Goal: Information Seeking & Learning: Find specific fact

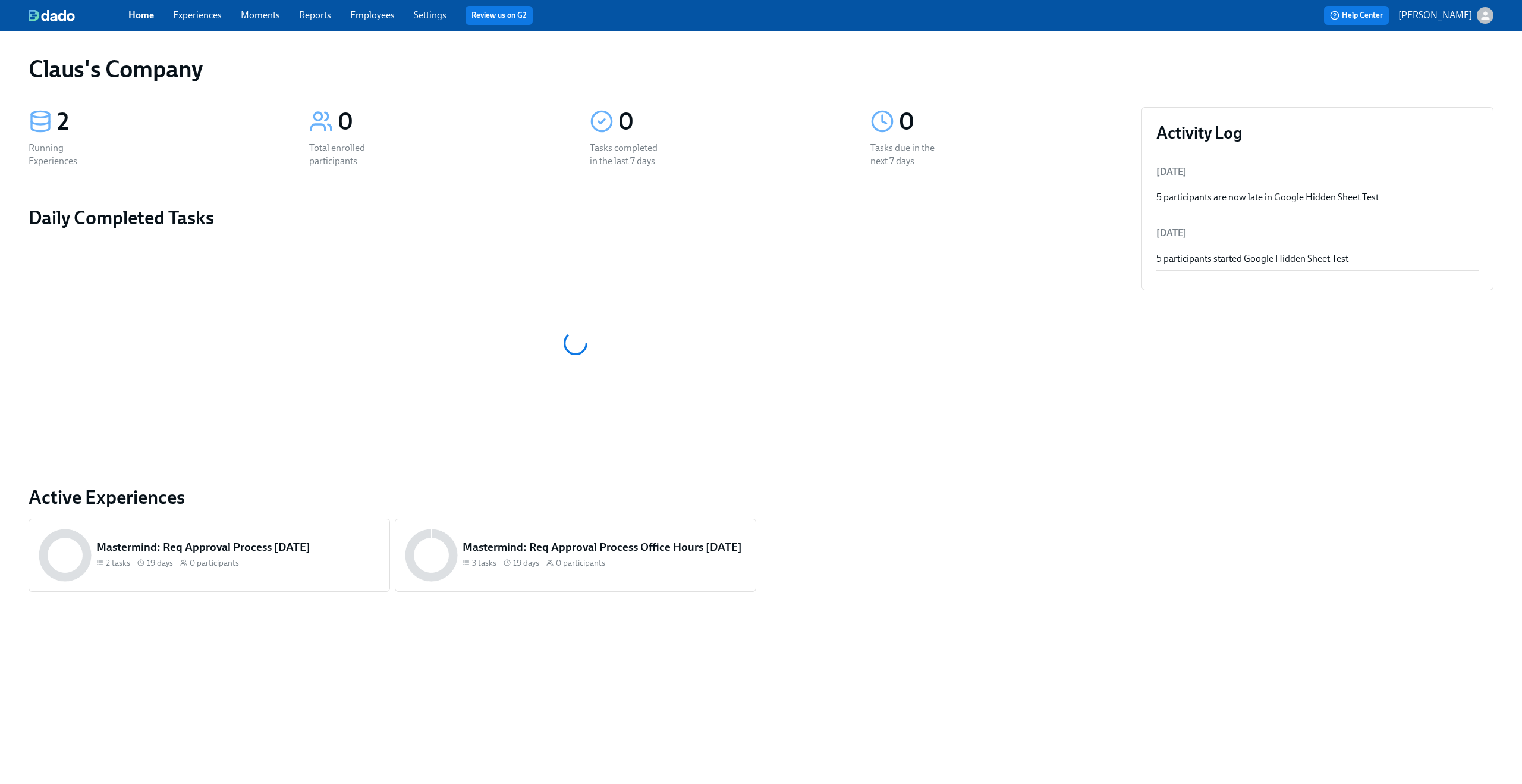
click at [204, 11] on link "Experiences" at bounding box center [197, 15] width 49 height 11
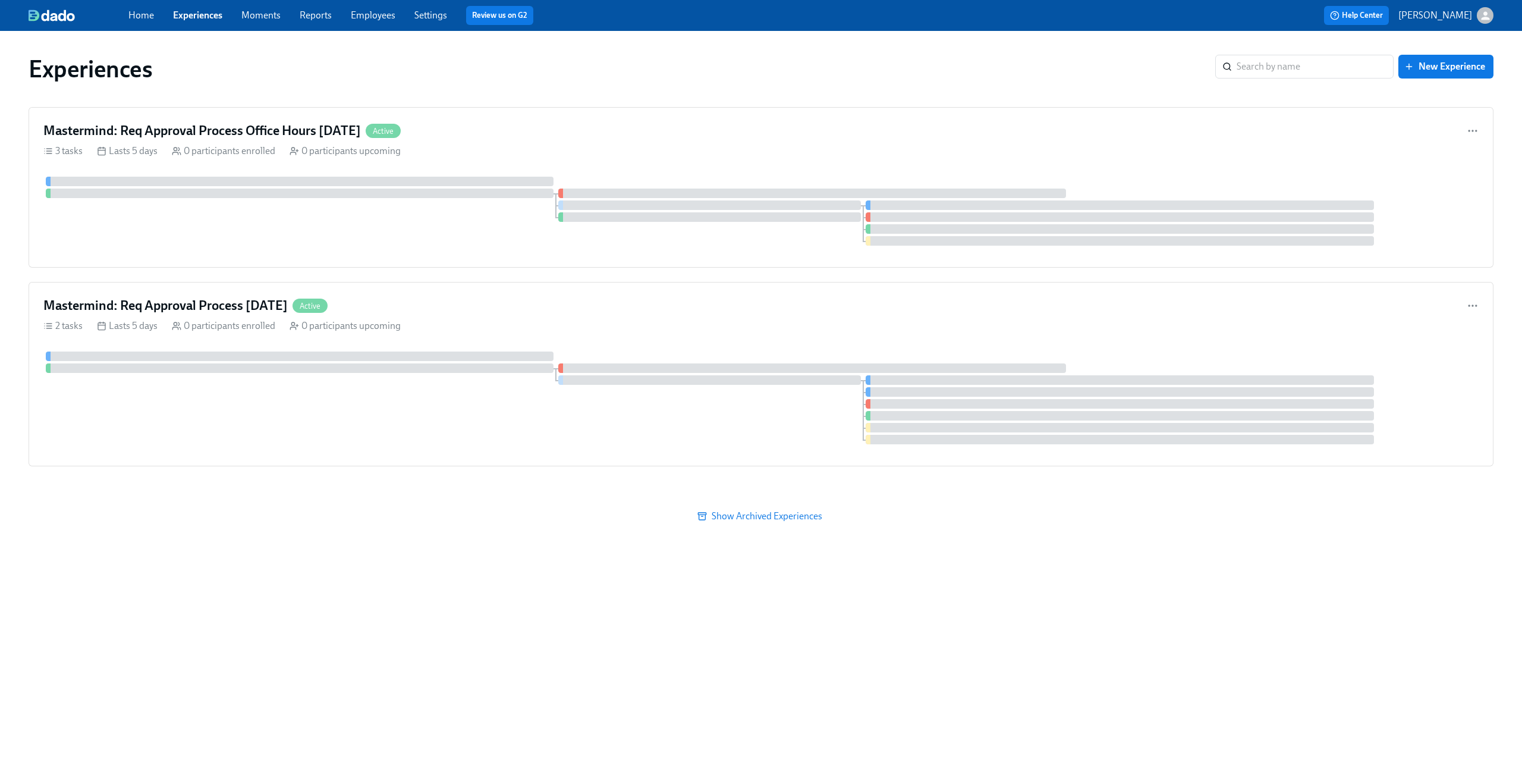
click at [1488, 16] on icon "button" at bounding box center [1486, 16] width 12 height 12
click at [1460, 72] on span "Switch organization..." at bounding box center [1428, 69] width 112 height 13
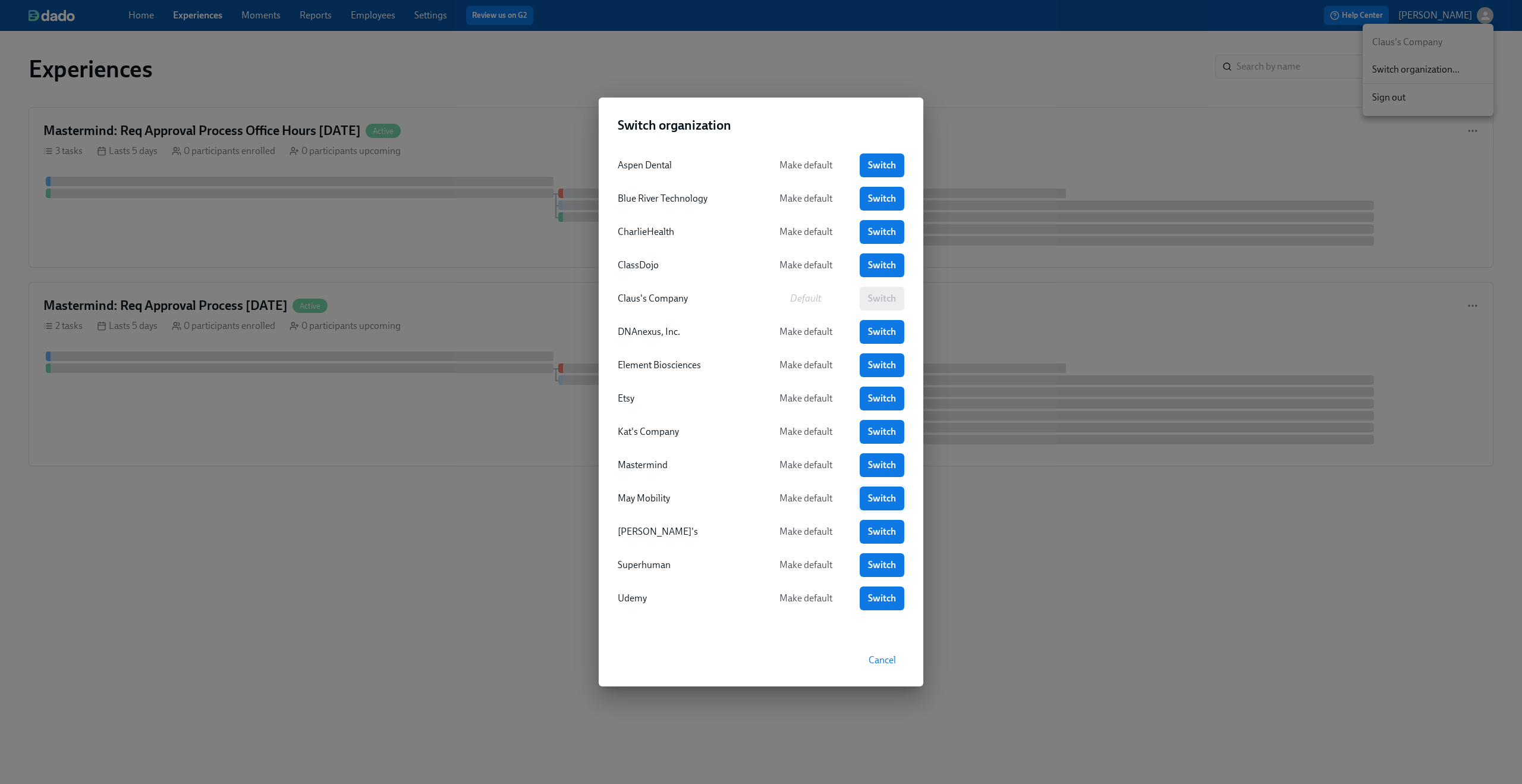
click at [879, 501] on span "Switch" at bounding box center [882, 498] width 28 height 12
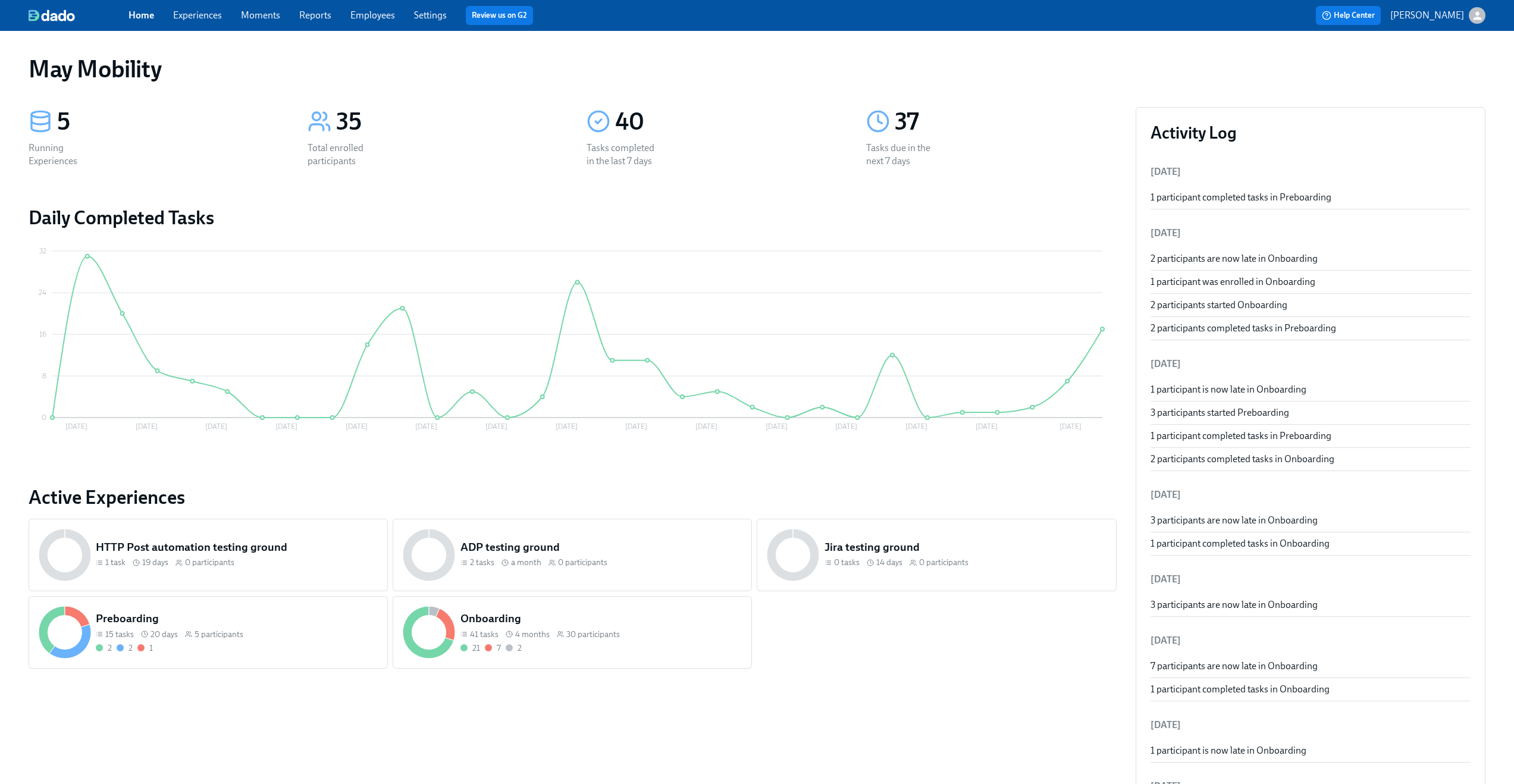
click at [199, 3] on div "Home Experiences Moments Reports Employees Settings Review us on G2 Help Center…" at bounding box center [757, 15] width 1514 height 31
click at [197, 16] on link "Experiences" at bounding box center [197, 15] width 49 height 11
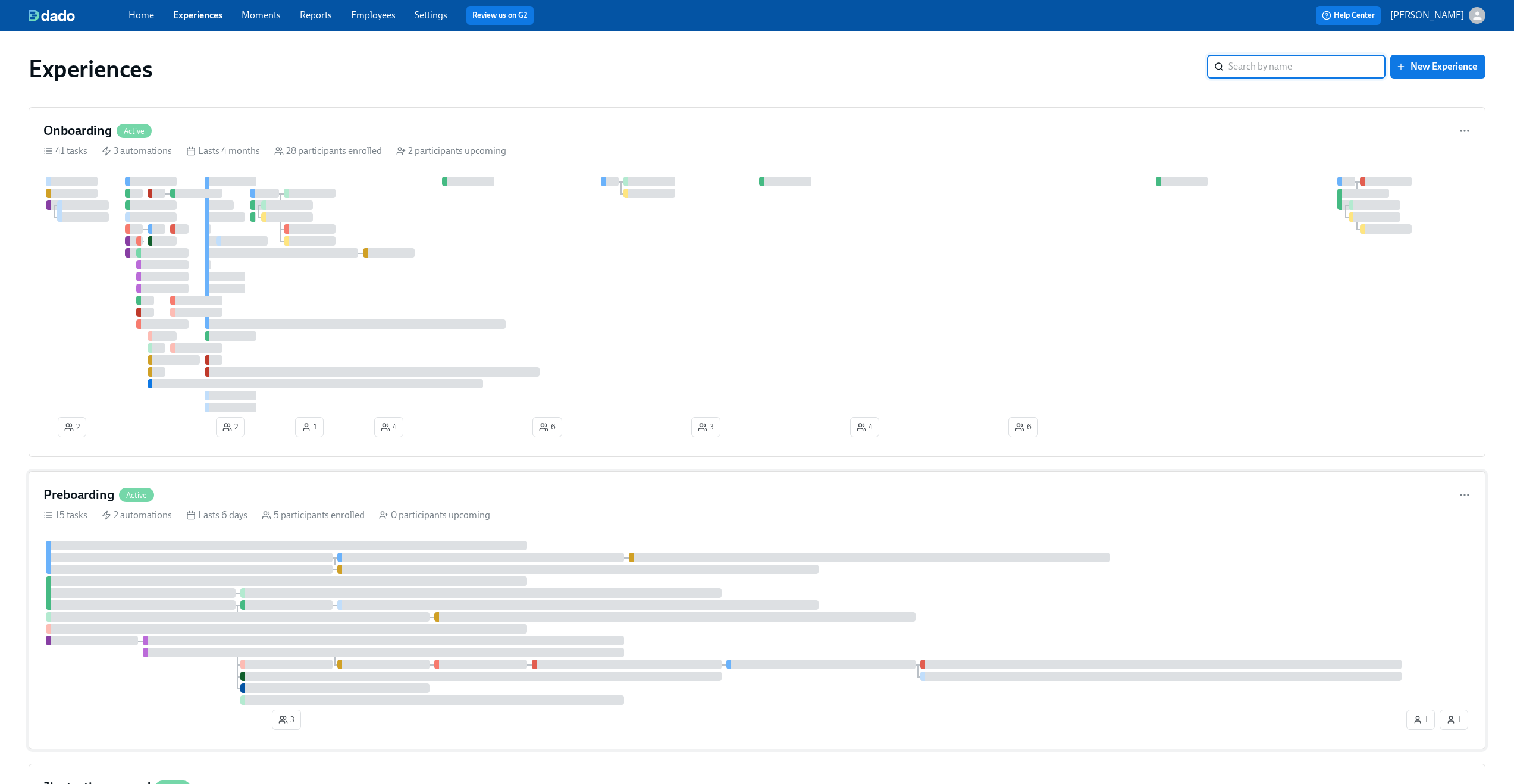
click at [564, 516] on div "15 tasks 2 automations Lasts 6 days 5 participants enrolled 0 participants upco…" at bounding box center [757, 515] width 1427 height 13
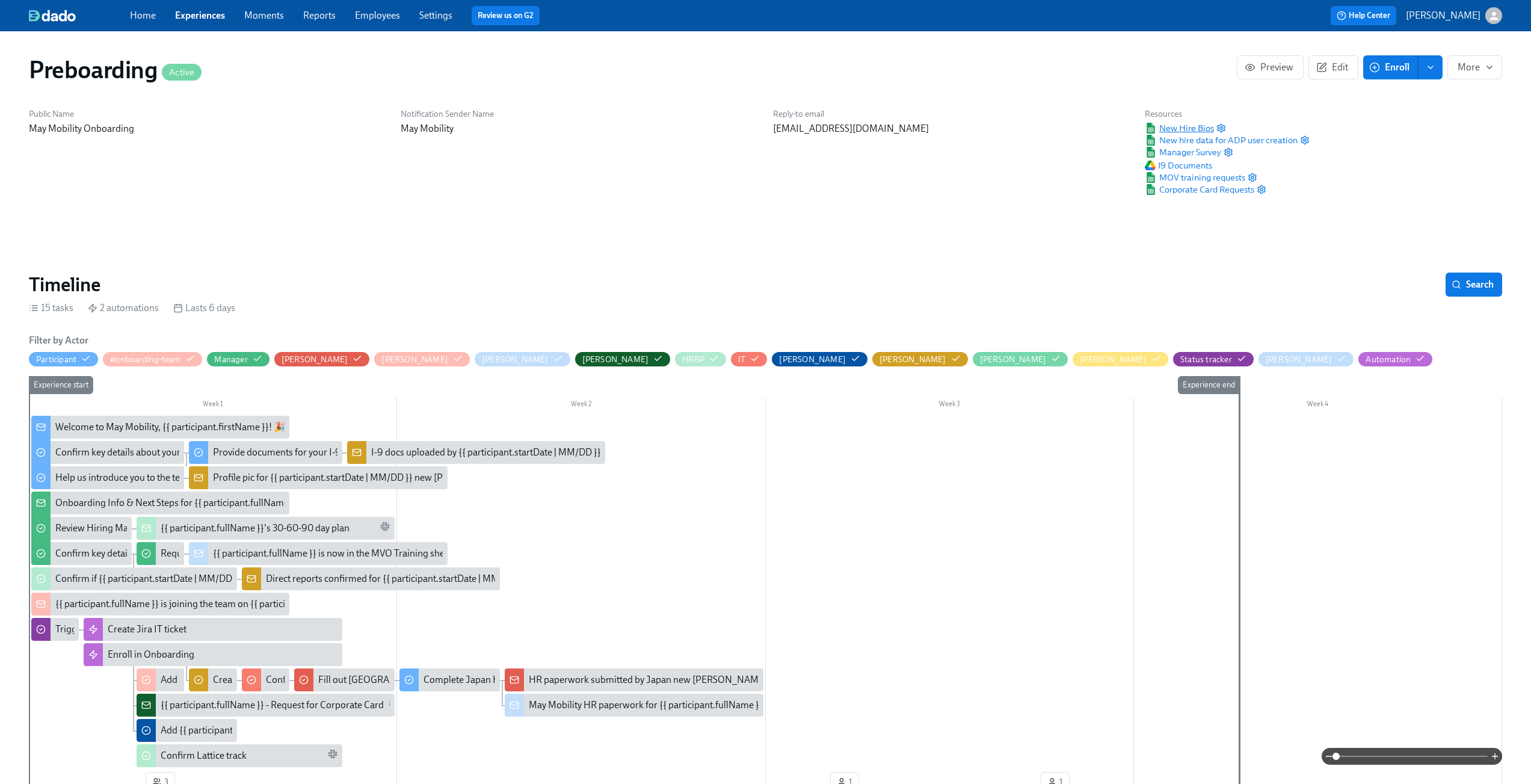
click at [1195, 125] on span "New Hire Bios" at bounding box center [1180, 128] width 69 height 12
drag, startPoint x: 380, startPoint y: 21, endPoint x: 465, endPoint y: 11, distance: 85.6
click at [0, 0] on div "Home Experiences Moments Reports Employees Settings Review us on G2 Help Center…" at bounding box center [766, 15] width 1531 height 31
click at [1223, 128] on icon "button" at bounding box center [1221, 128] width 10 height 10
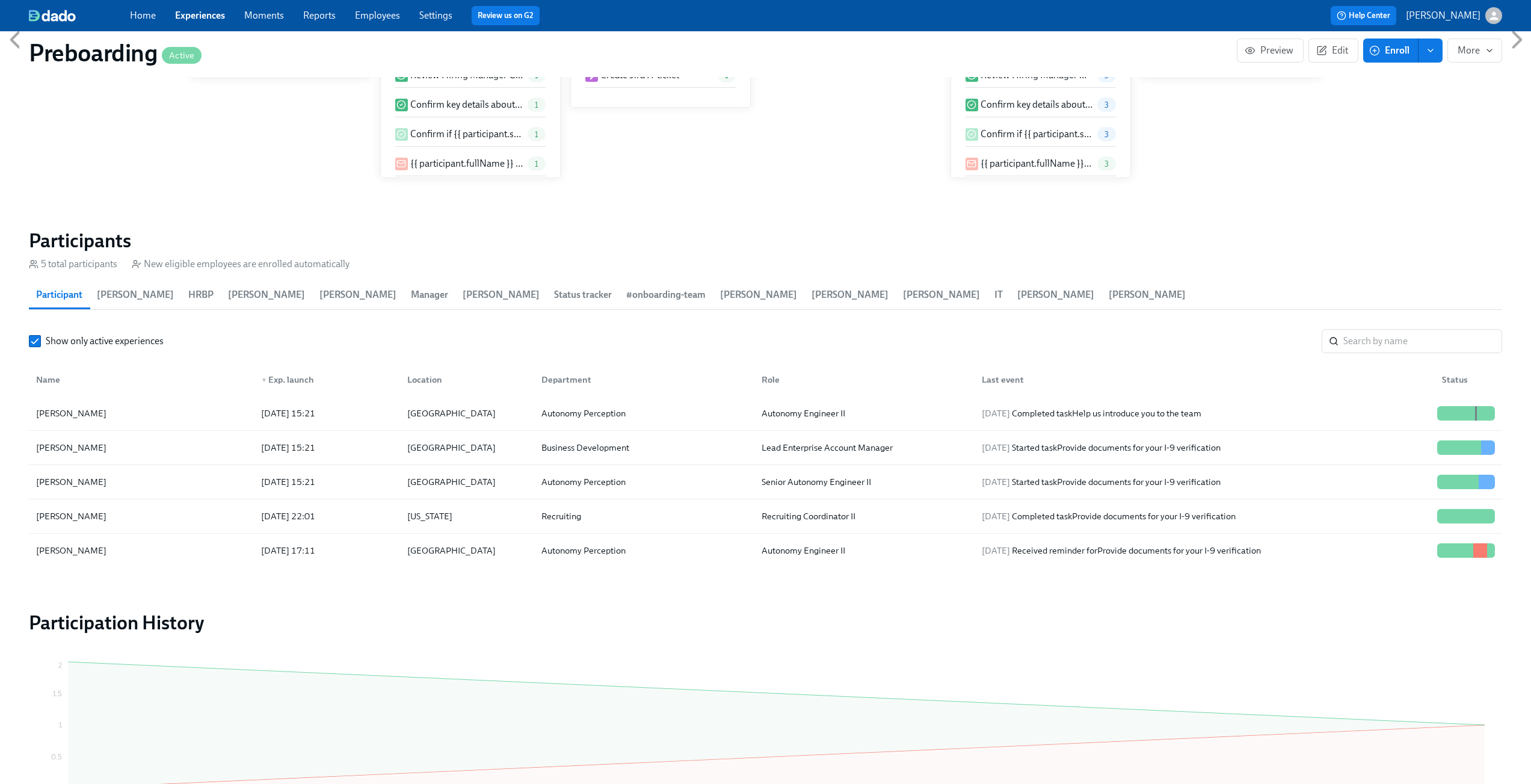
scroll to position [1099, 0]
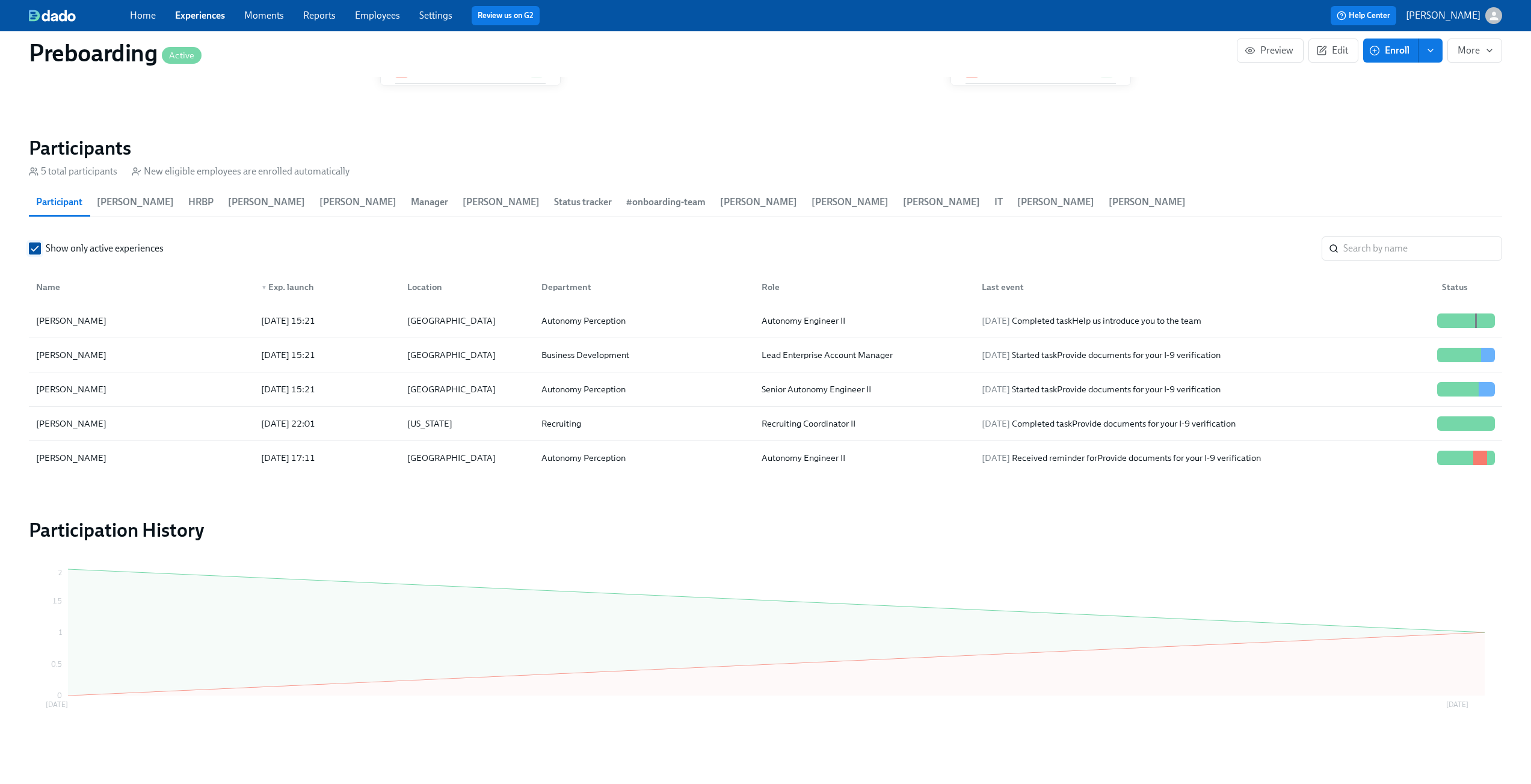
click at [29, 249] on span at bounding box center [35, 248] width 12 height 12
click at [29, 249] on input "Show only active experiences" at bounding box center [35, 249] width 11 height 11
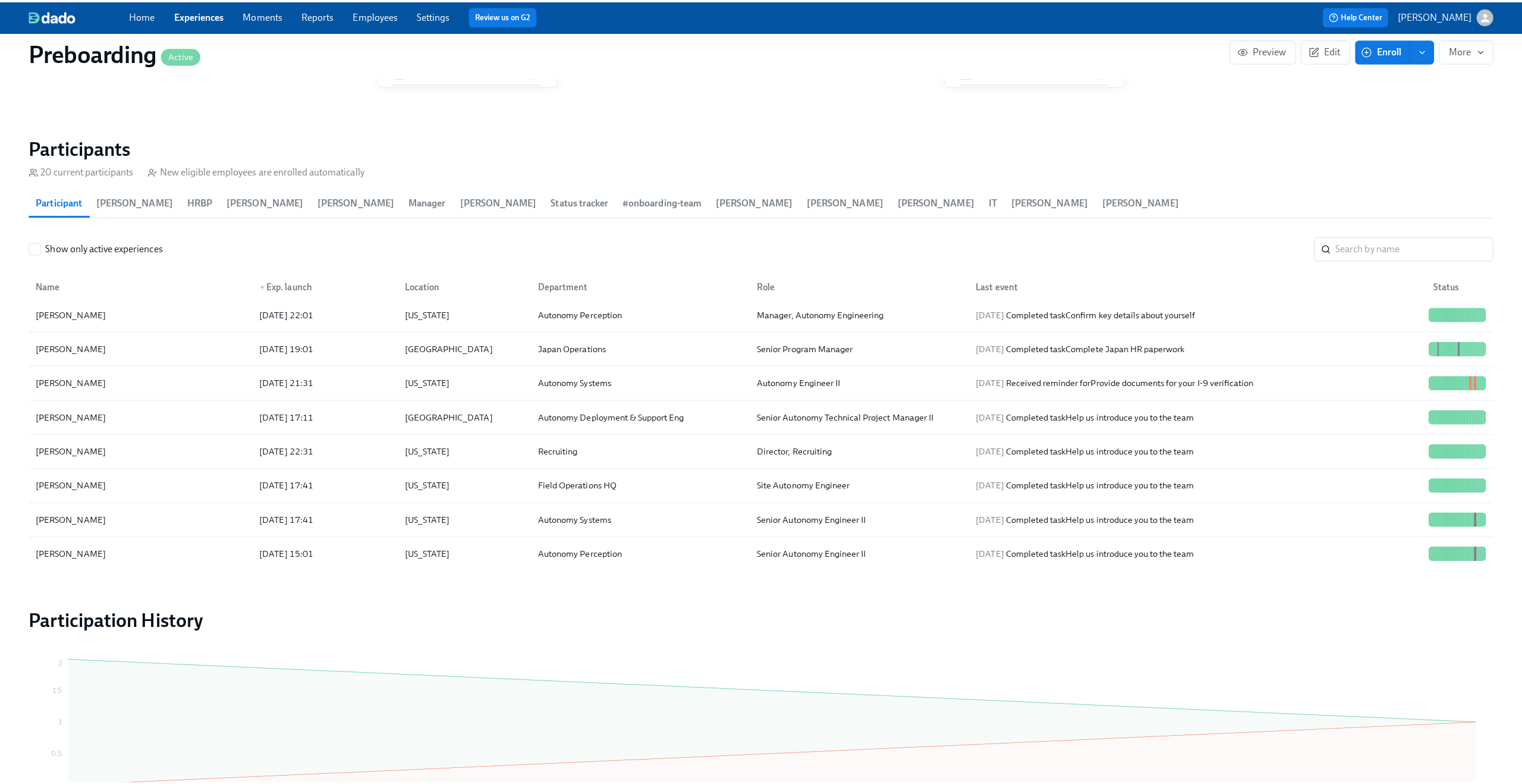
scroll to position [418, 0]
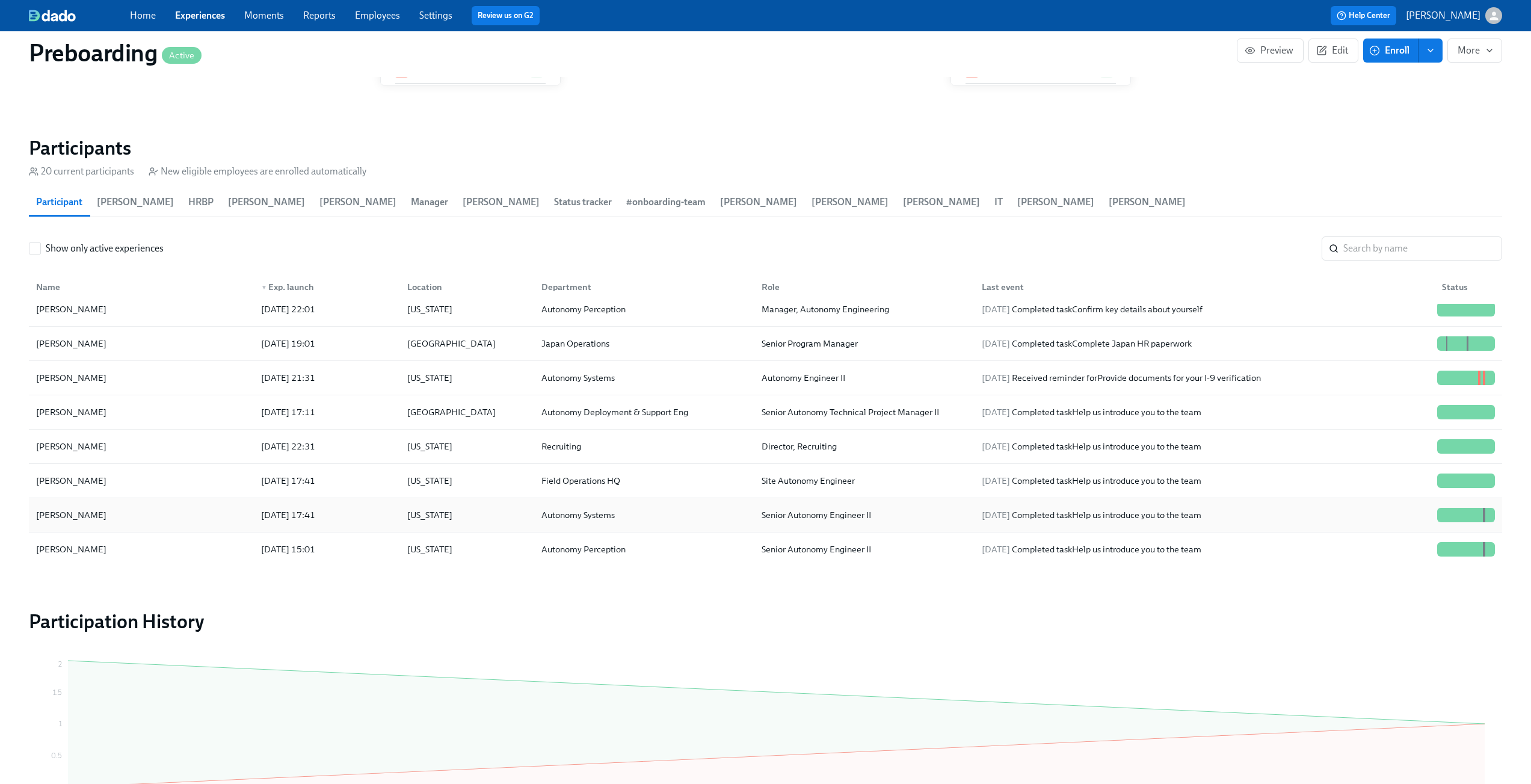
click at [187, 519] on div "[PERSON_NAME]" at bounding box center [141, 515] width 220 height 24
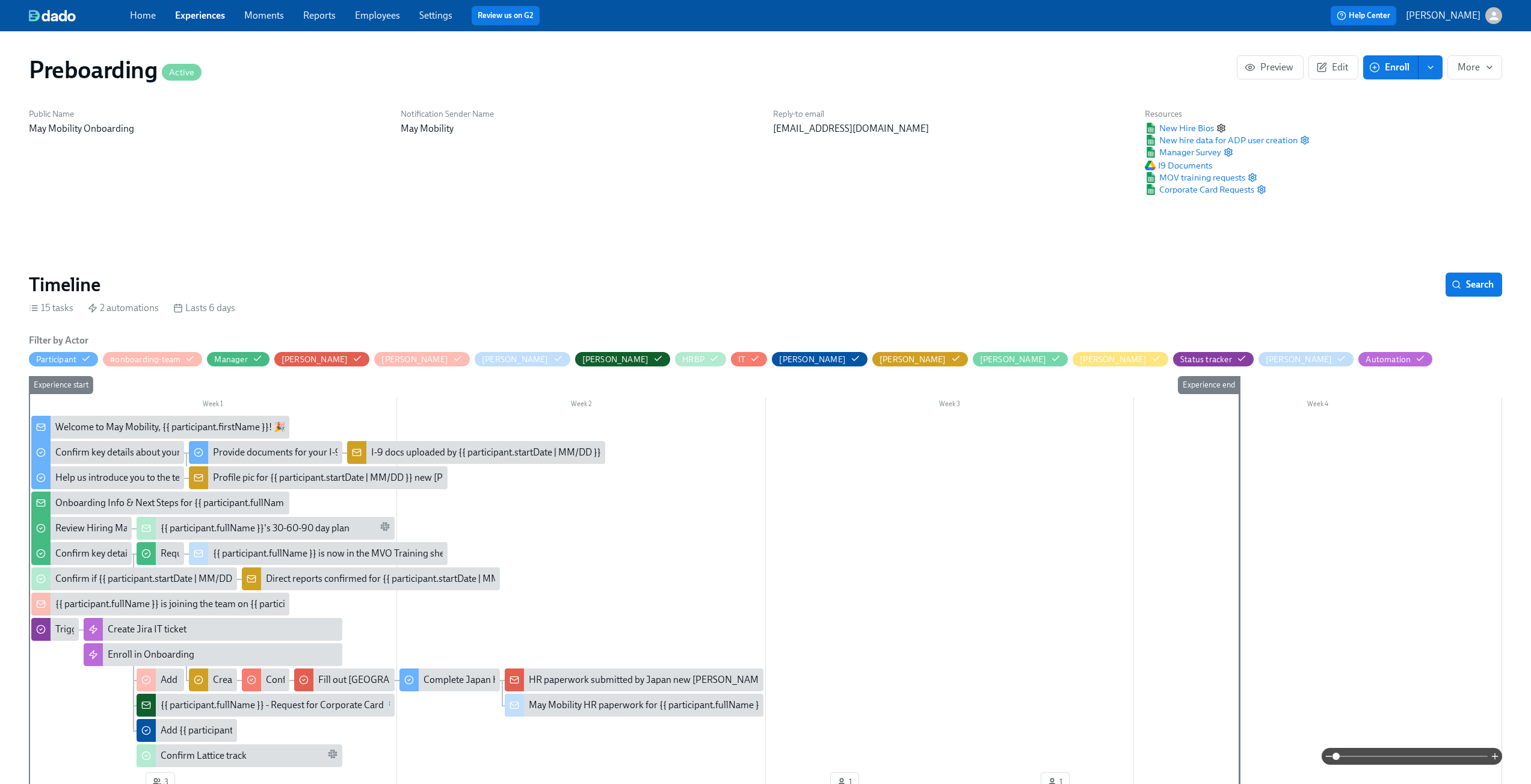
click at [1223, 129] on icon "button" at bounding box center [1221, 128] width 10 height 10
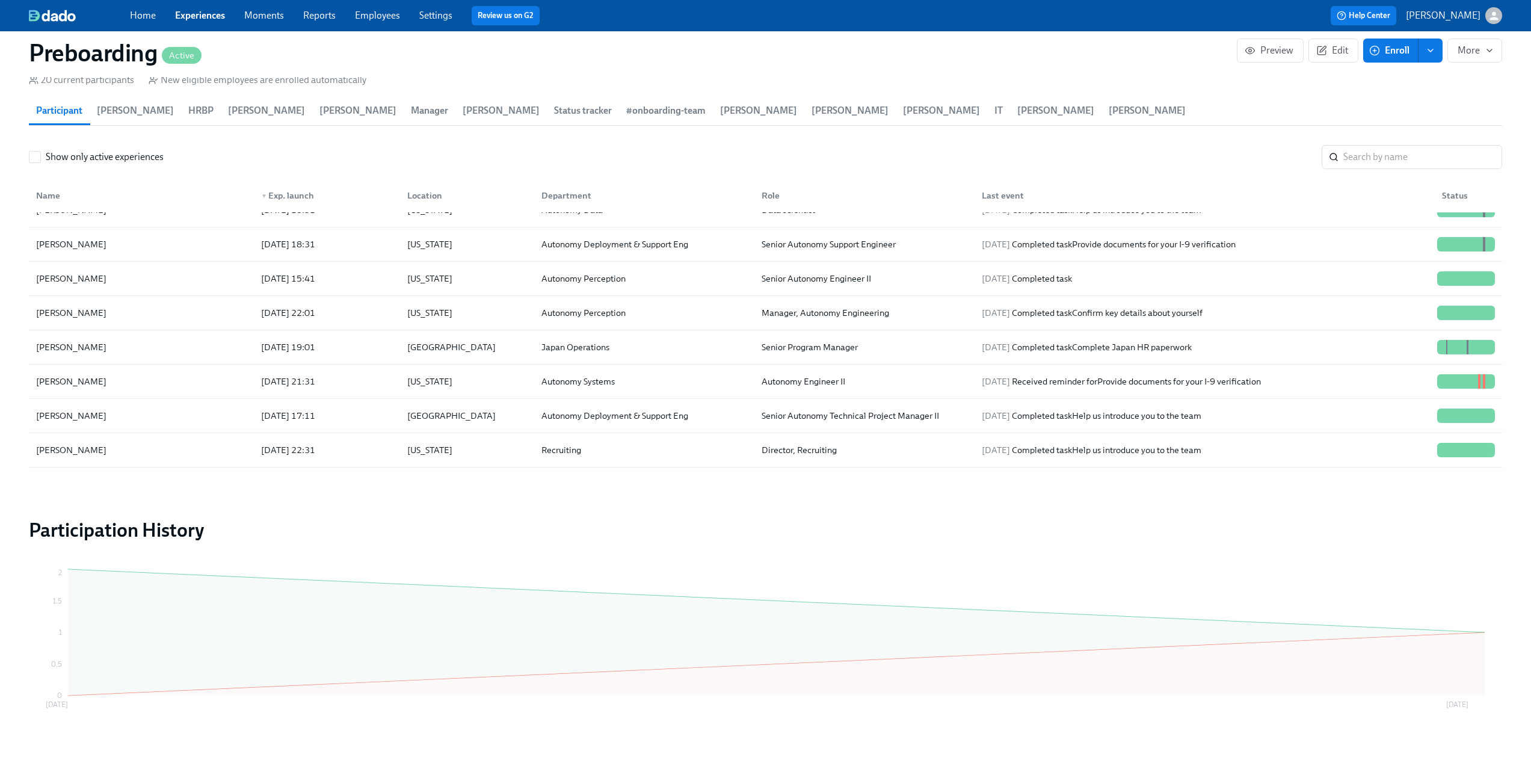
scroll to position [423, 0]
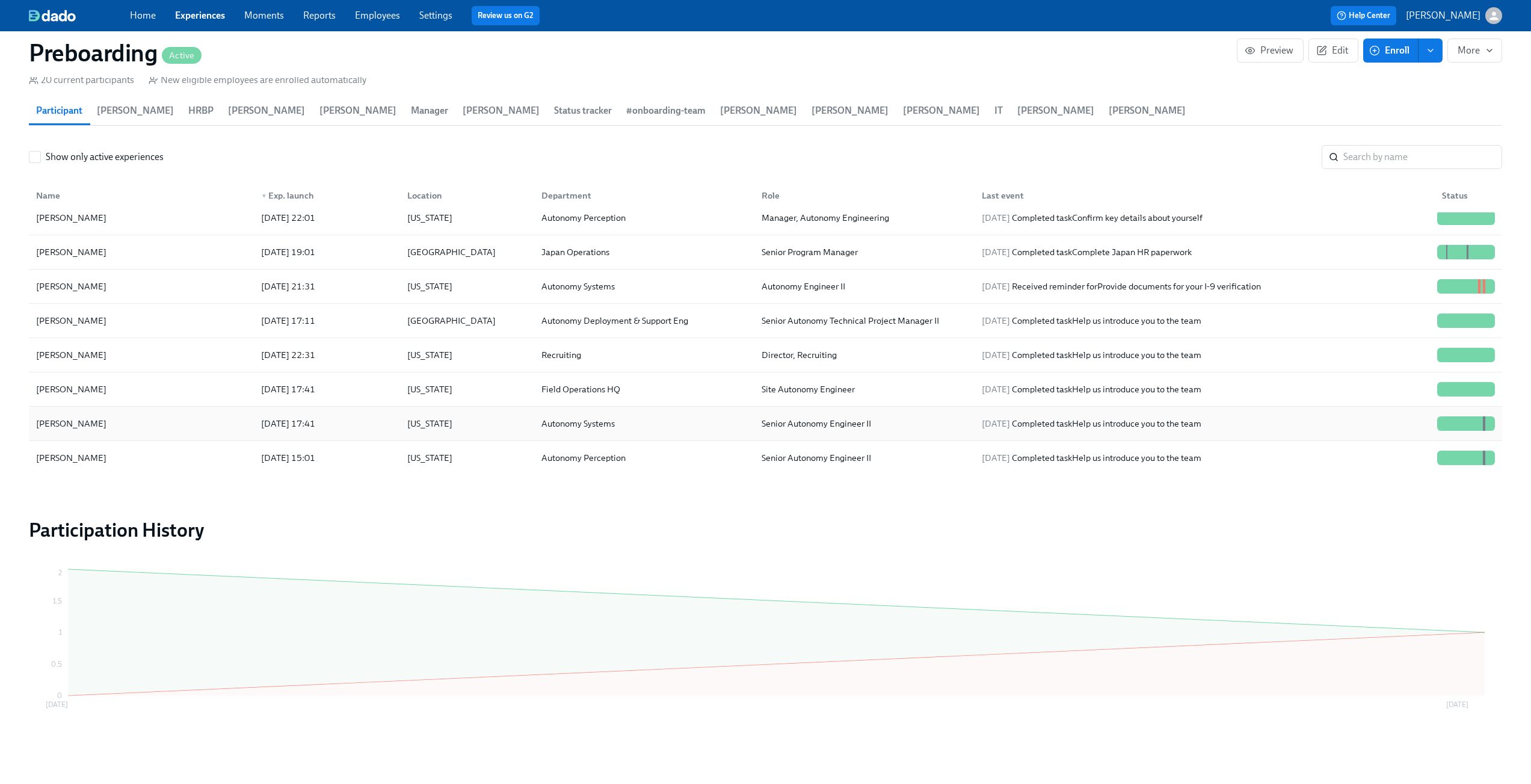
click at [149, 429] on div "Jeff Waldner" at bounding box center [141, 423] width 220 height 24
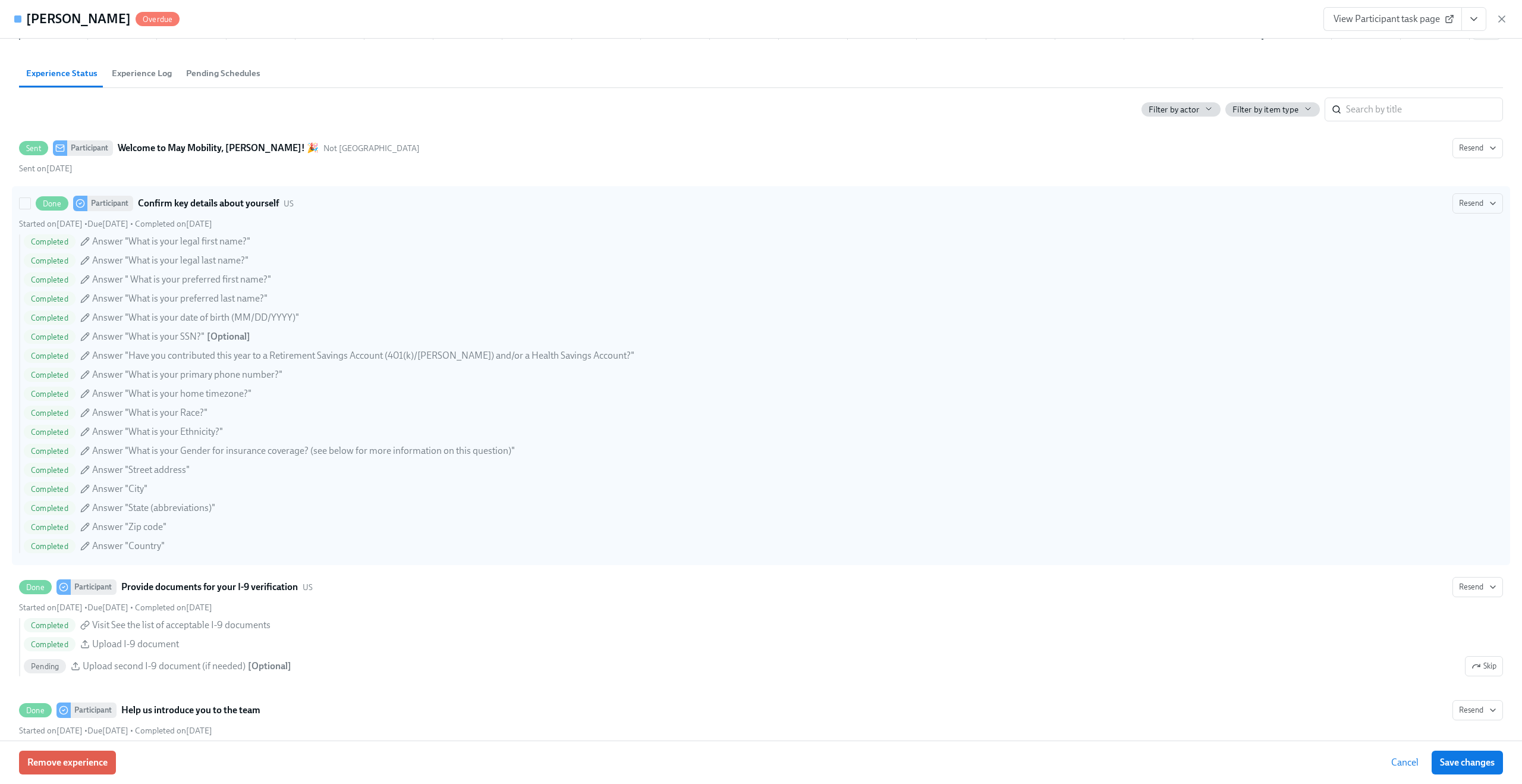
scroll to position [656, 0]
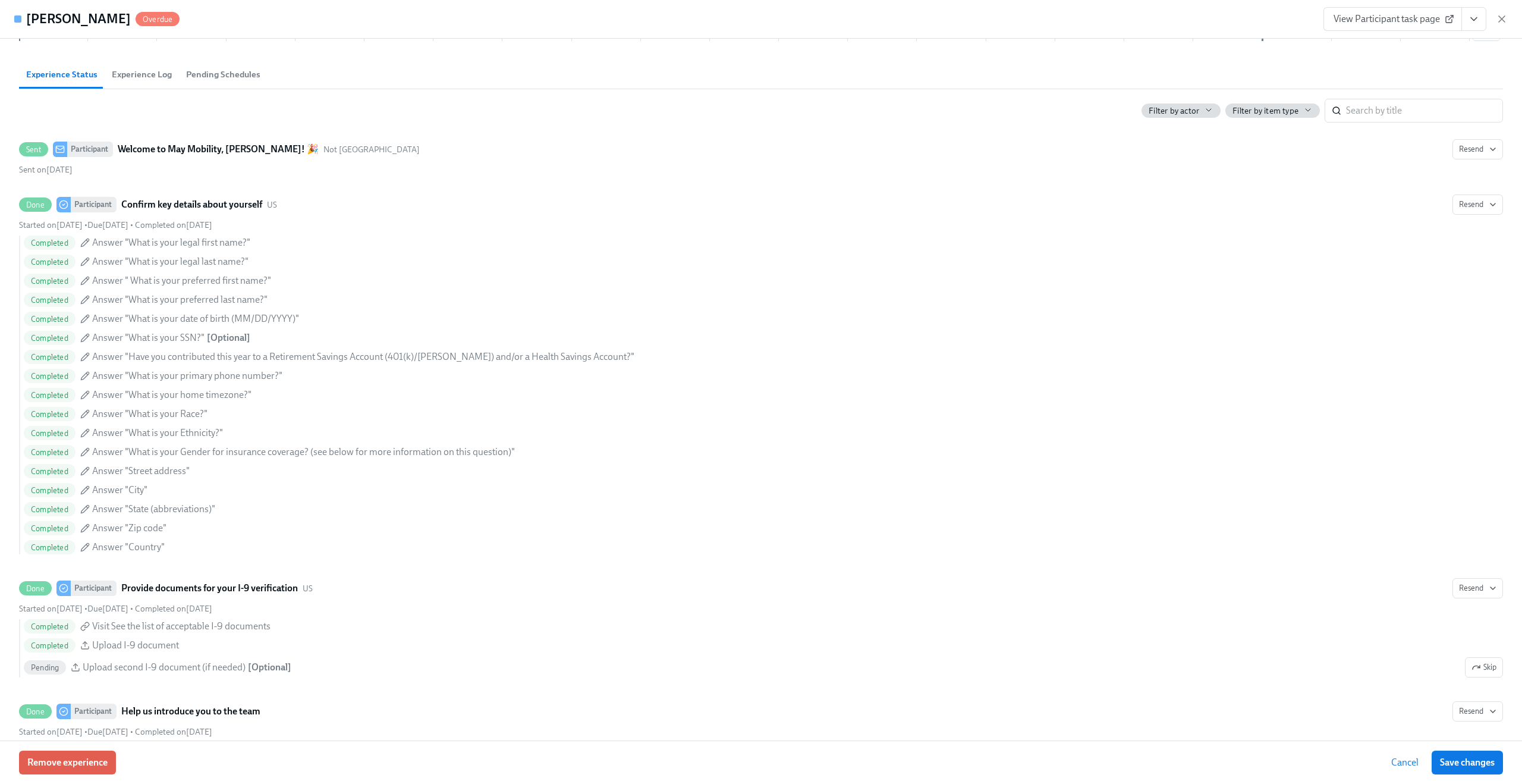
click at [152, 73] on span "Experience Log" at bounding box center [141, 75] width 60 height 14
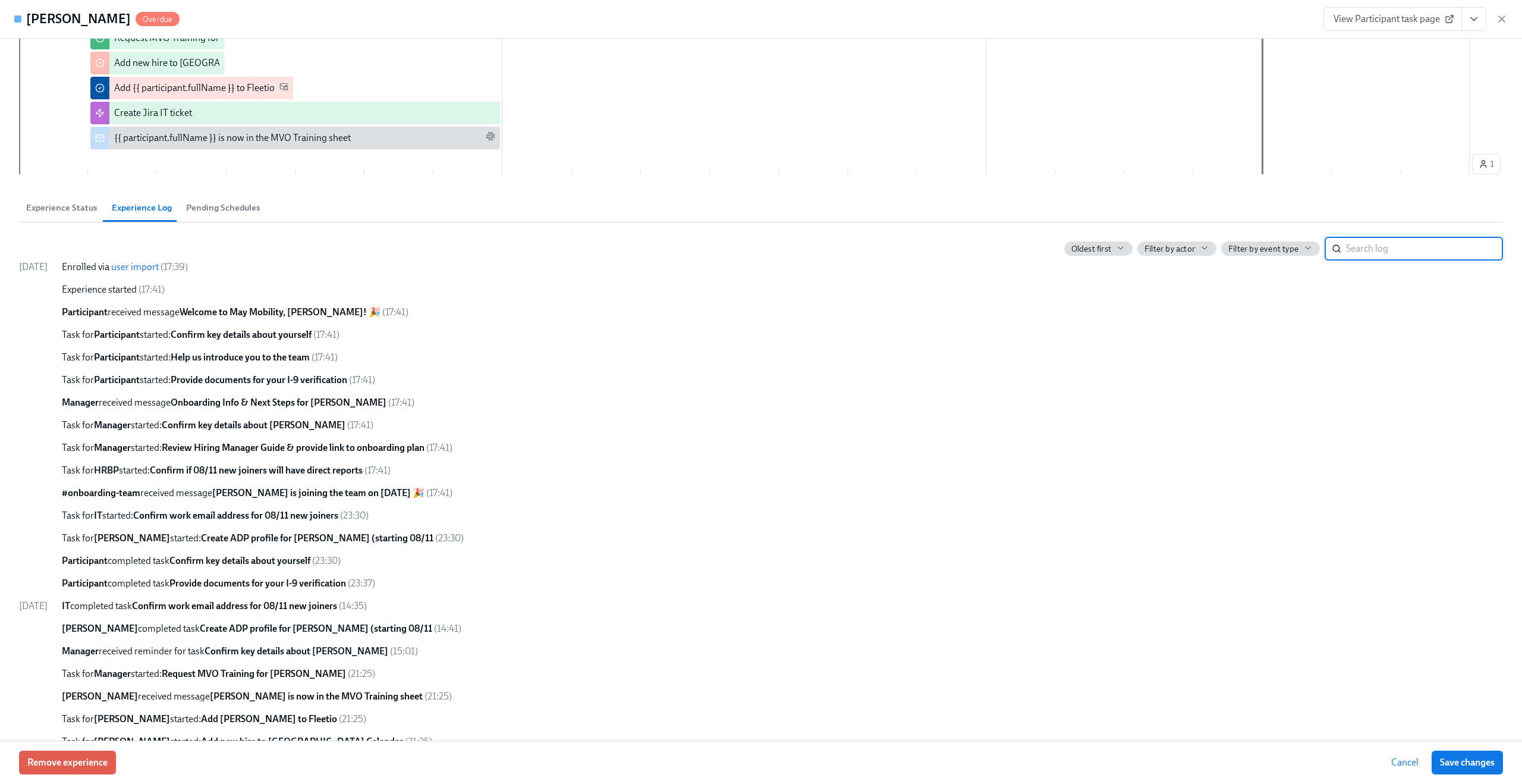
scroll to position [549, 0]
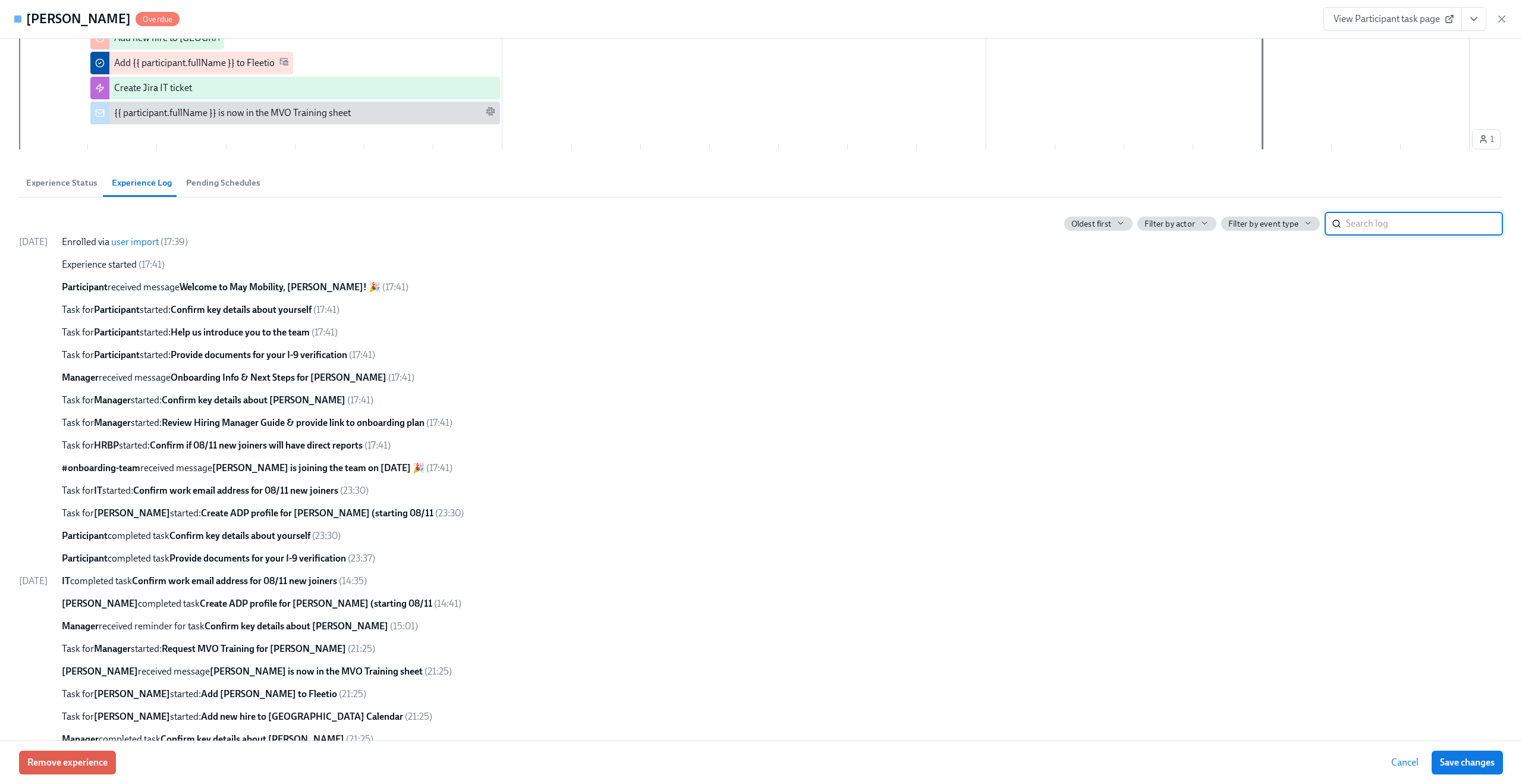
click at [144, 244] on link "user import" at bounding box center [135, 242] width 47 height 11
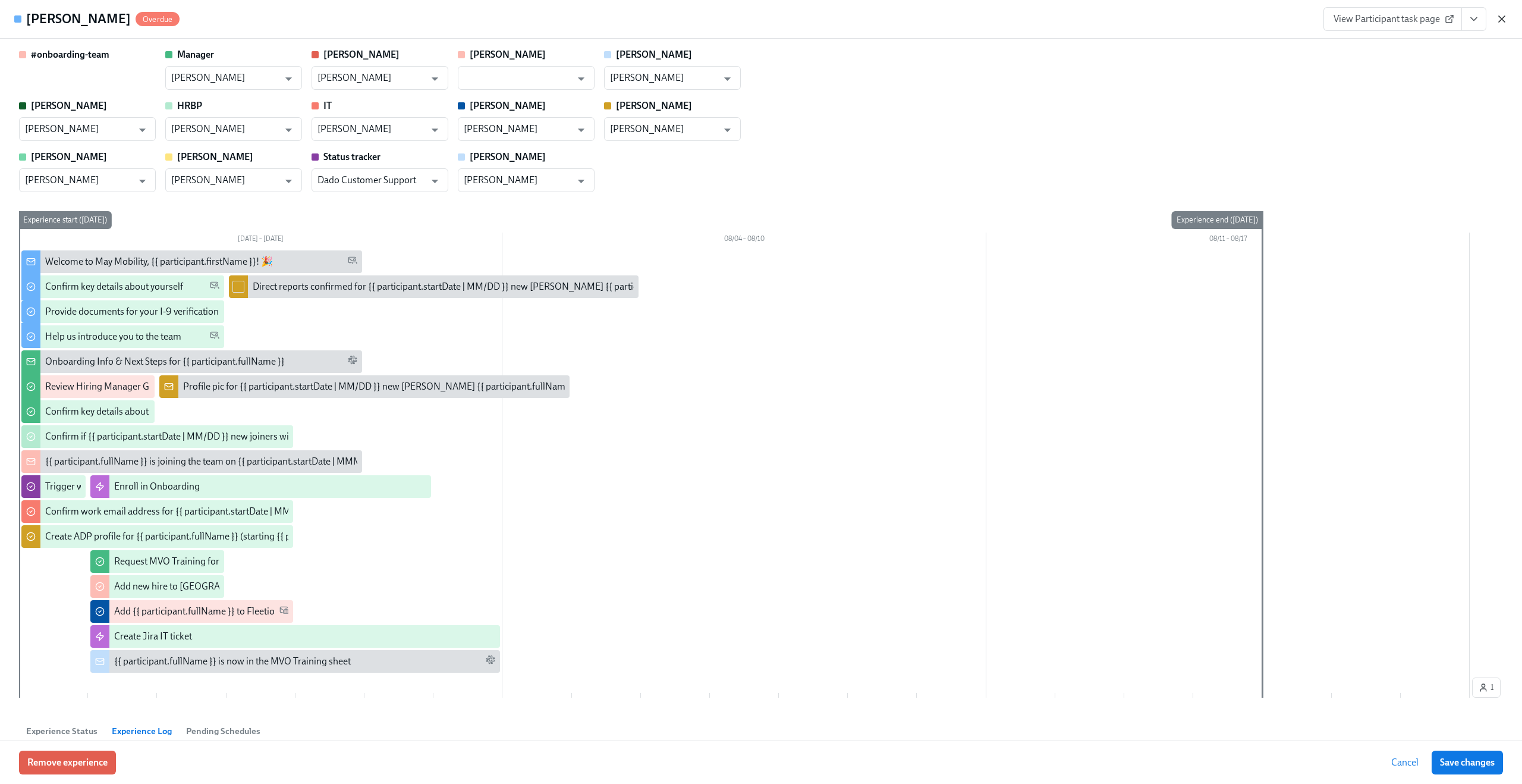
click at [1503, 16] on icon "button" at bounding box center [1501, 19] width 12 height 12
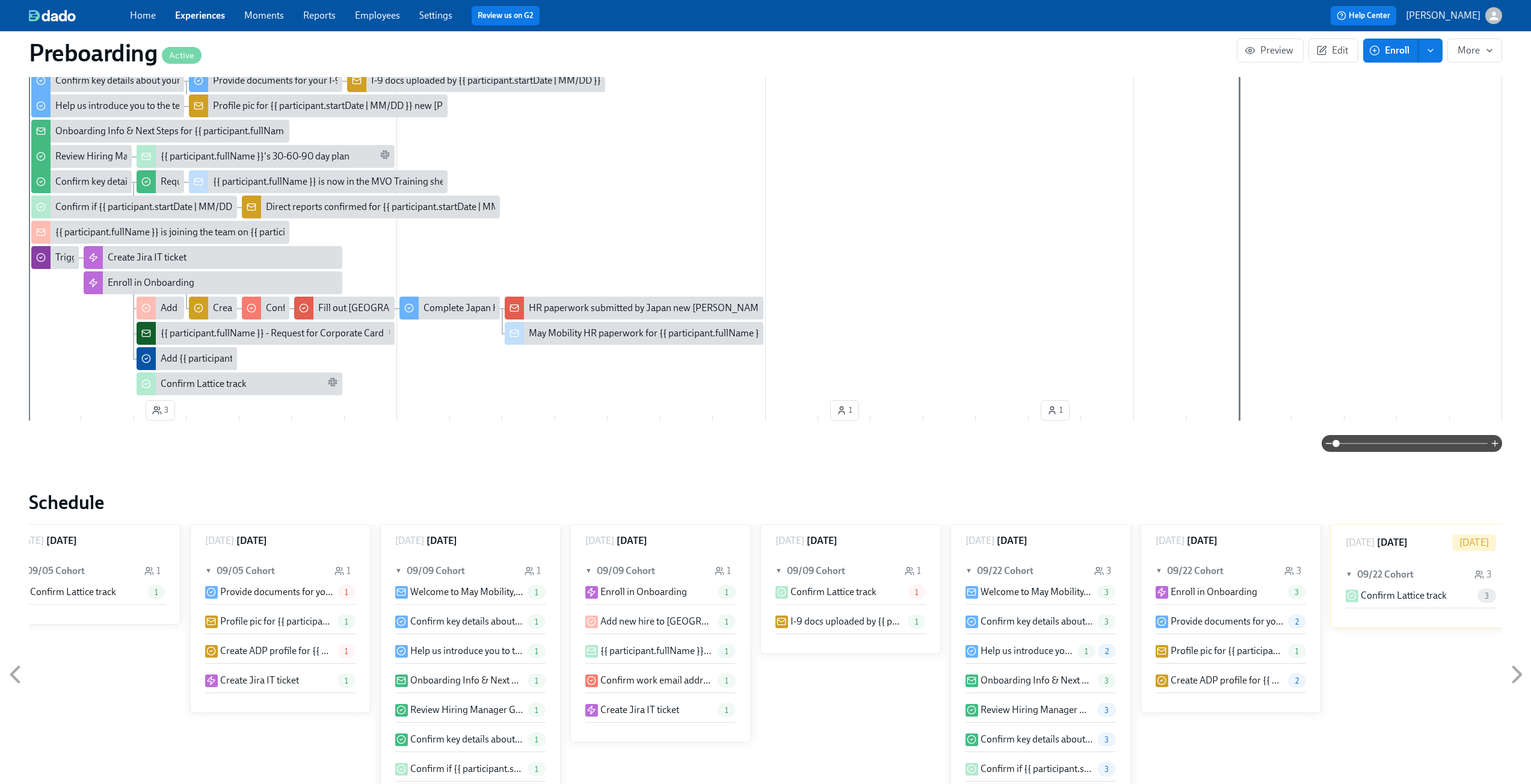
scroll to position [195, 0]
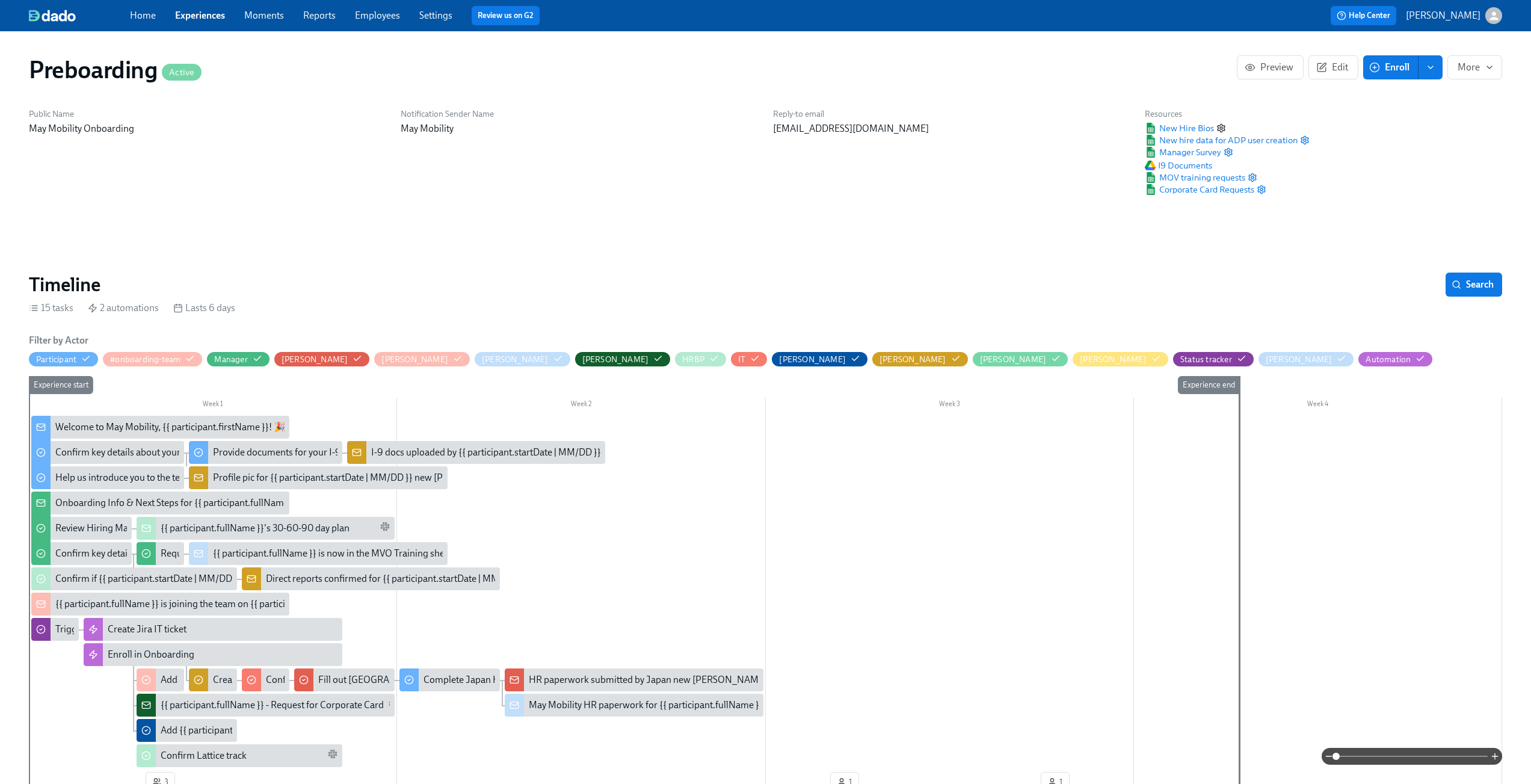
click at [1221, 126] on icon "button" at bounding box center [1221, 128] width 10 height 10
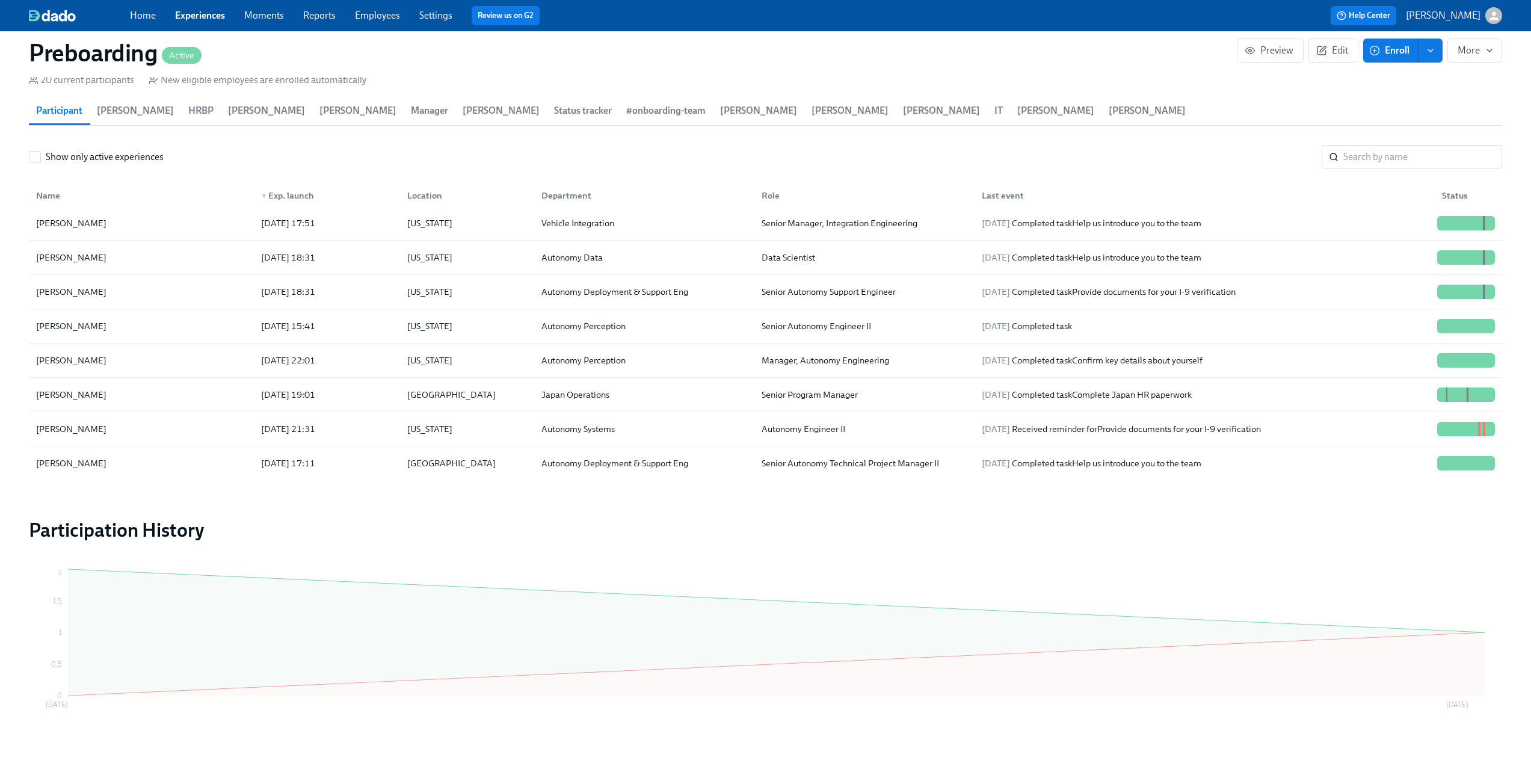
scroll to position [274, 0]
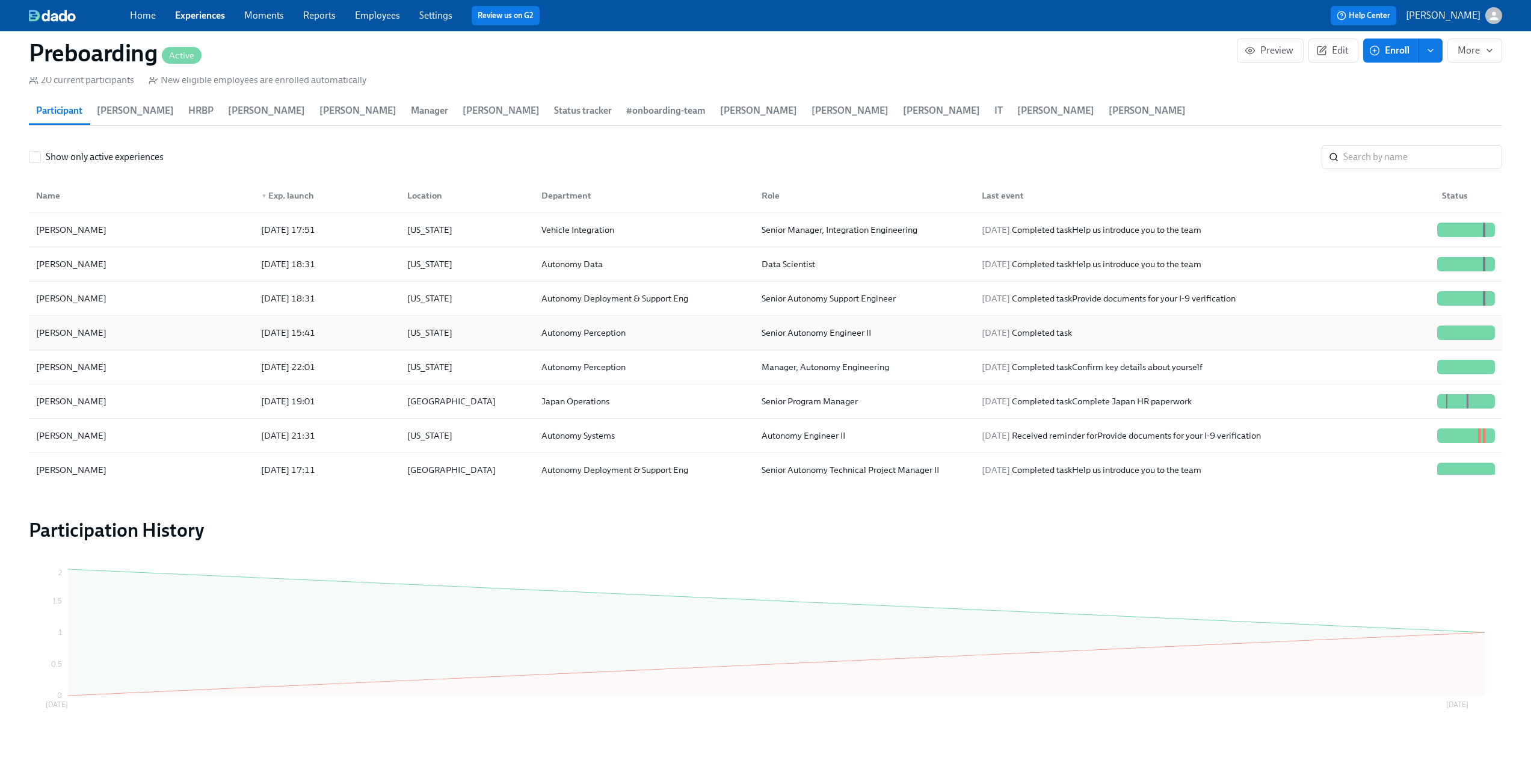
click at [138, 323] on div "Chao Chen" at bounding box center [141, 333] width 220 height 24
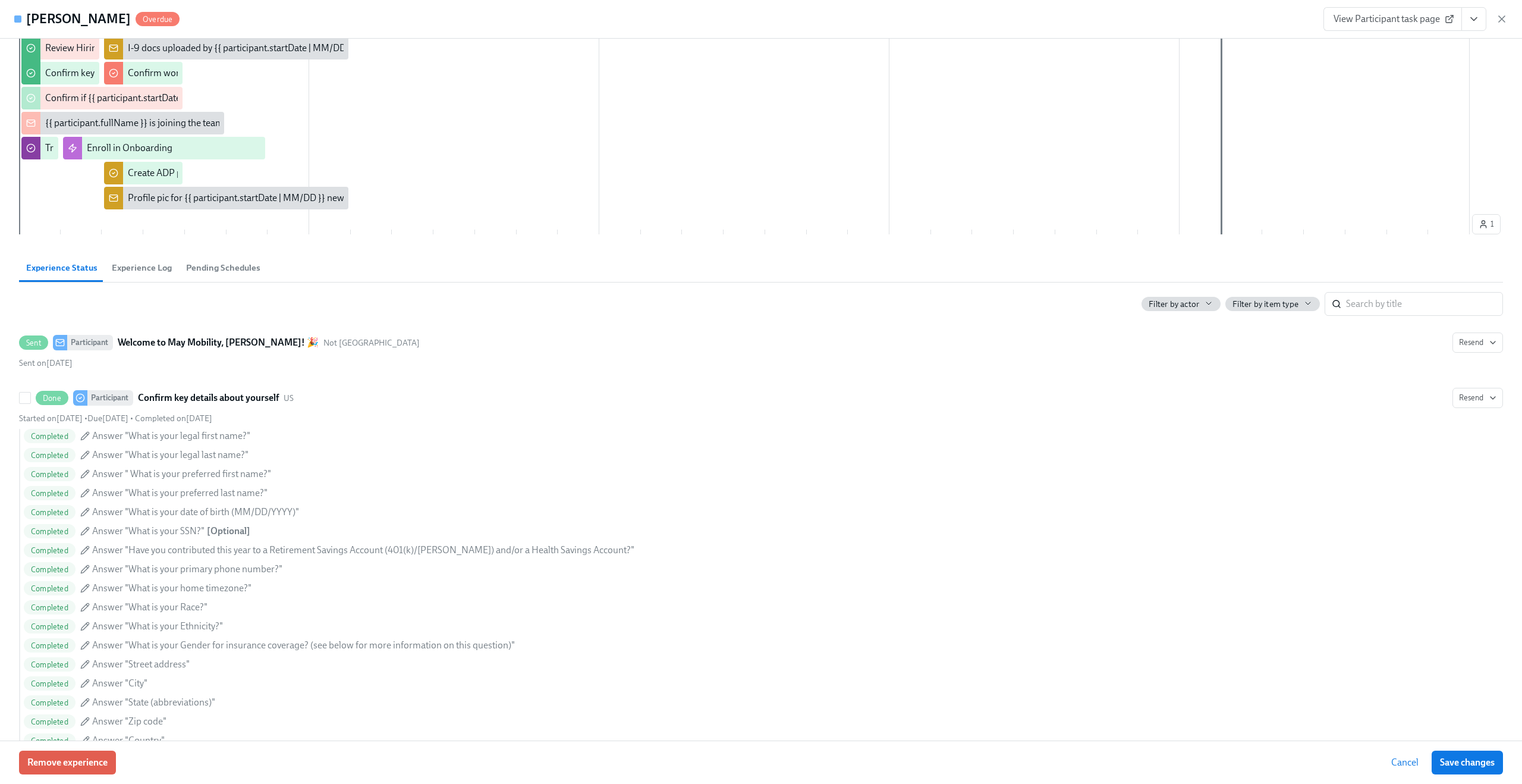
scroll to position [336, 0]
click at [158, 269] on span "Experience Log" at bounding box center [141, 270] width 60 height 14
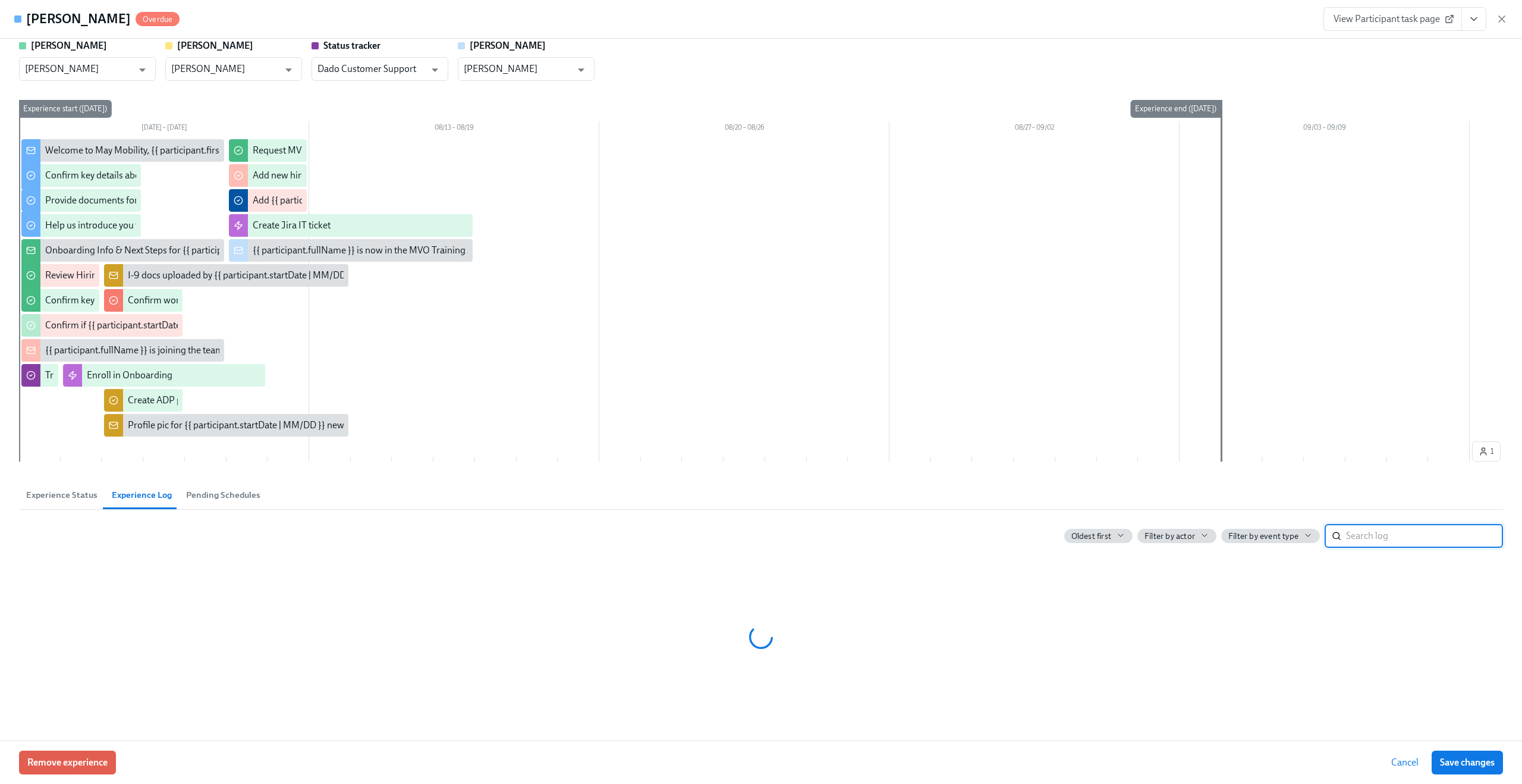
scroll to position [111, 0]
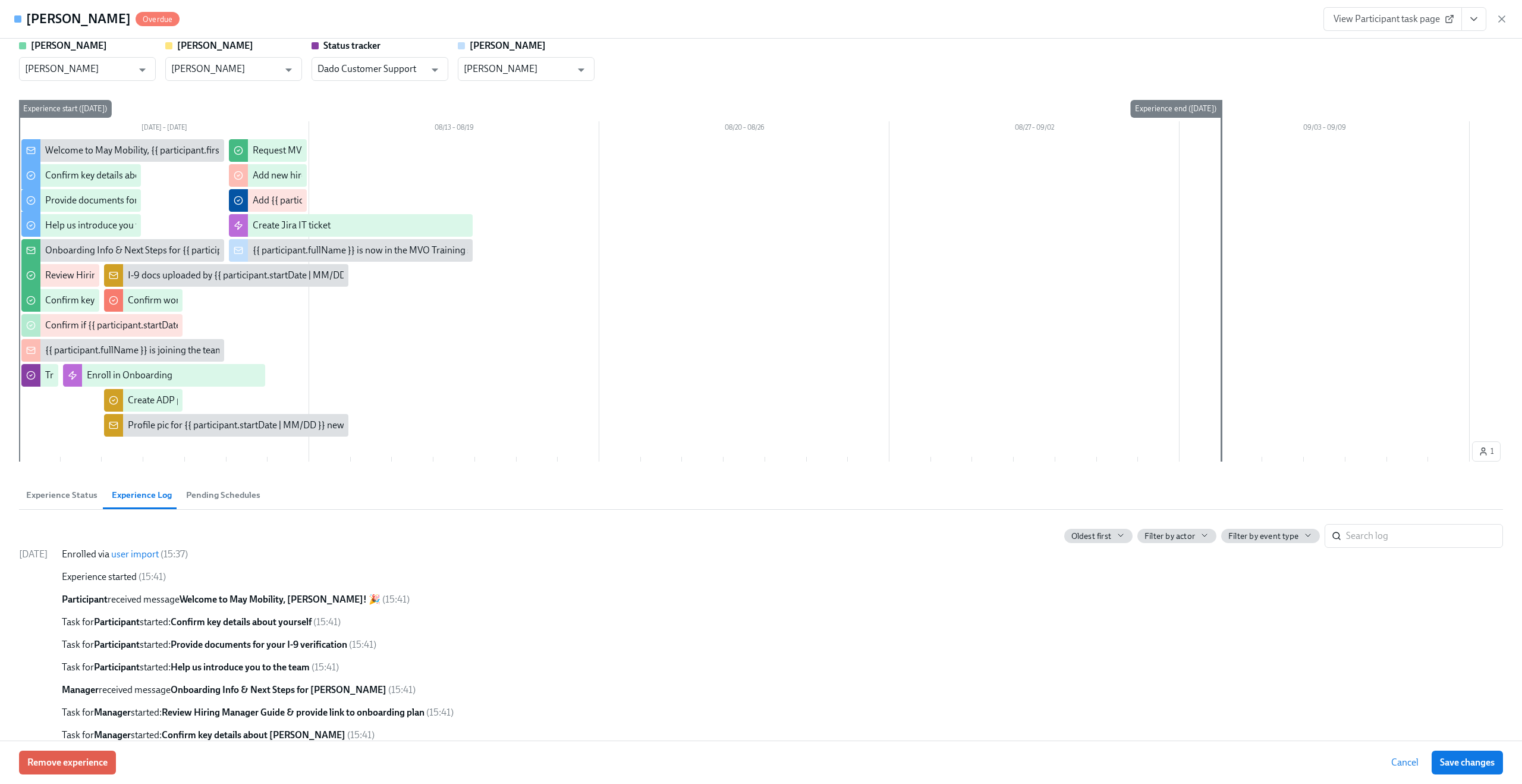
click at [154, 557] on link "user import" at bounding box center [135, 554] width 47 height 11
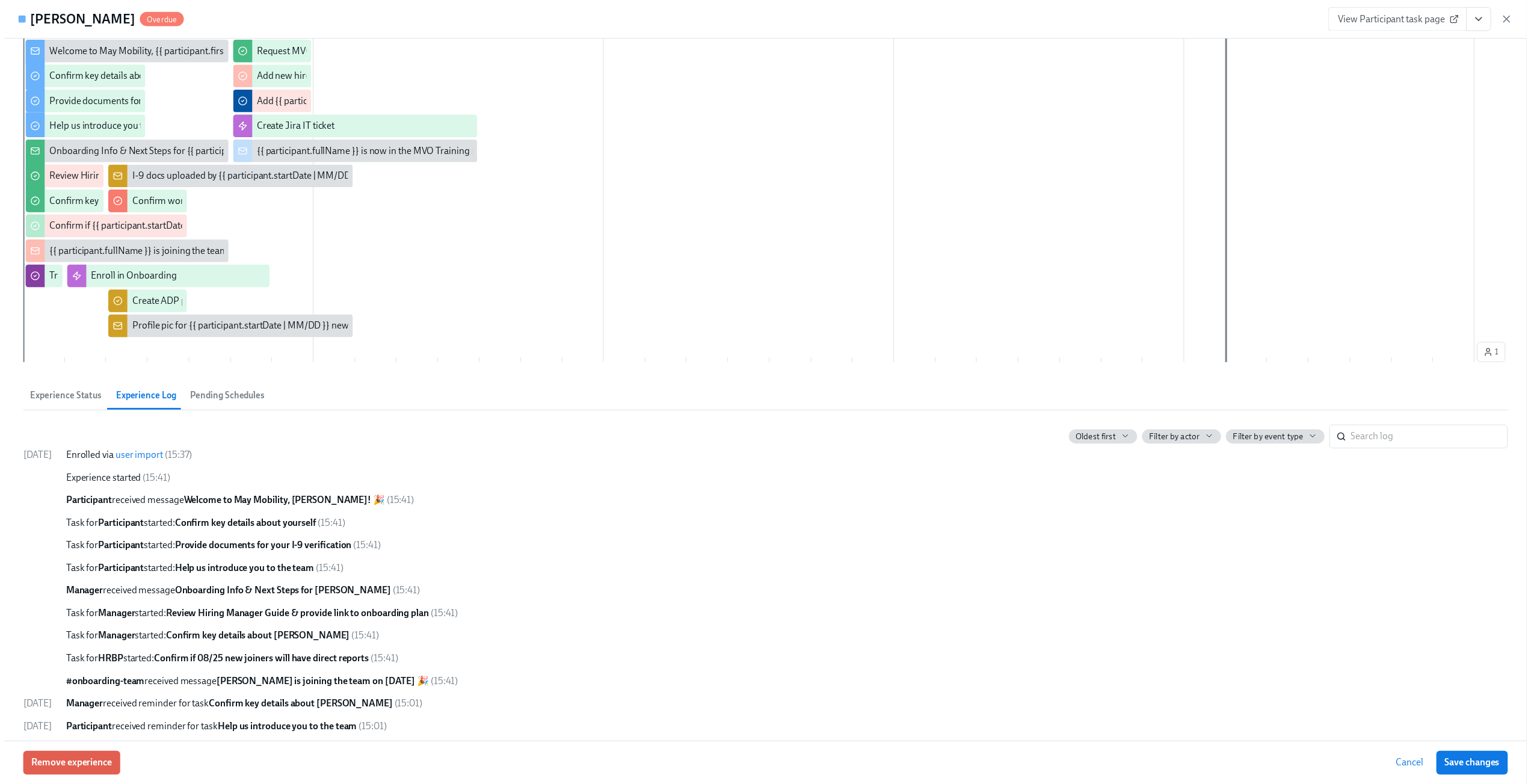
scroll to position [0, 0]
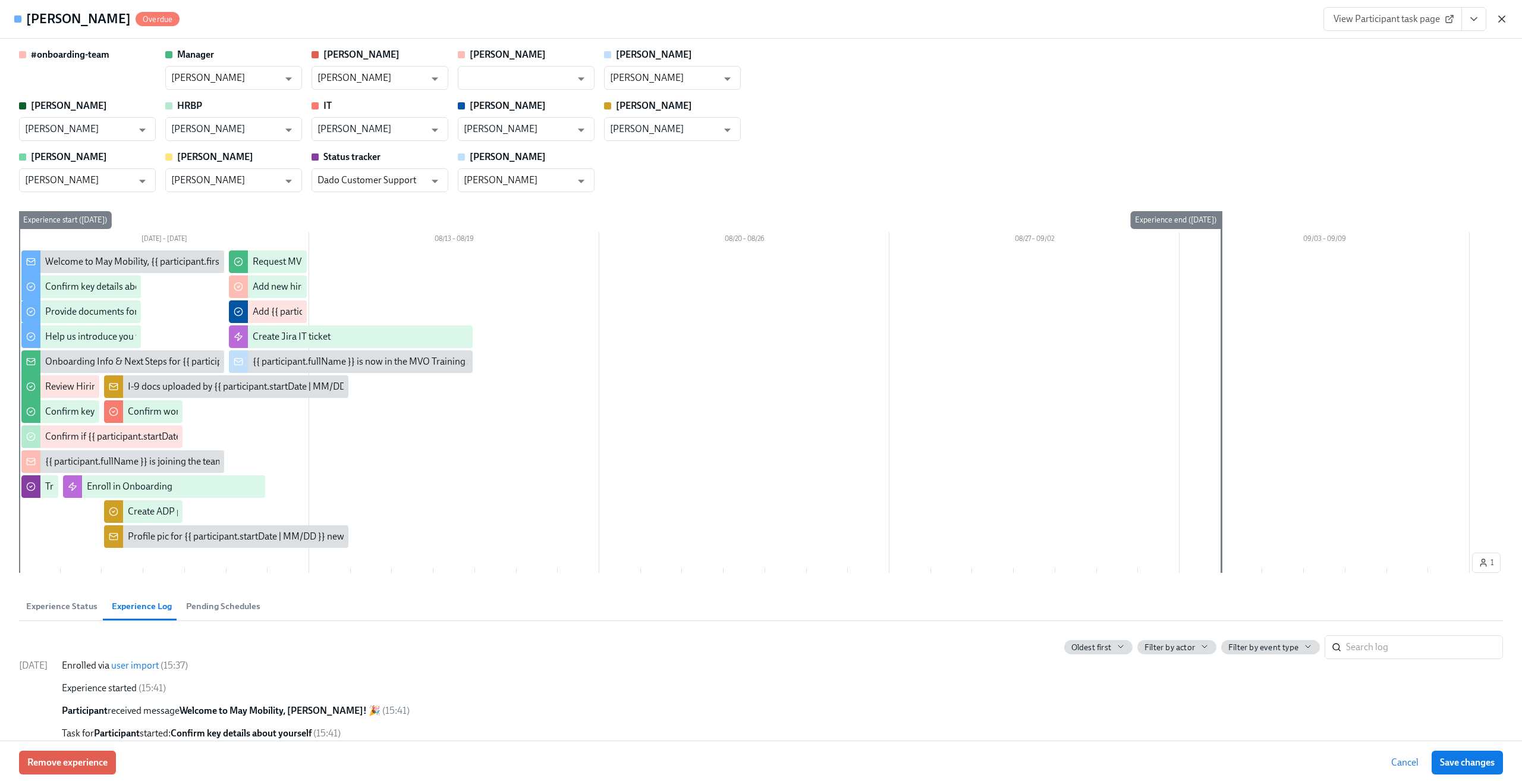
click at [1499, 19] on icon "button" at bounding box center [1501, 19] width 12 height 12
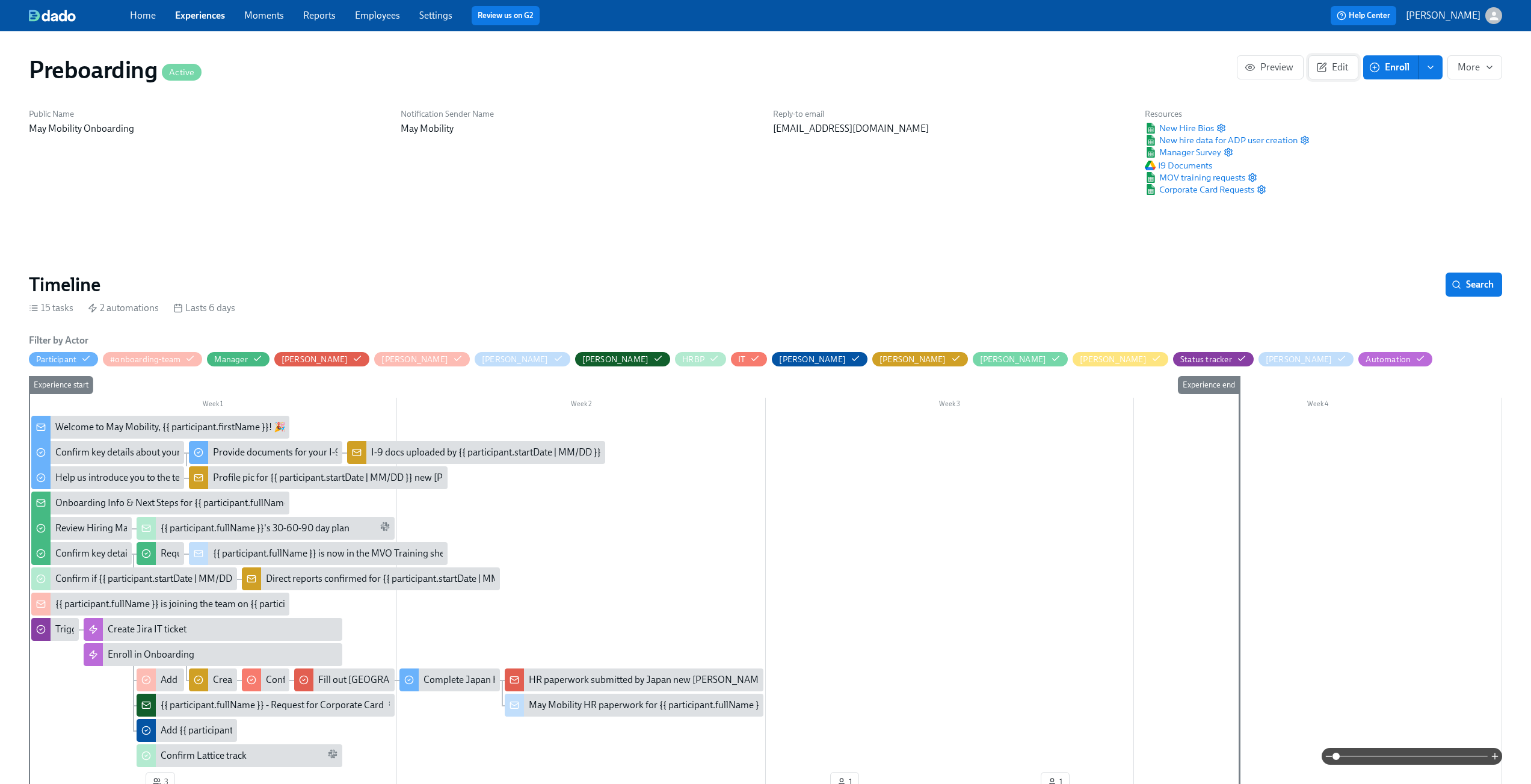
click at [1328, 72] on span "Edit" at bounding box center [1334, 67] width 29 height 12
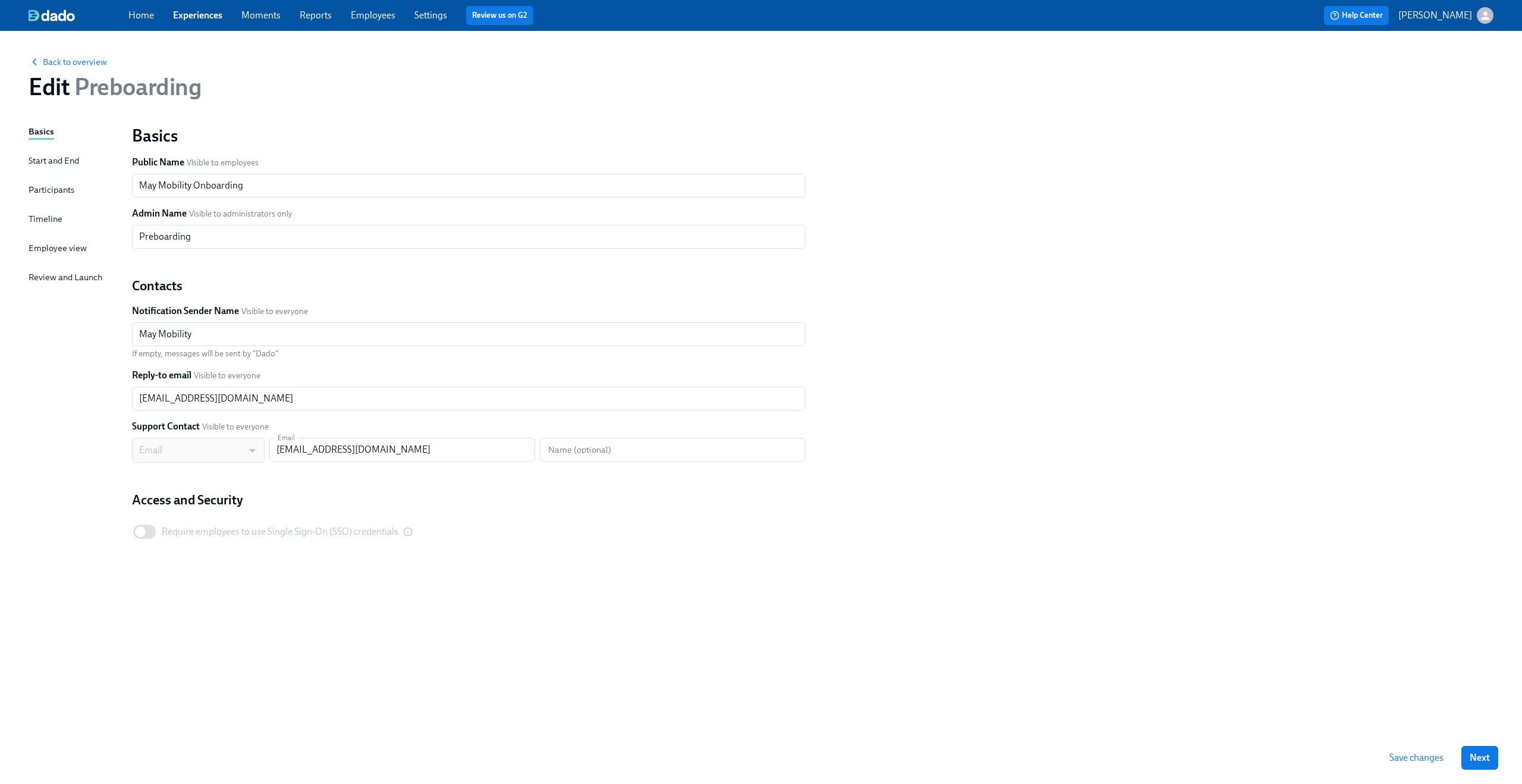
click at [60, 187] on div "Participants" at bounding box center [51, 189] width 46 height 13
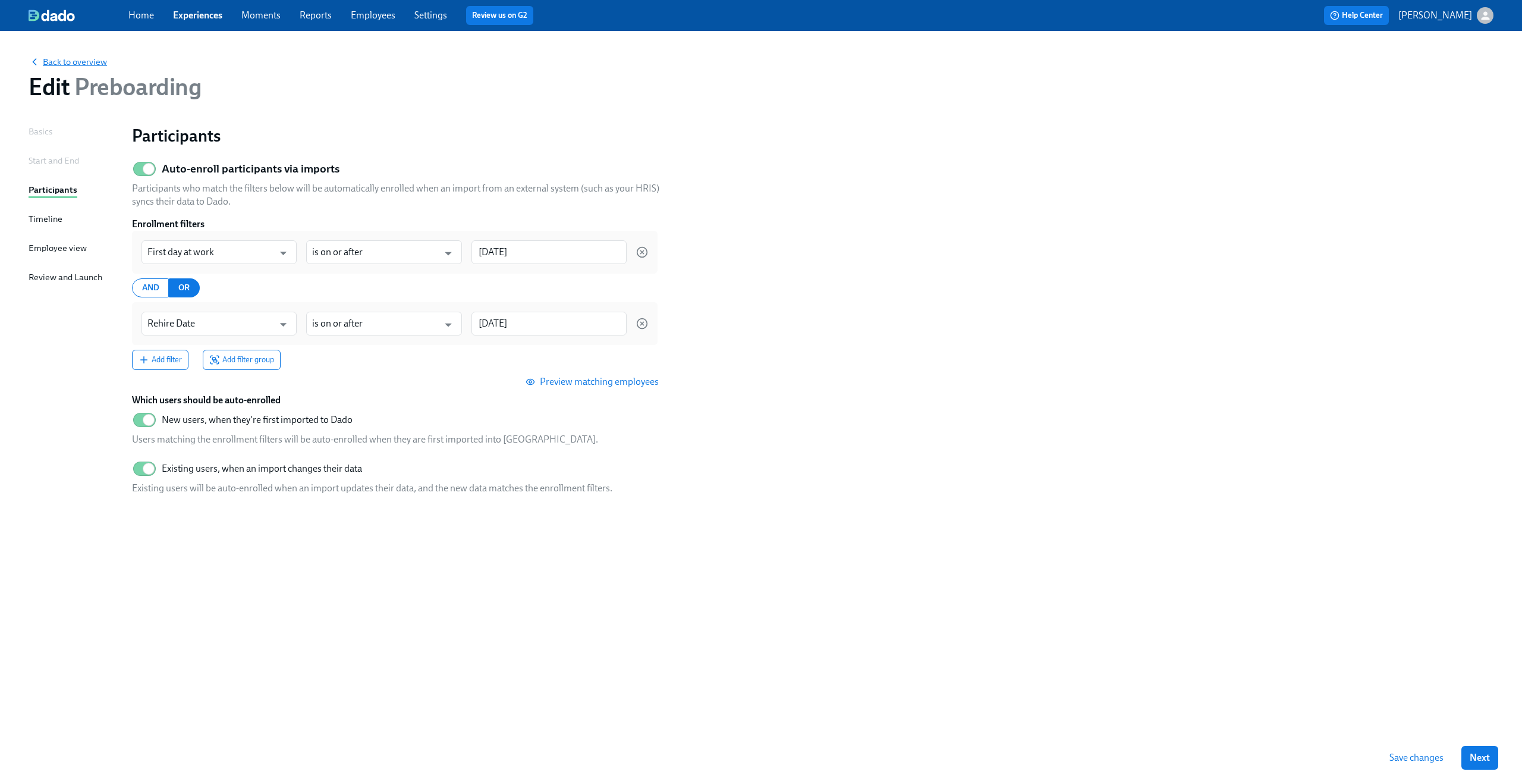
click at [73, 60] on span "Back to overview" at bounding box center [68, 61] width 78 height 12
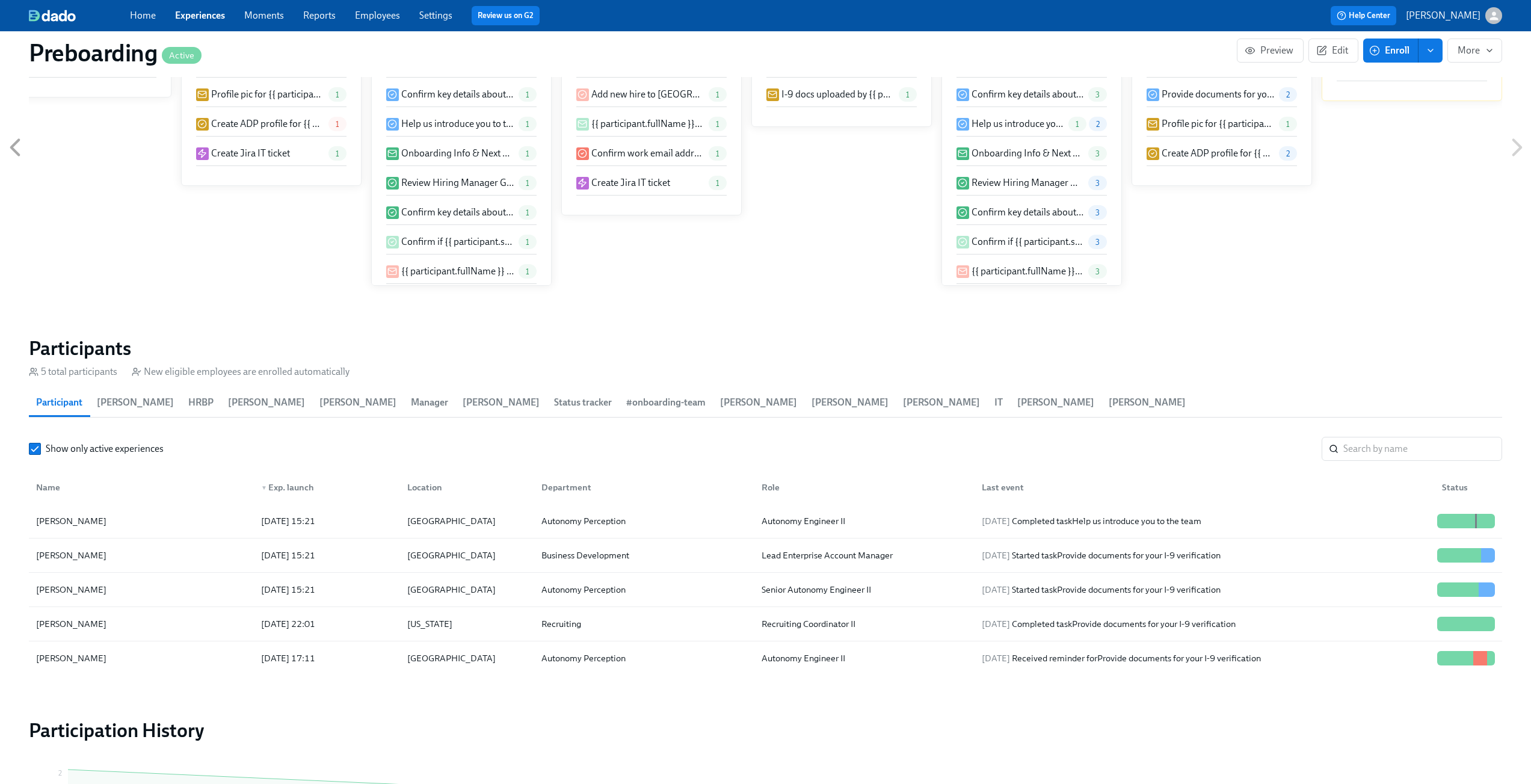
scroll to position [1099, 0]
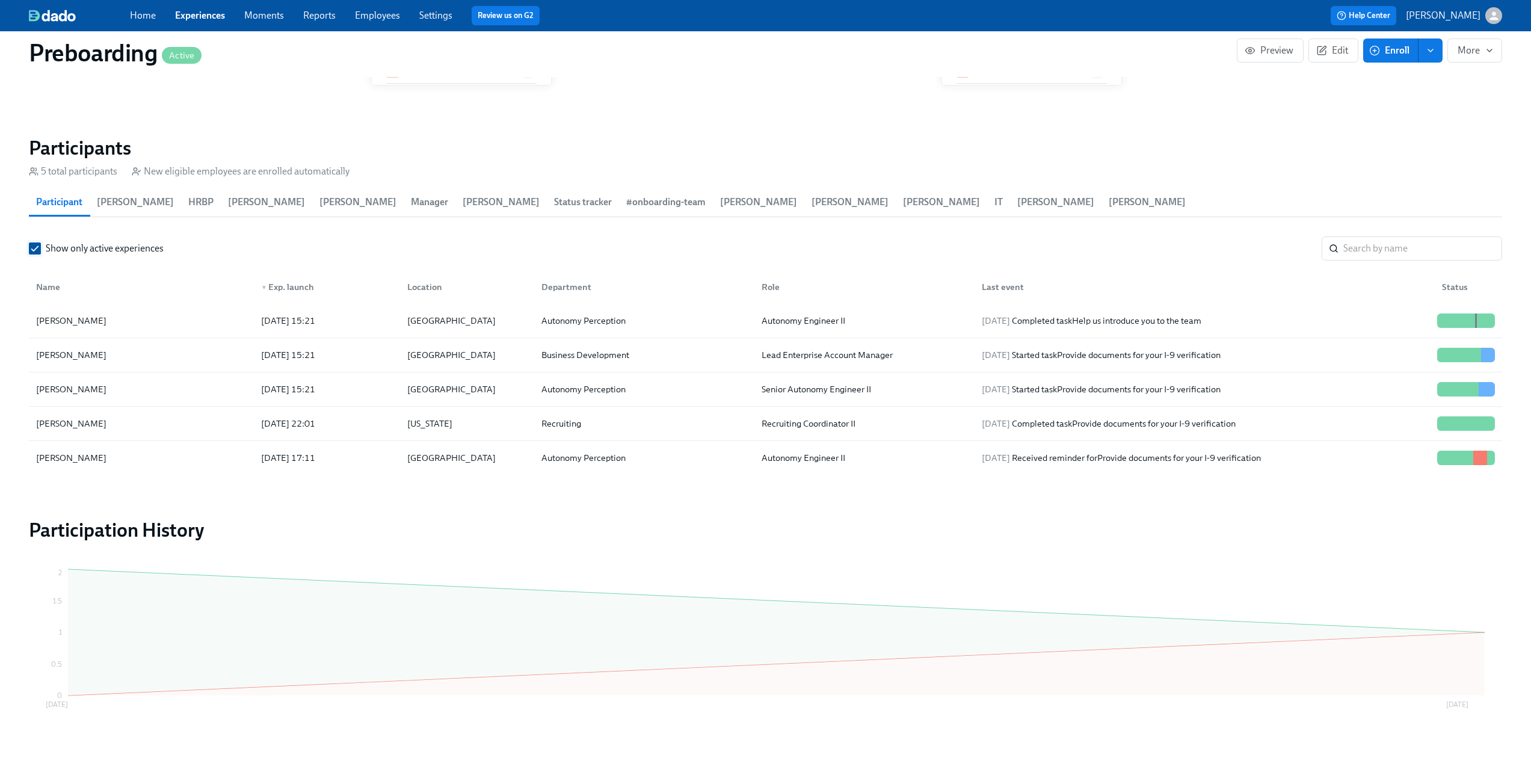
click at [33, 249] on input "Show only active experiences" at bounding box center [35, 249] width 11 height 11
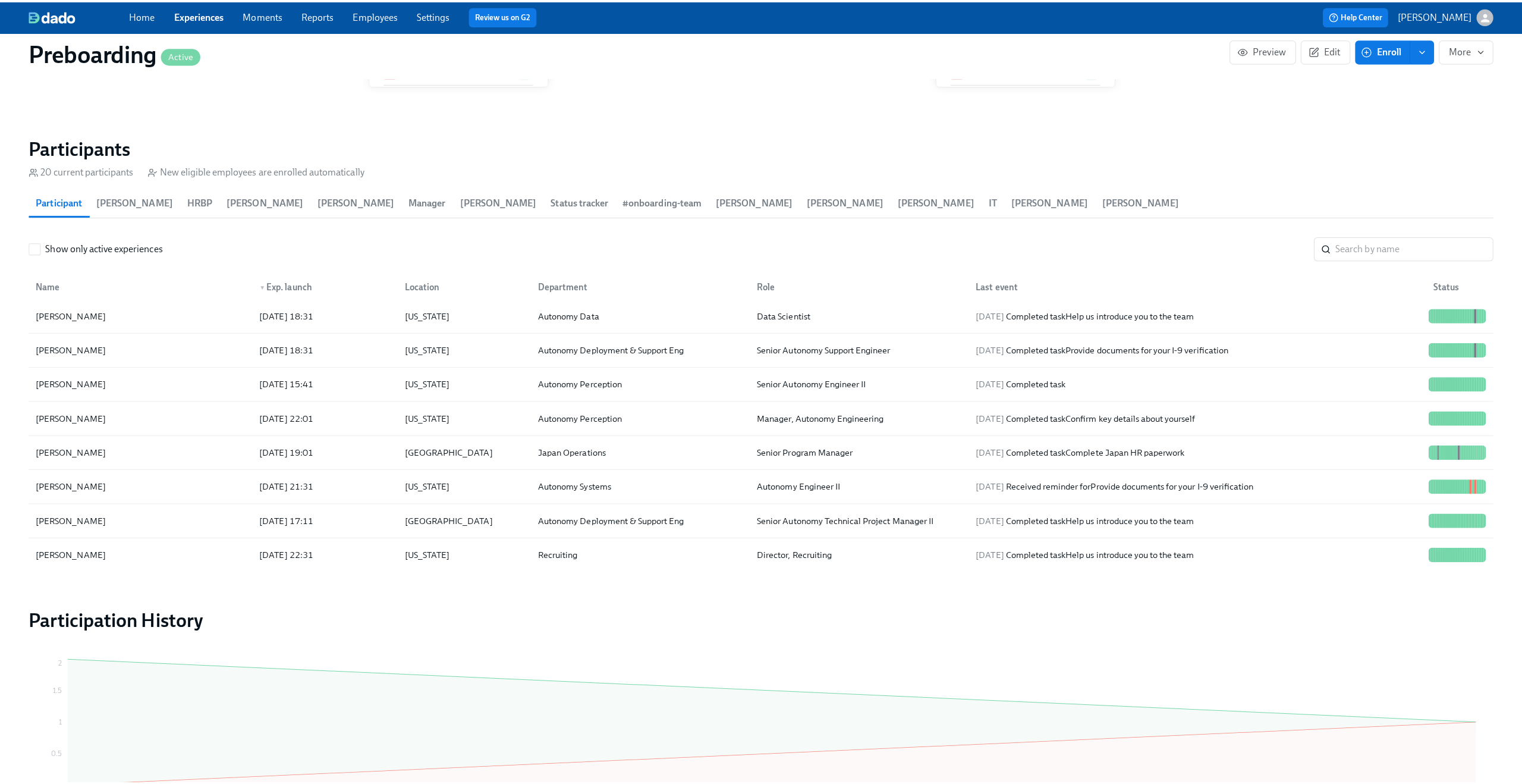
scroll to position [318, 0]
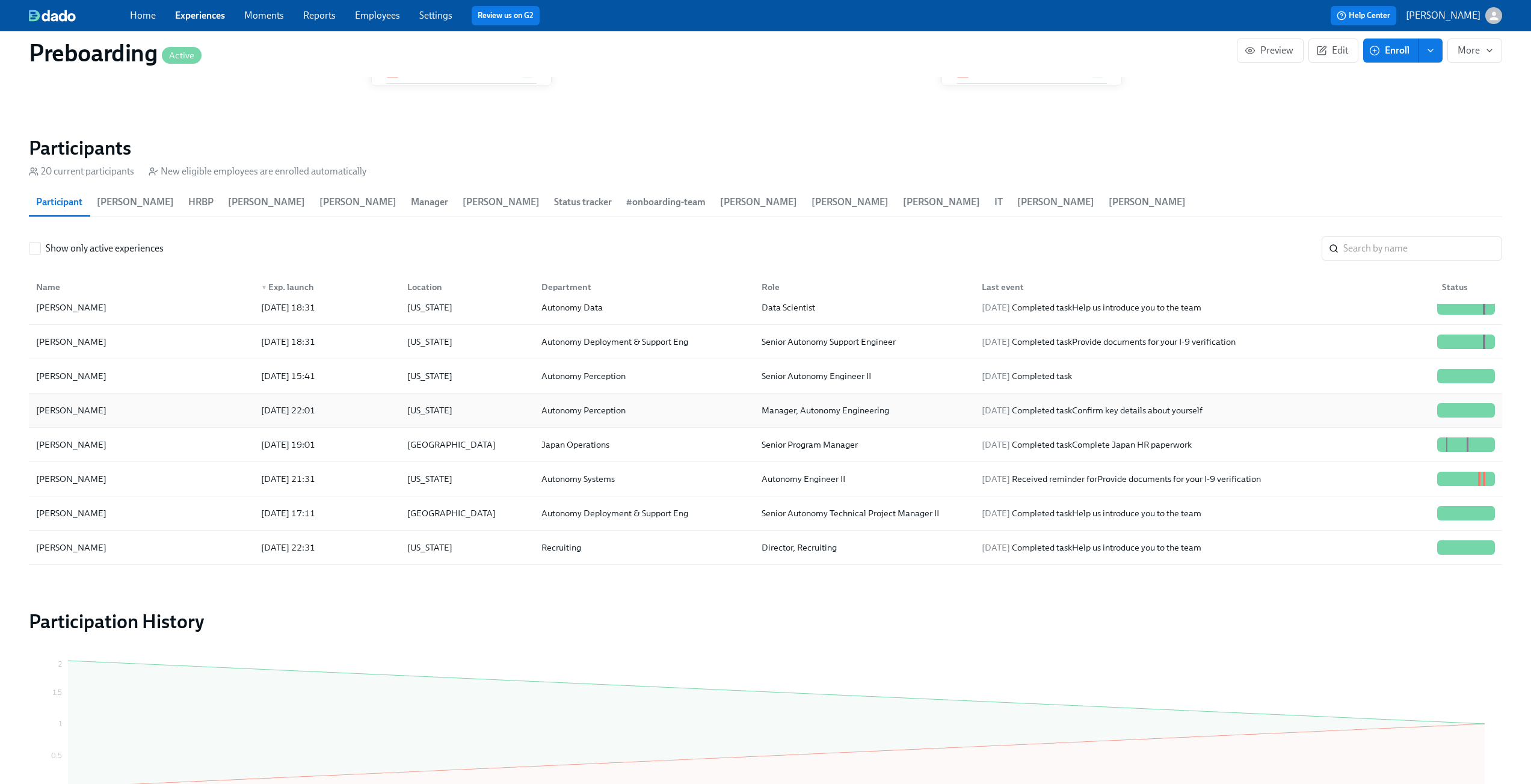
click at [143, 404] on div "Rajani Acharya" at bounding box center [141, 410] width 220 height 24
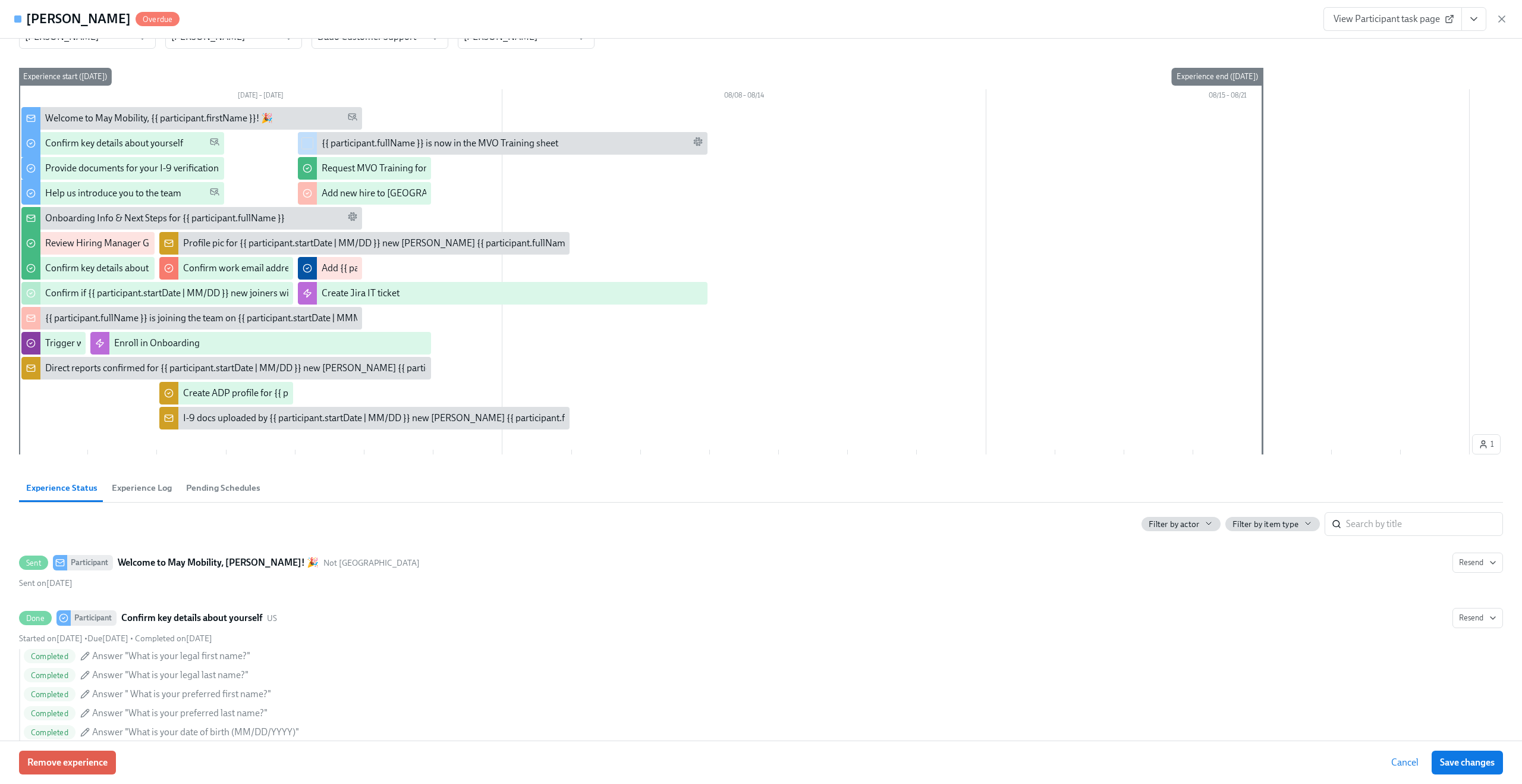
click at [128, 478] on button "Experience Log" at bounding box center [141, 487] width 74 height 29
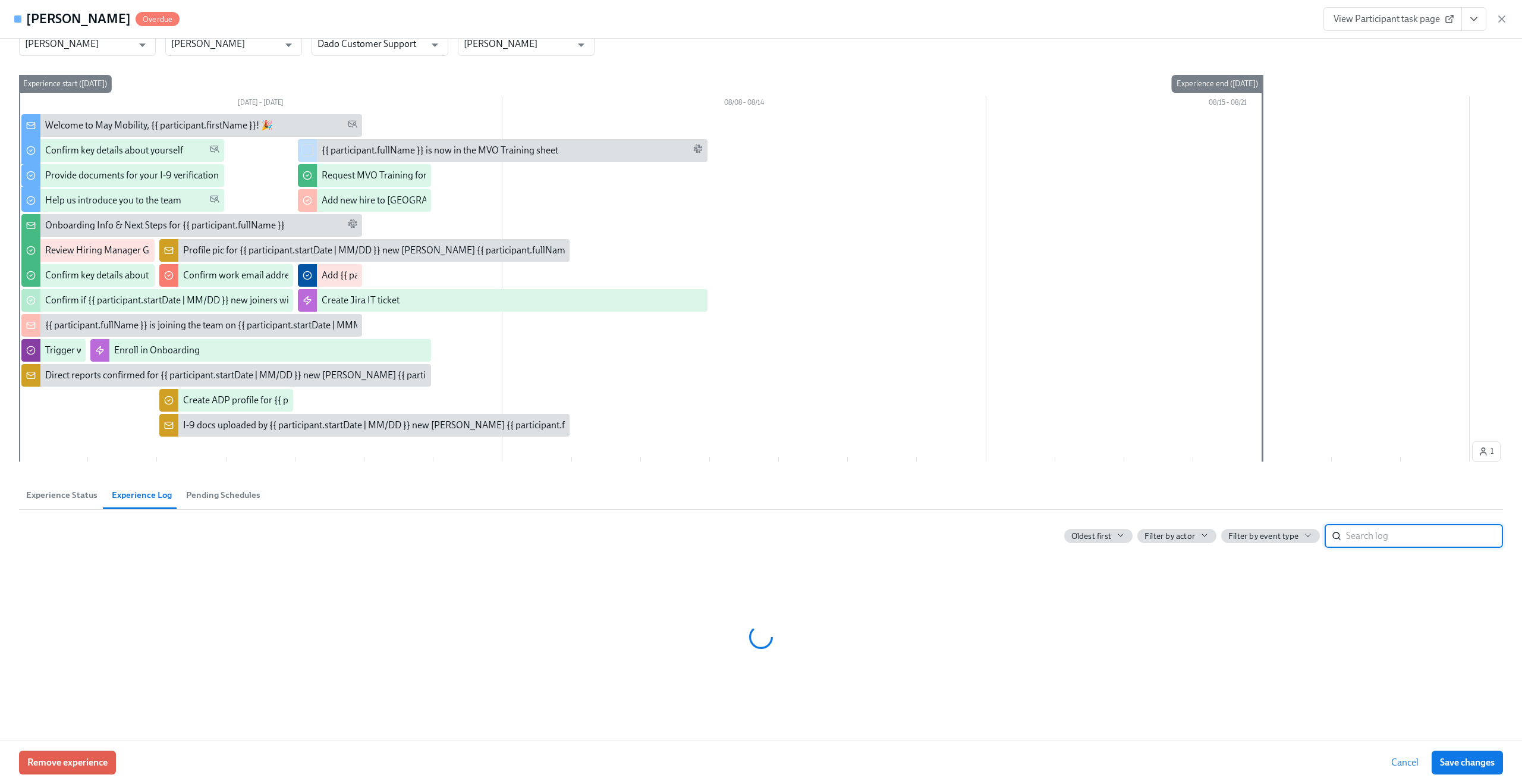
scroll to position [136, 0]
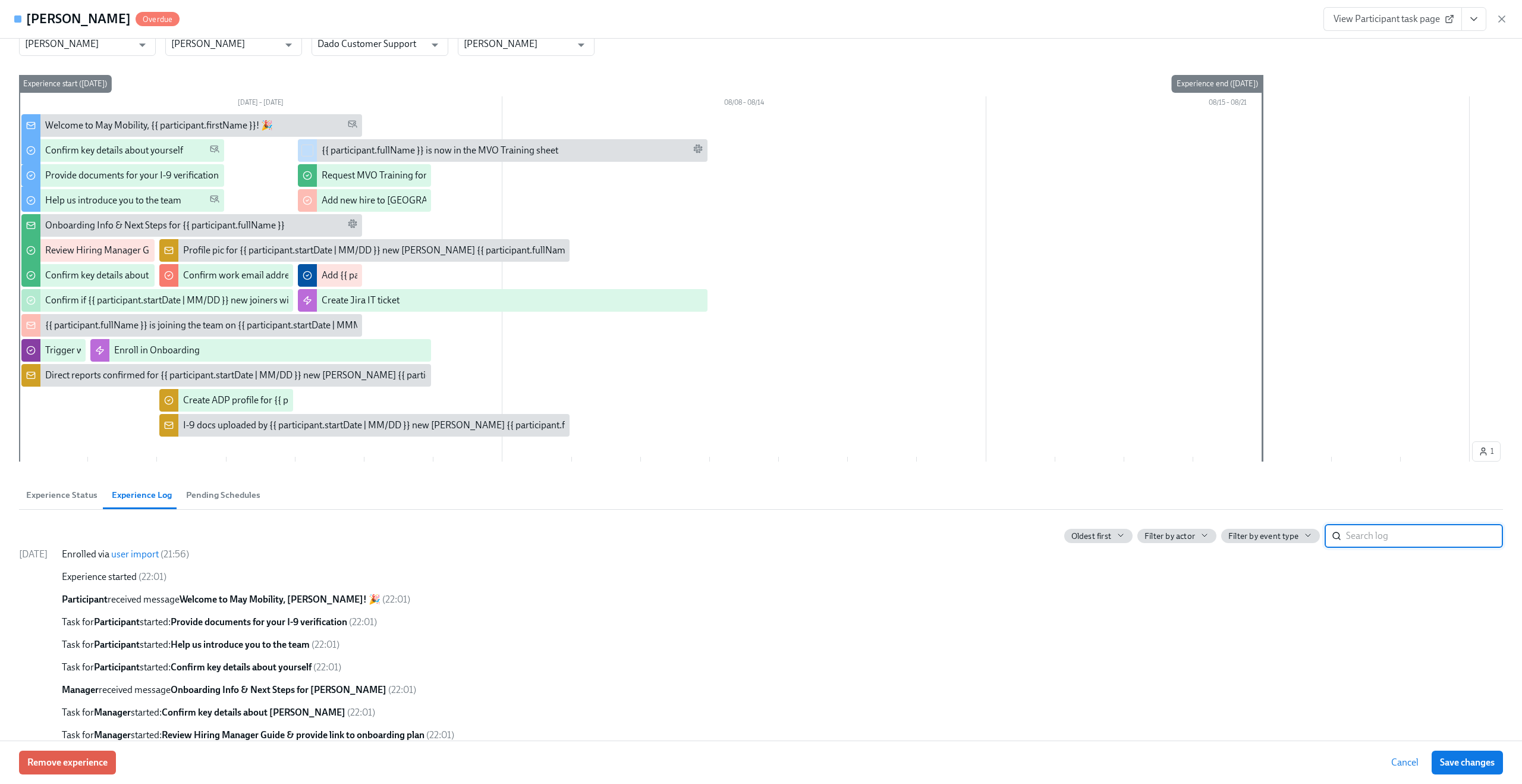
click at [159, 557] on link "user import" at bounding box center [135, 554] width 47 height 11
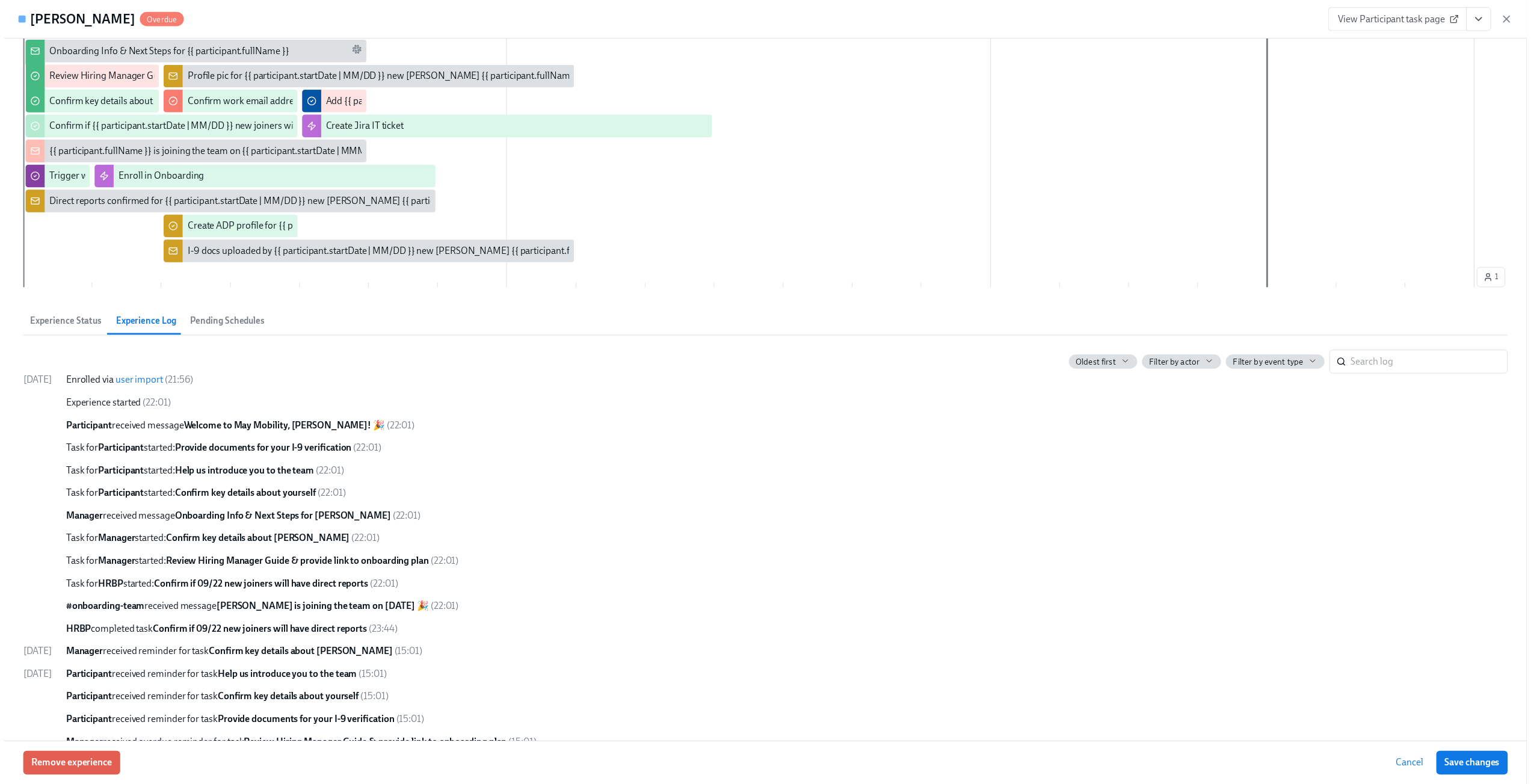
scroll to position [0, 0]
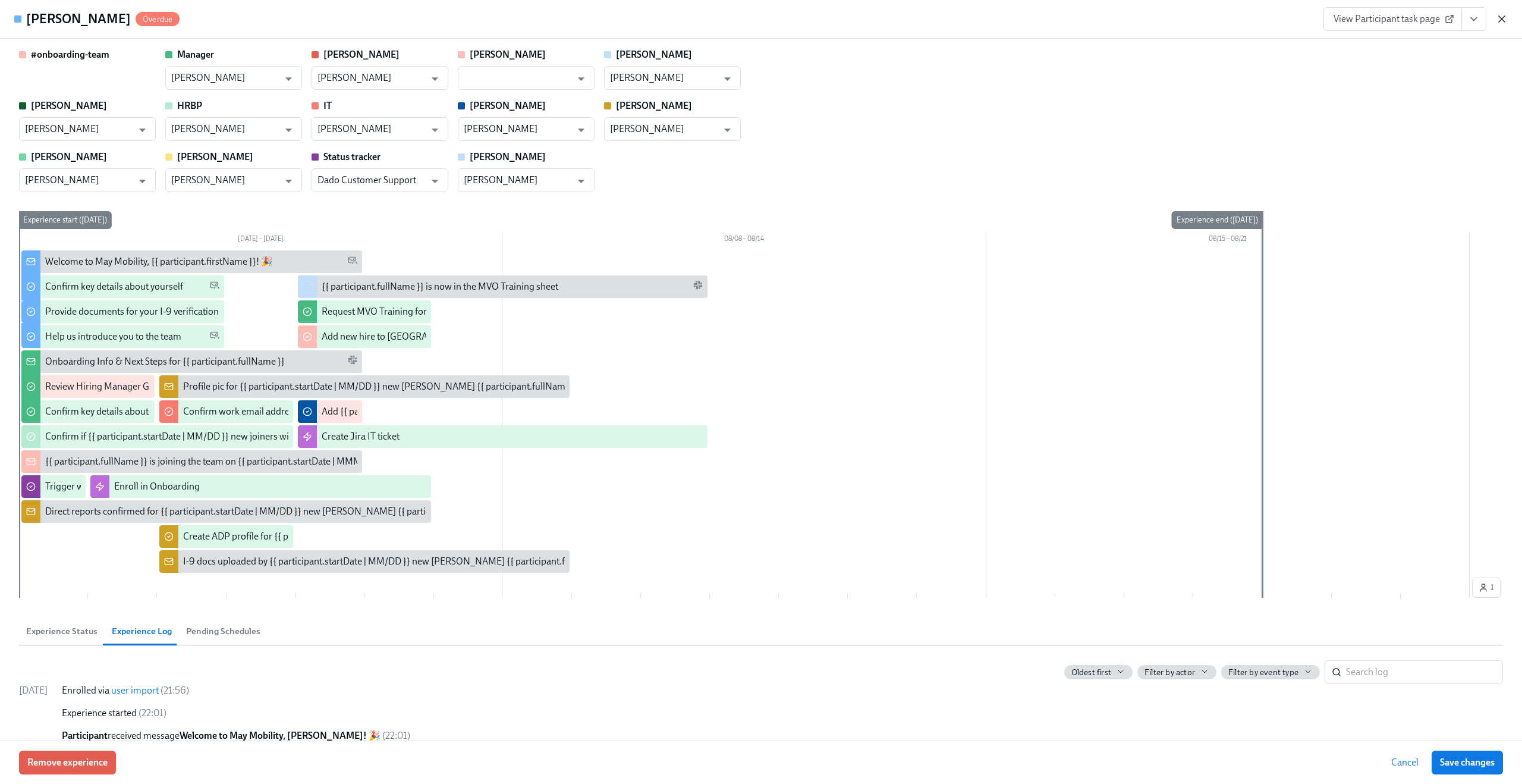
click at [1500, 20] on icon "button" at bounding box center [1502, 19] width 6 height 6
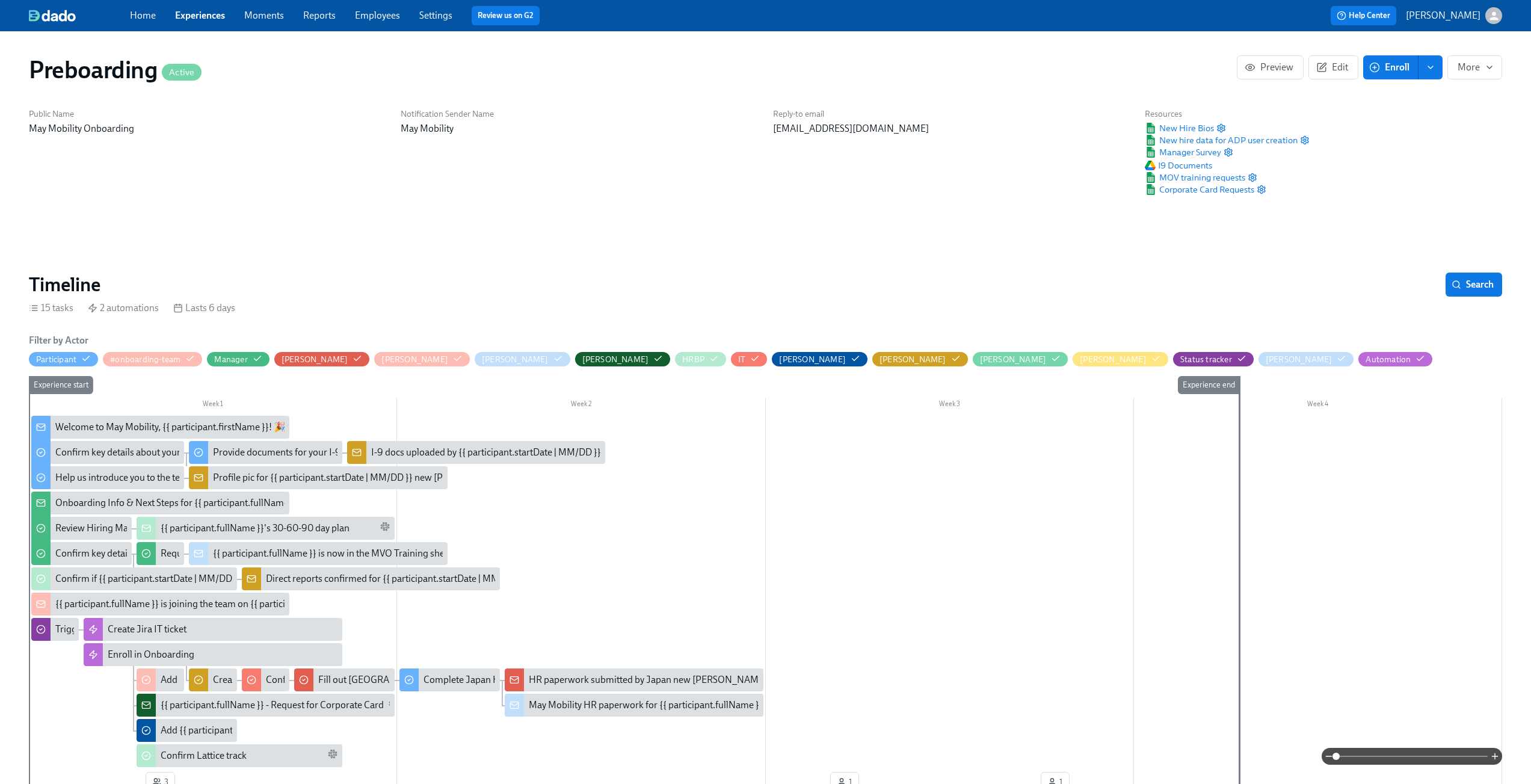
click at [197, 22] on span "Experiences" at bounding box center [200, 15] width 50 height 13
click at [204, 13] on link "Experiences" at bounding box center [200, 15] width 50 height 11
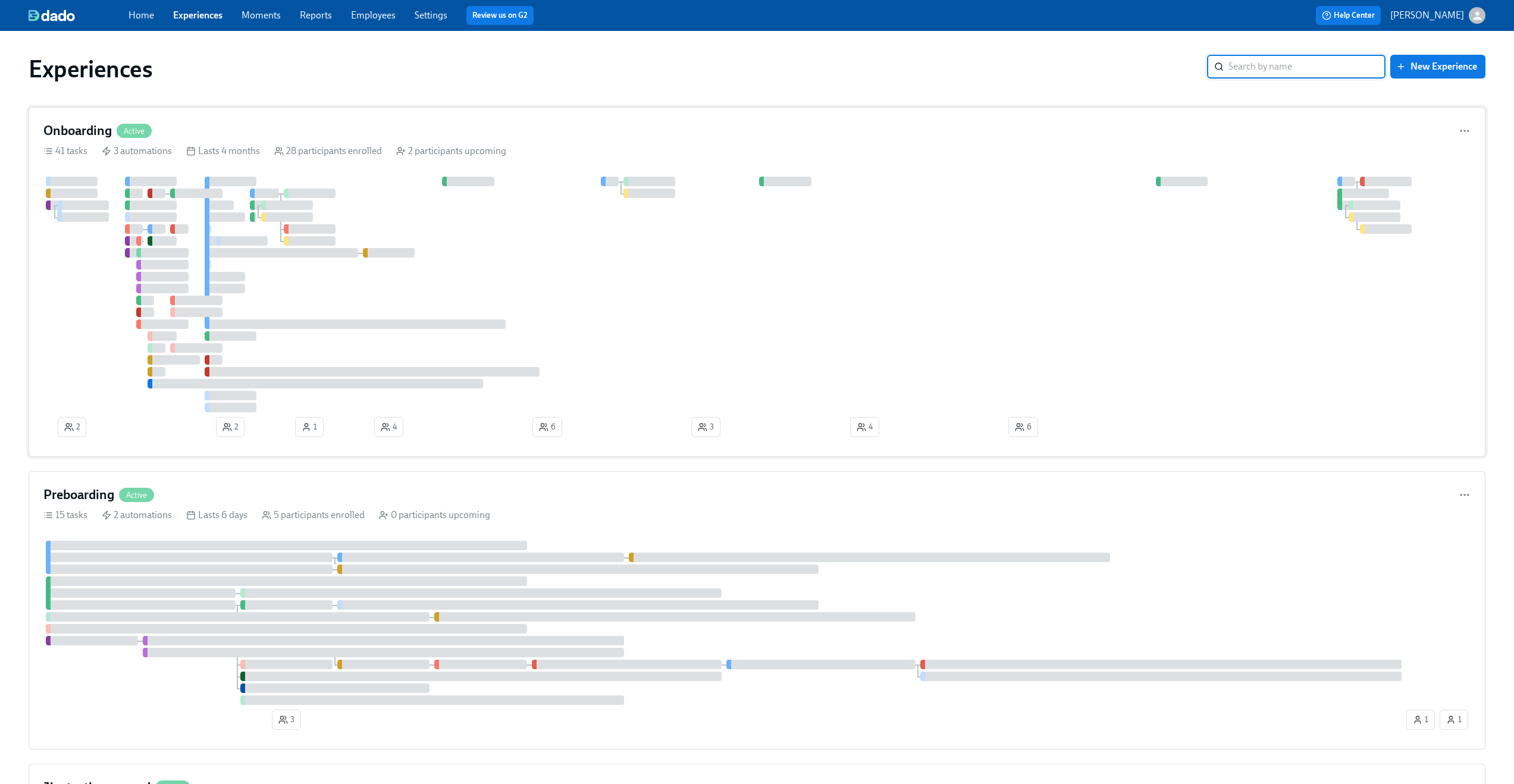
click at [550, 179] on div at bounding box center [757, 294] width 1427 height 235
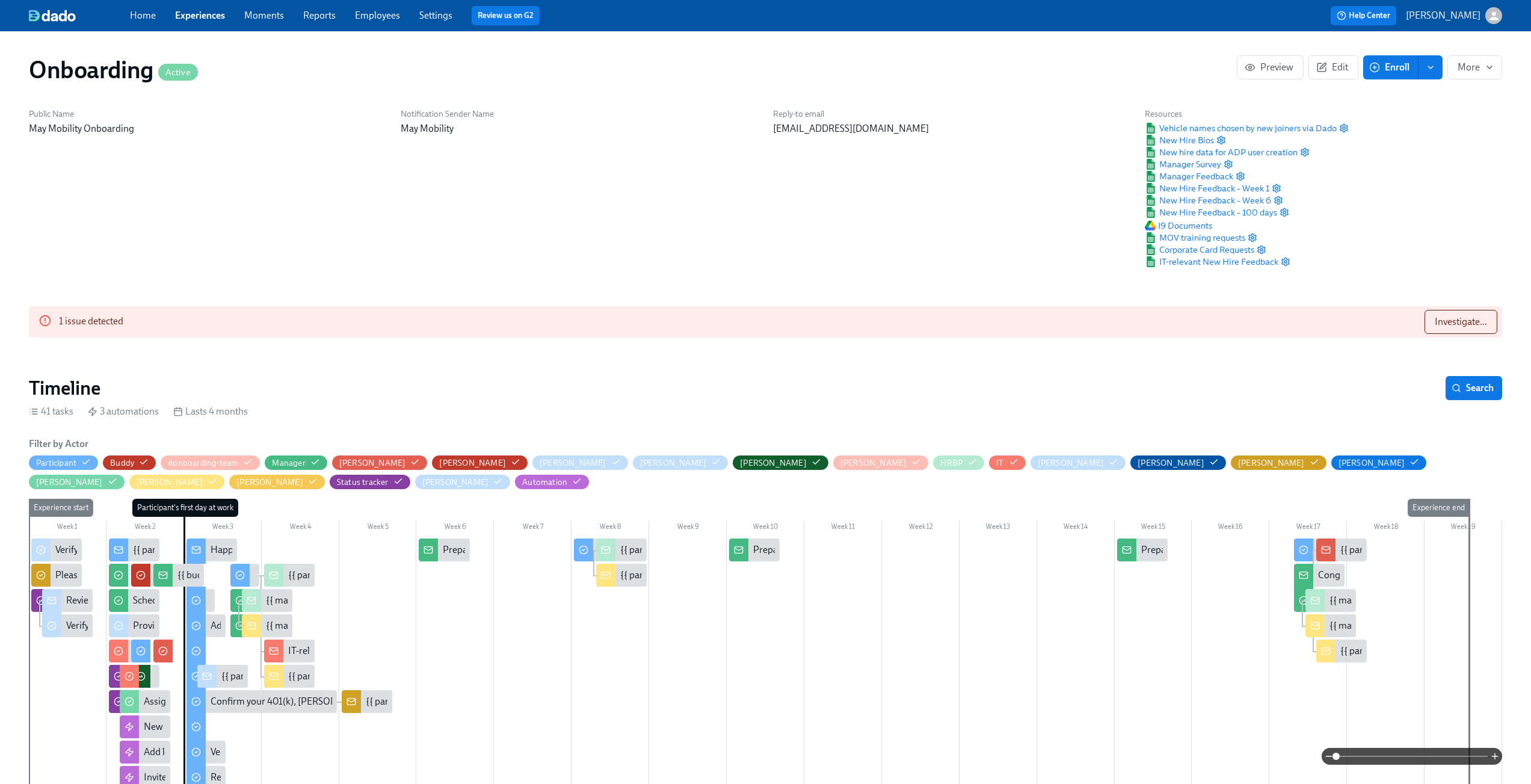
scroll to position [0, 8741]
click at [1448, 317] on span "Investigate..." at bounding box center [1461, 322] width 52 height 12
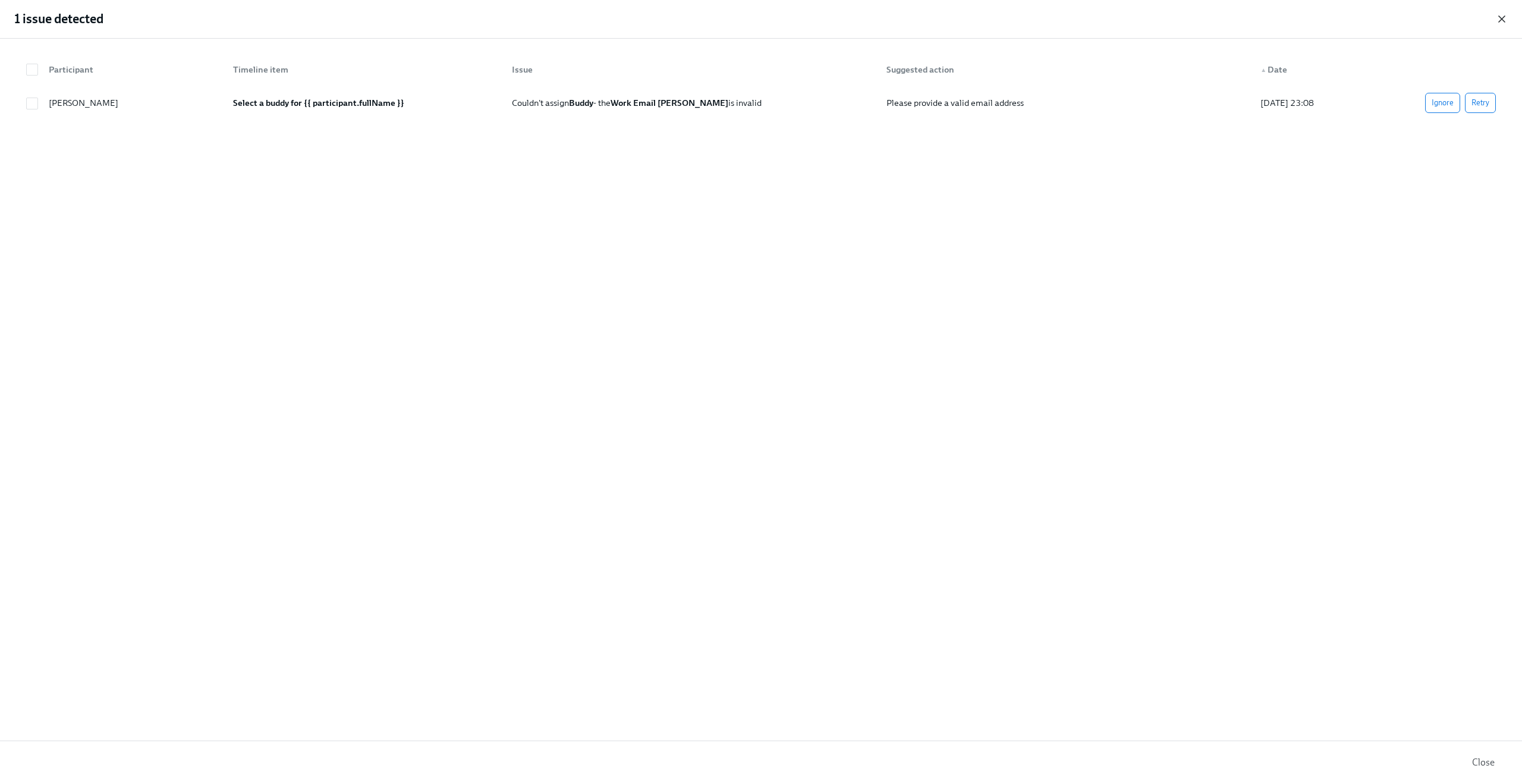
click at [1508, 16] on icon "button" at bounding box center [1501, 19] width 12 height 12
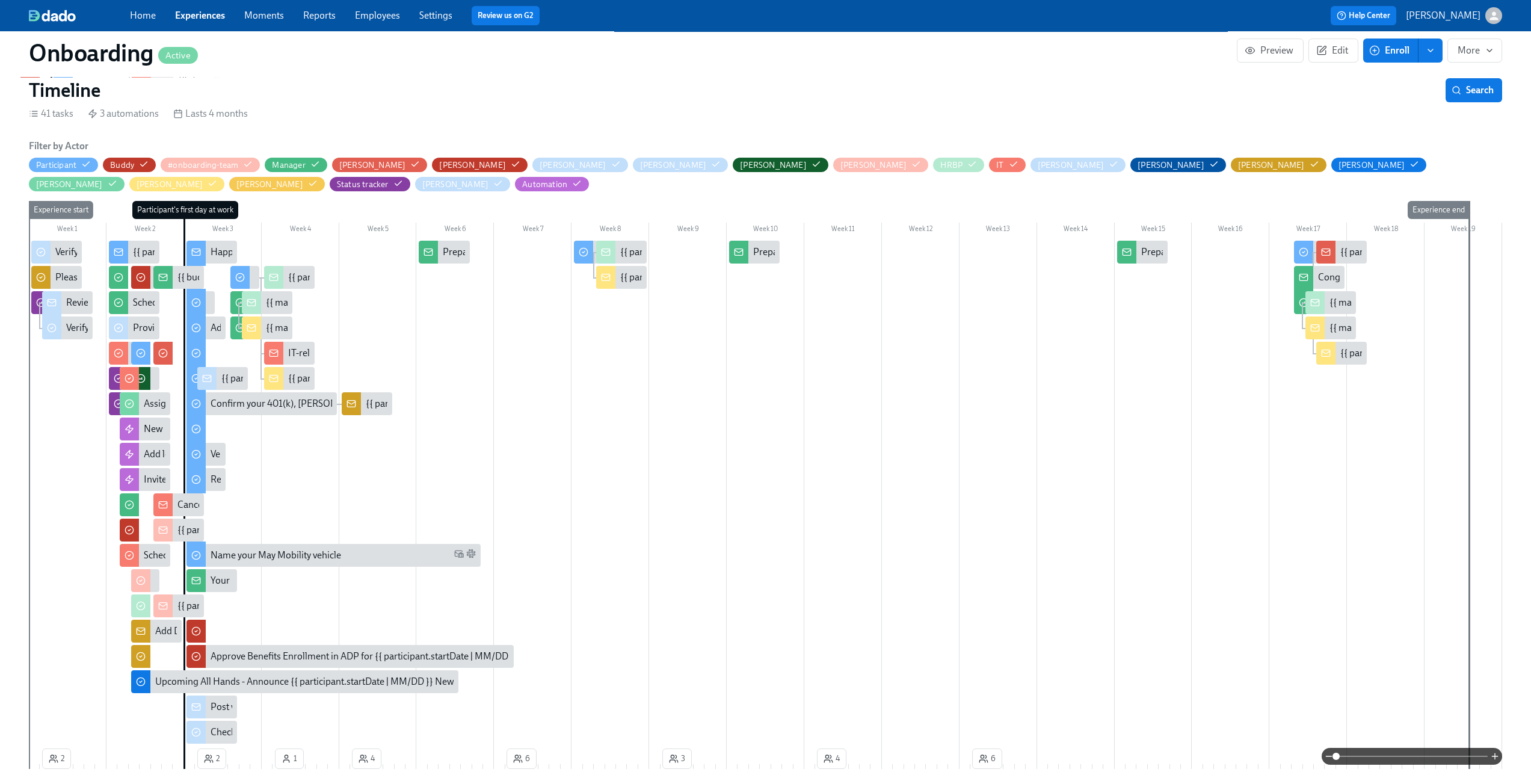
scroll to position [0, 0]
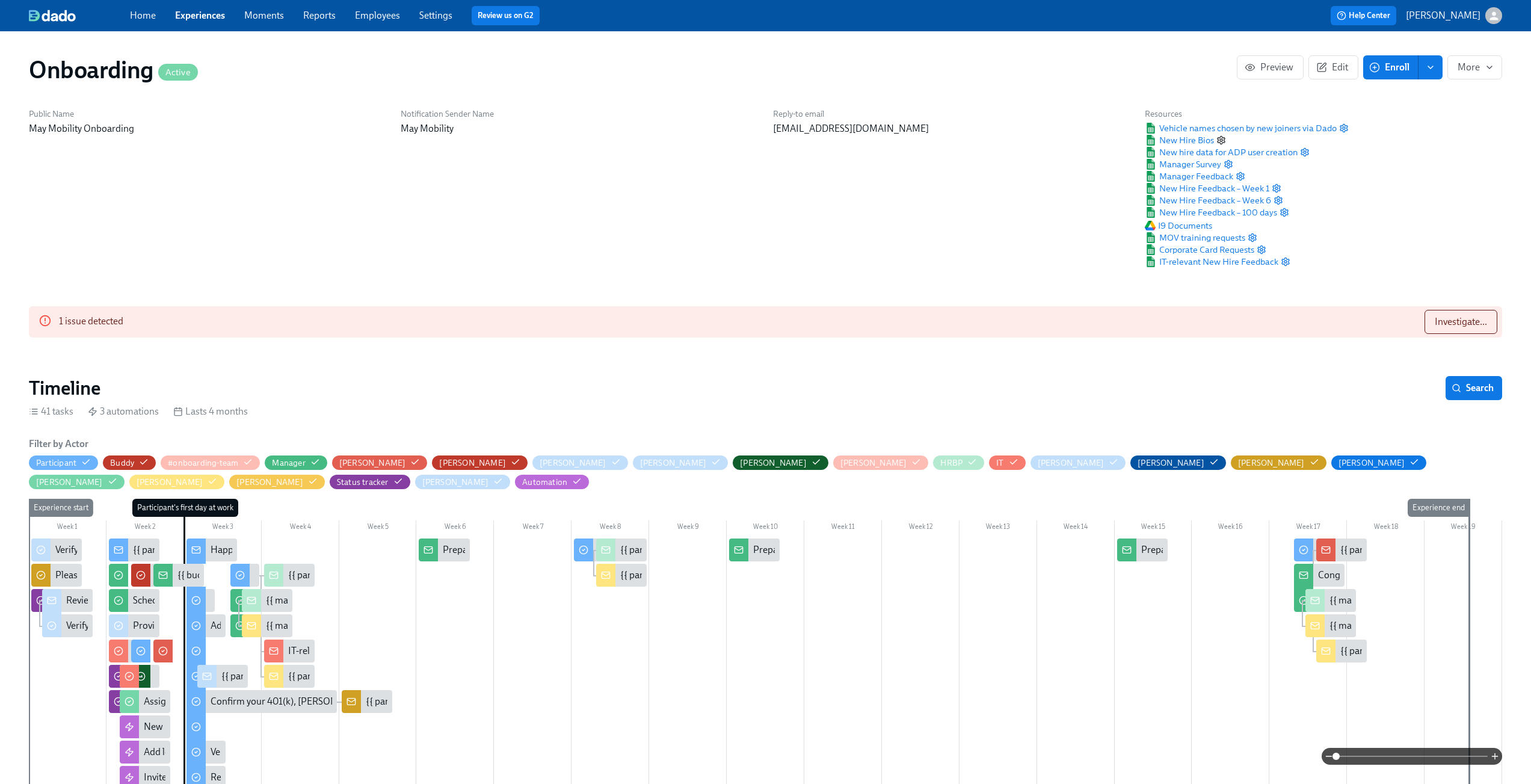
click at [1222, 138] on icon "button" at bounding box center [1221, 140] width 10 height 10
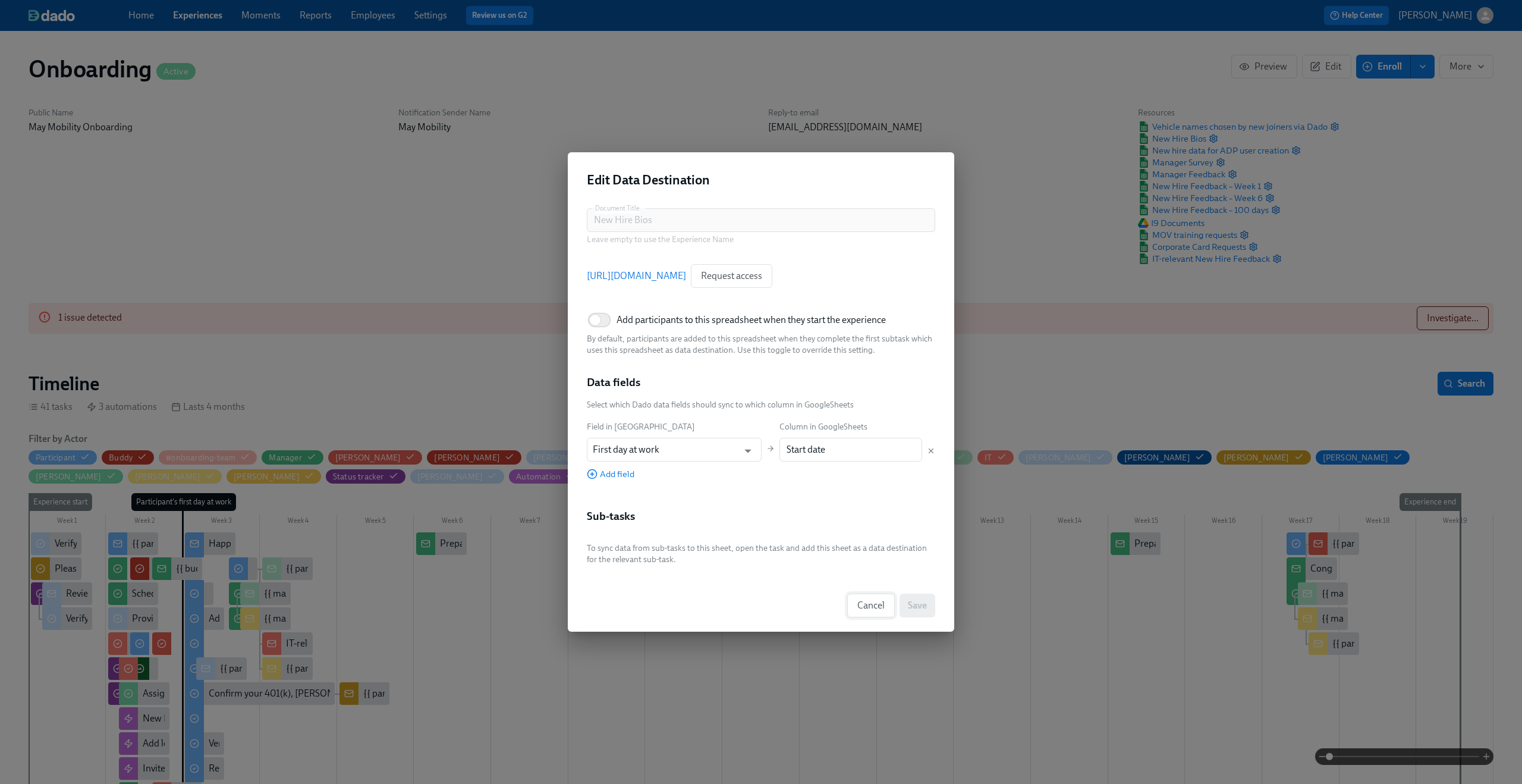
click at [863, 608] on span "Cancel" at bounding box center [871, 605] width 27 height 12
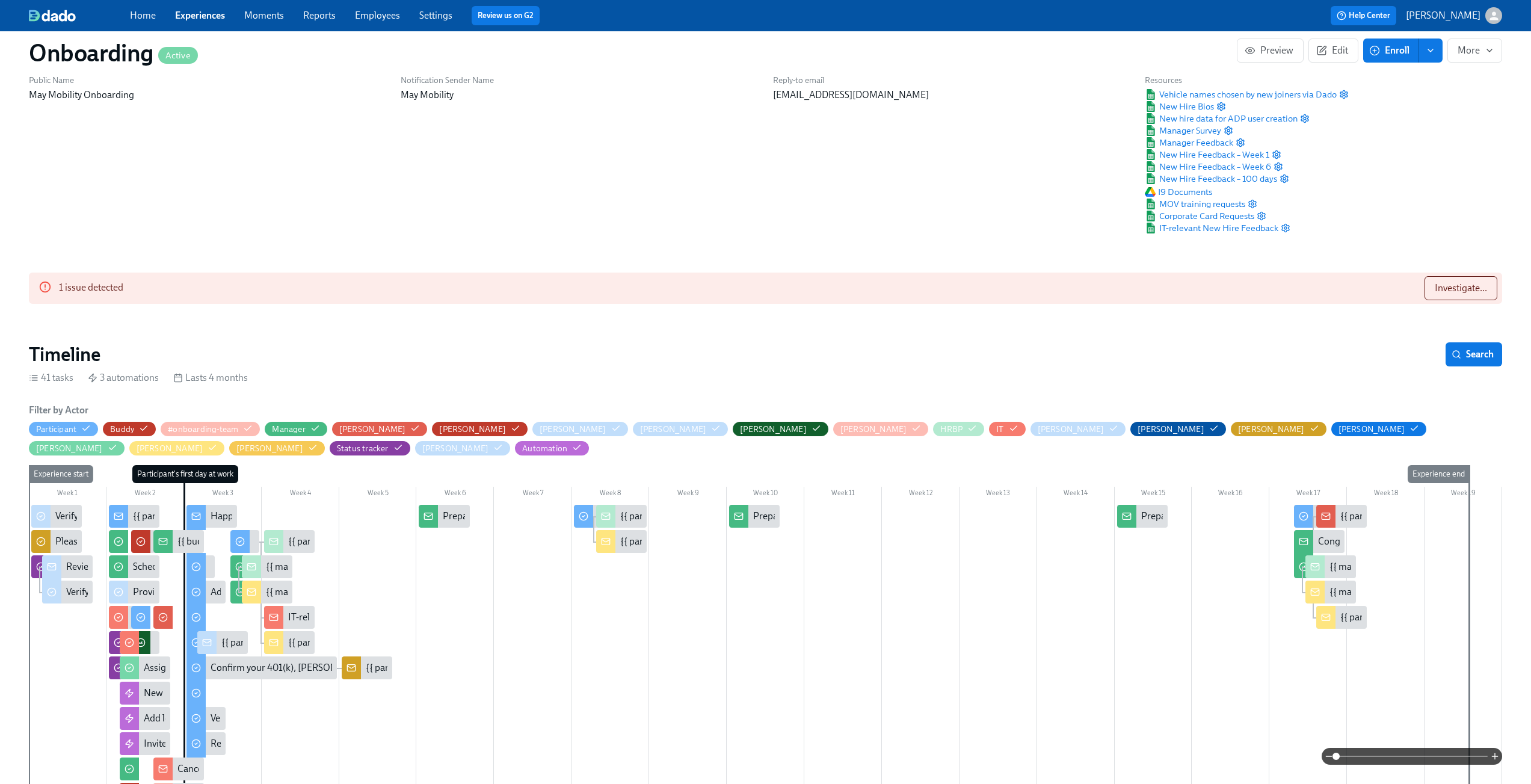
scroll to position [0, 13347]
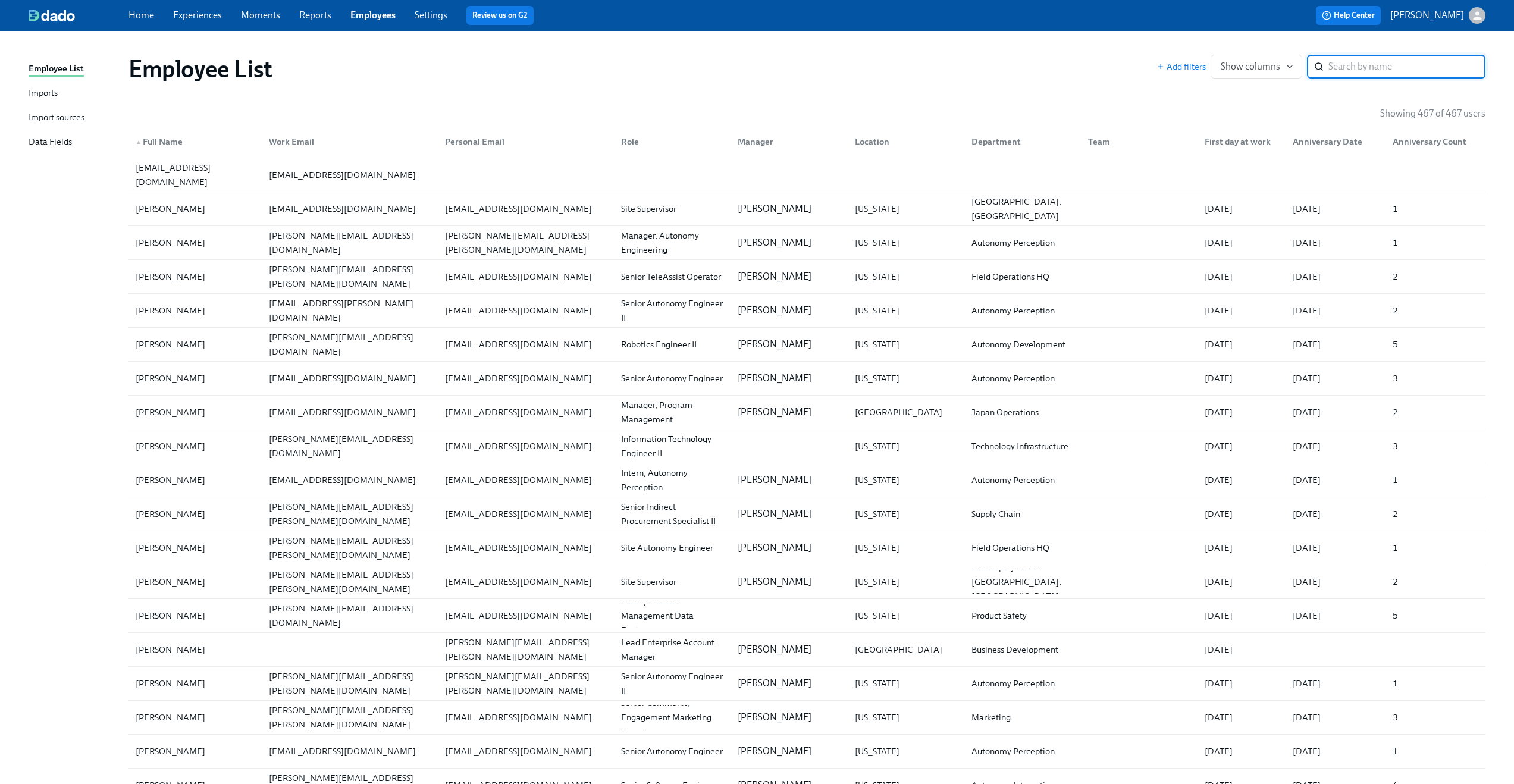
click at [1346, 62] on input "search" at bounding box center [1407, 67] width 157 height 24
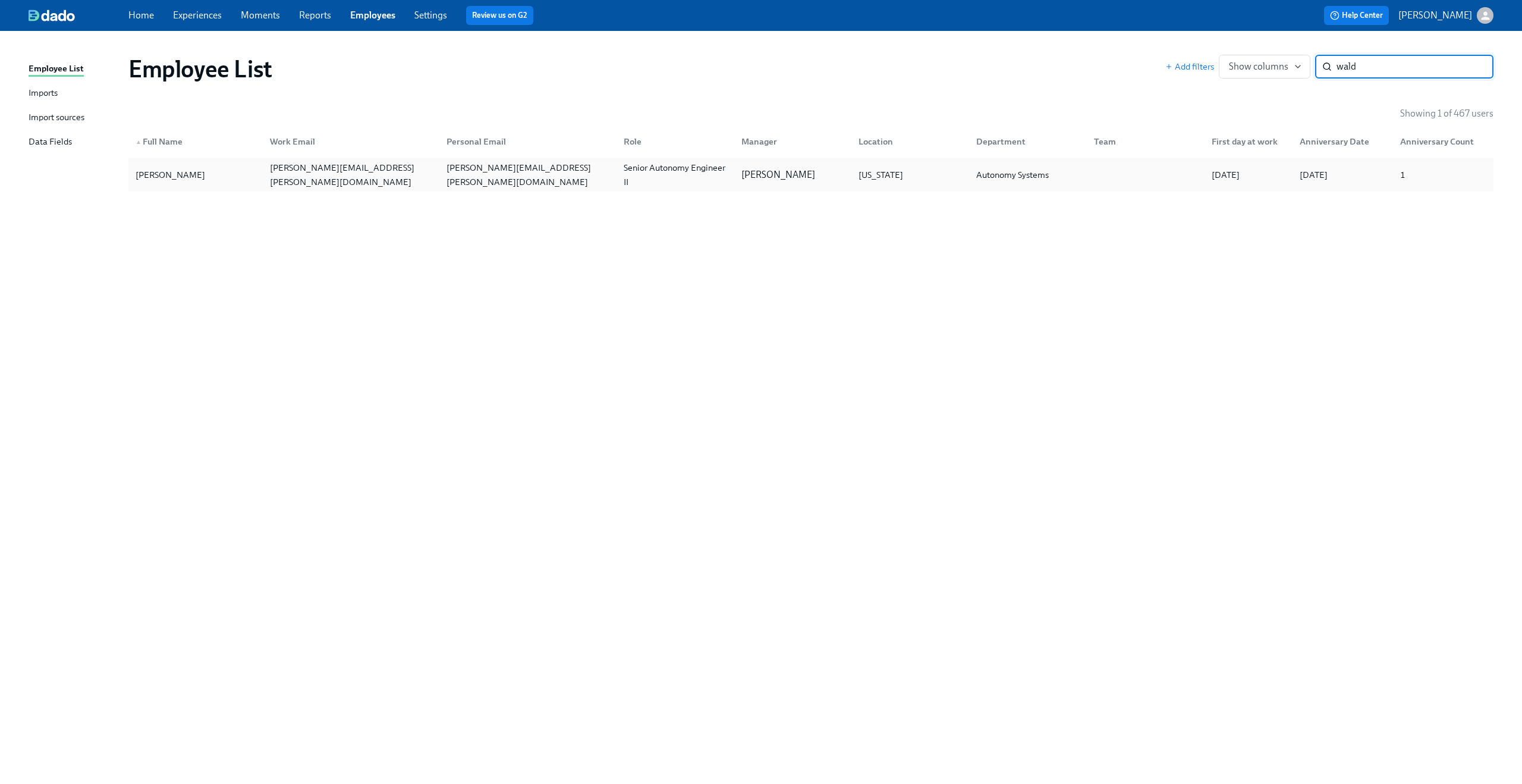
type input "wald"
click at [545, 170] on div "jeff.waldner@icloud.com" at bounding box center [528, 175] width 172 height 29
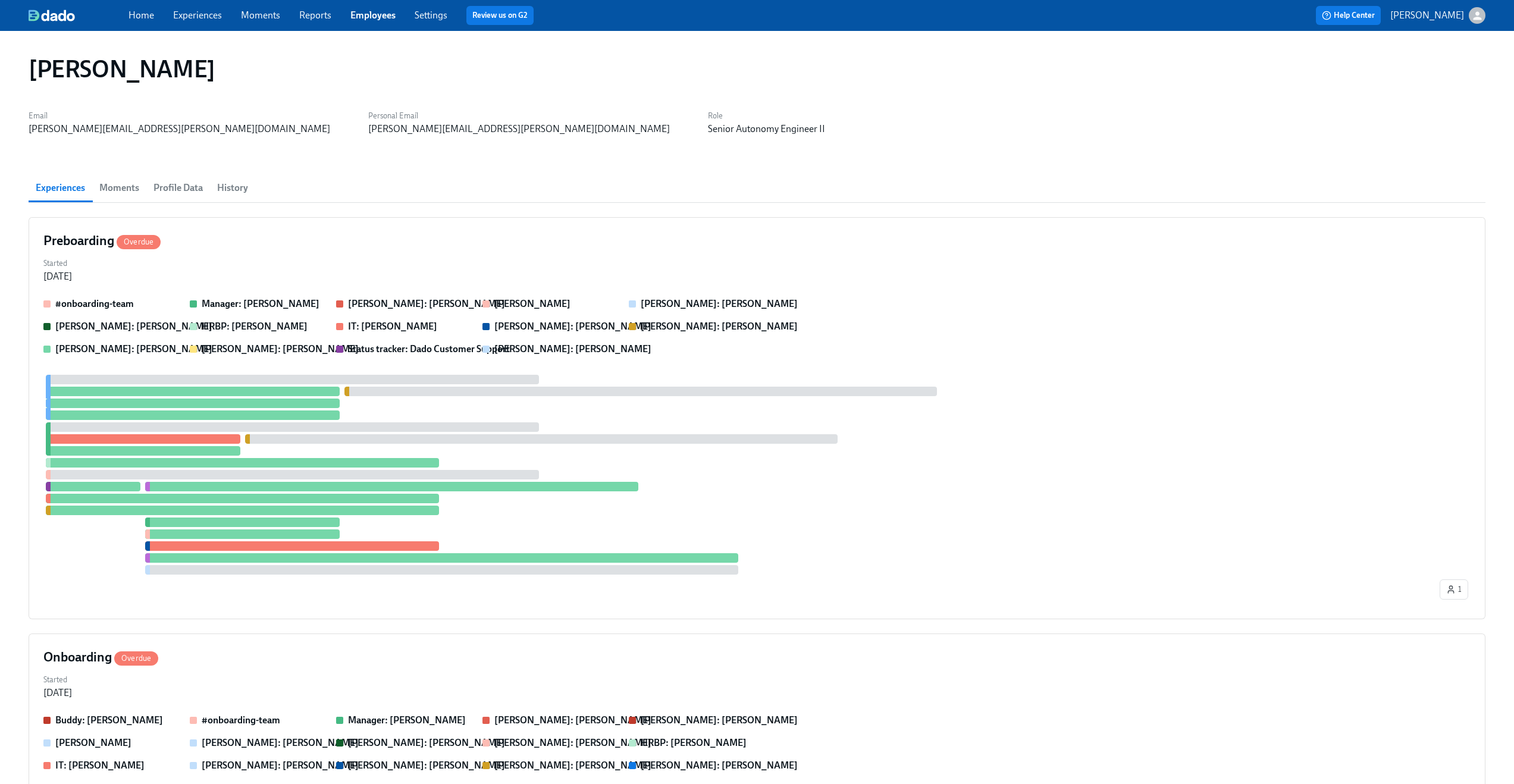
click at [176, 185] on span "Profile Data" at bounding box center [178, 188] width 49 height 16
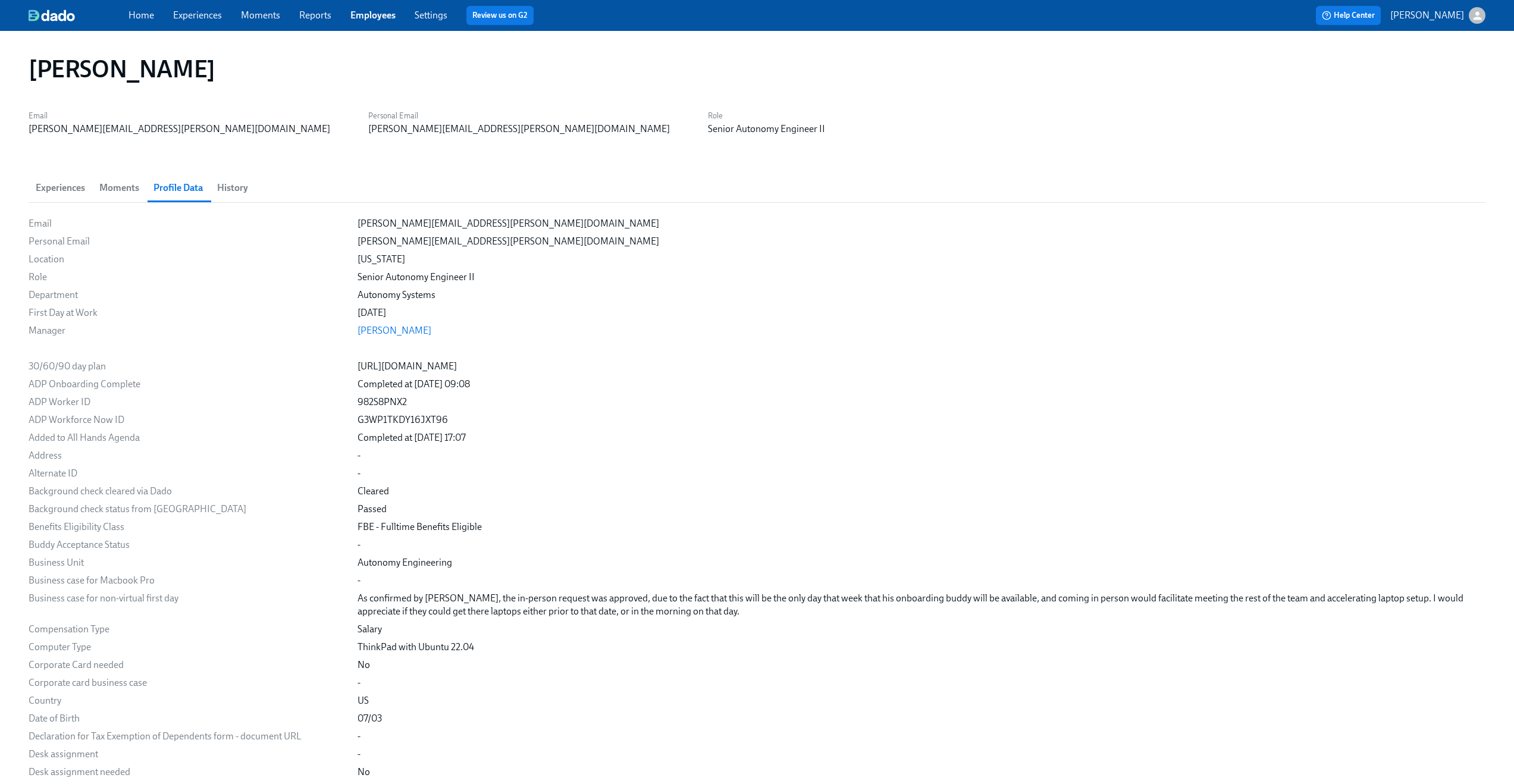
click at [69, 193] on span "Experiences" at bounding box center [60, 188] width 49 height 16
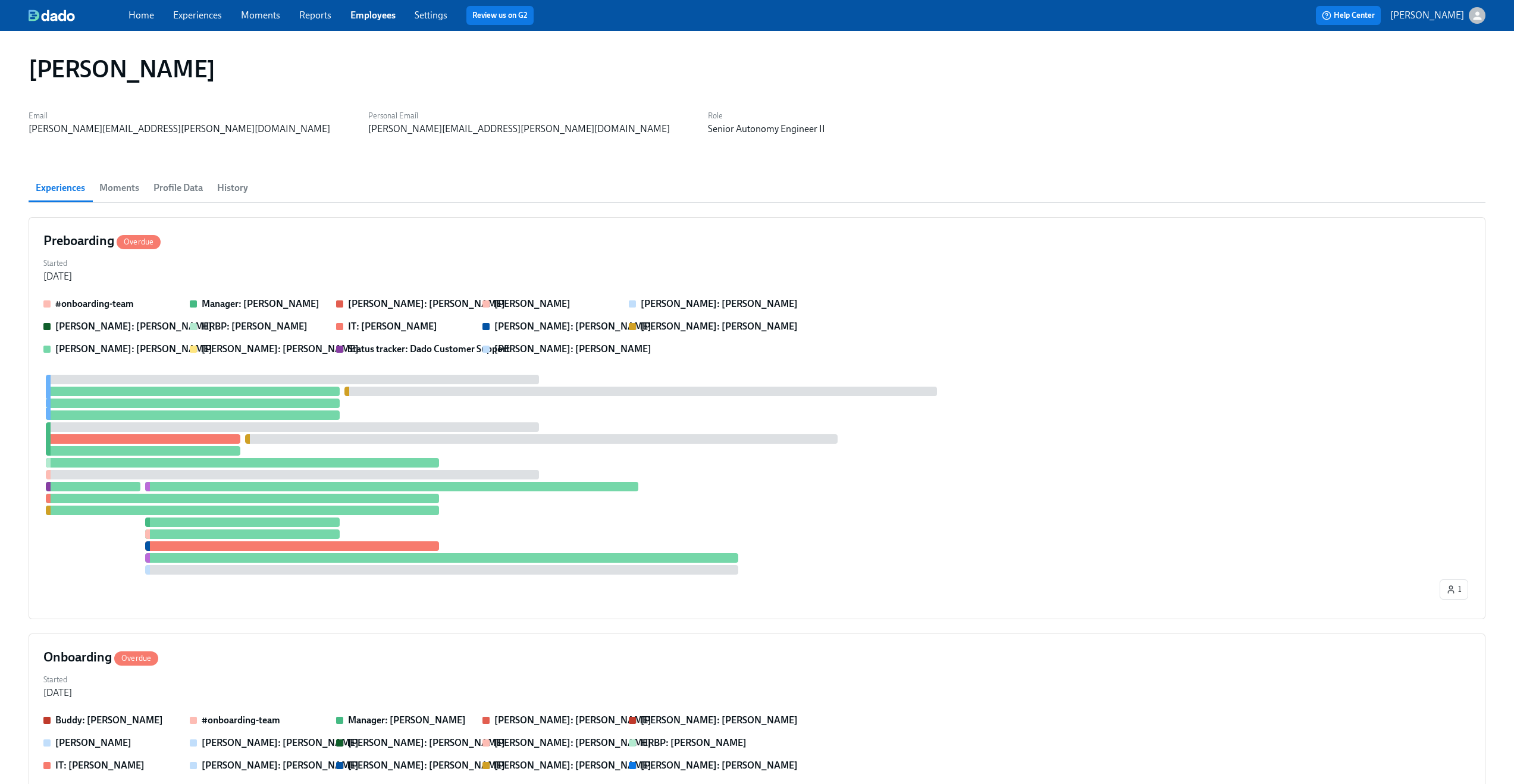
click at [179, 183] on span "Profile Data" at bounding box center [178, 188] width 49 height 16
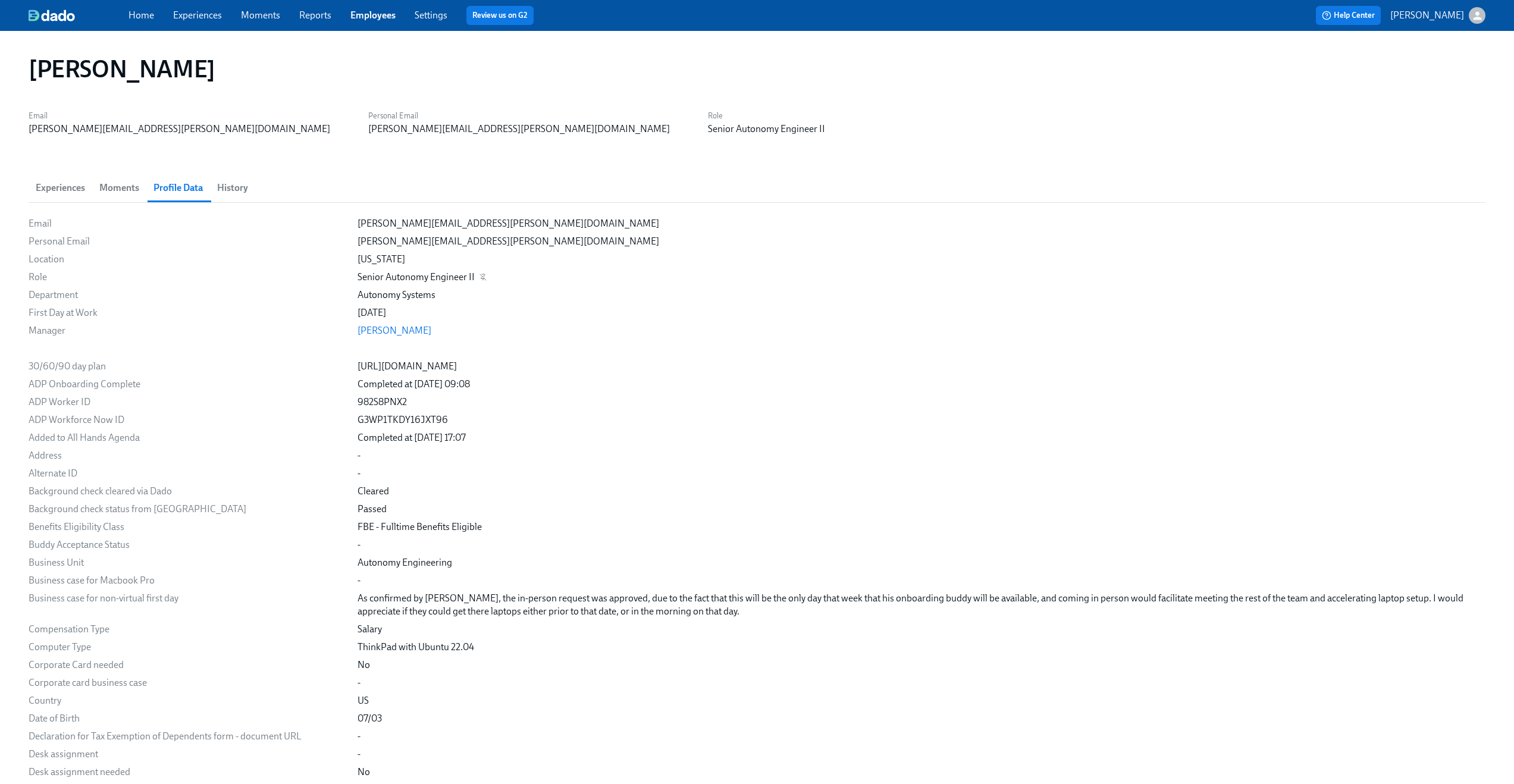
click at [387, 278] on div "Senior Autonomy Engineer II" at bounding box center [416, 277] width 117 height 13
click at [621, 184] on div "Experiences Moments Profile Data History" at bounding box center [757, 188] width 1457 height 29
click at [588, 255] on div "Michigan" at bounding box center [922, 259] width 1128 height 13
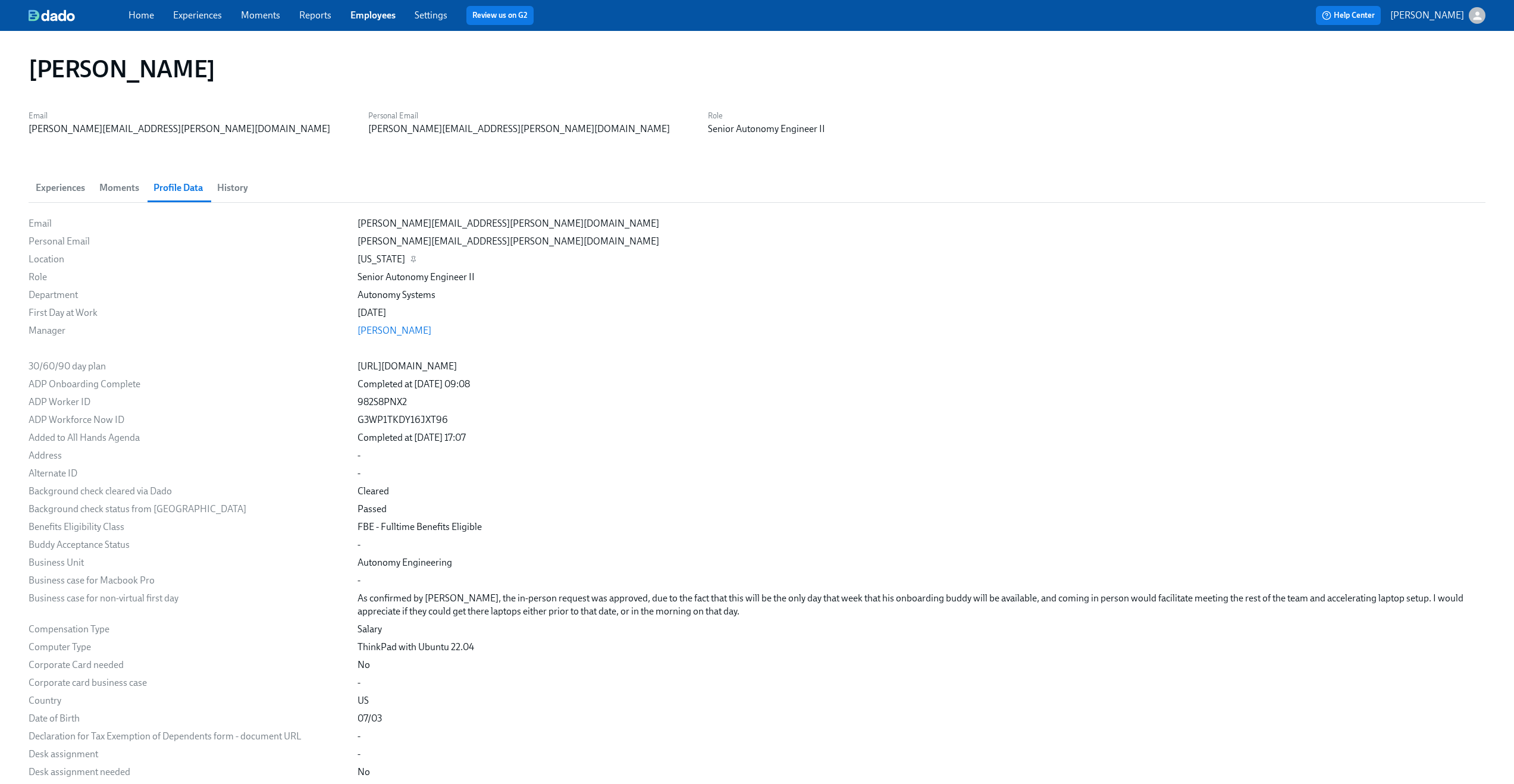
scroll to position [808, 0]
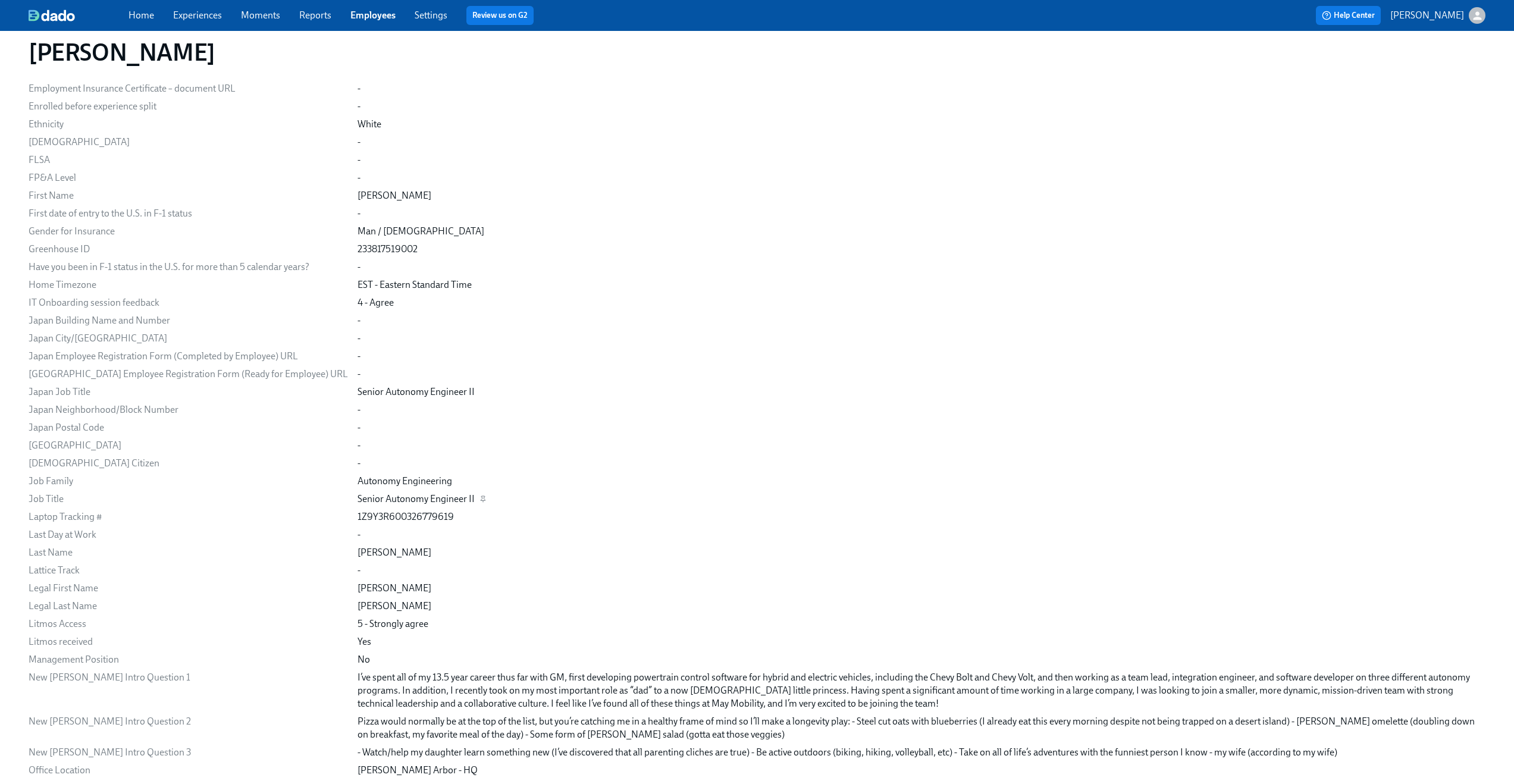
click at [372, 498] on div "Senior Autonomy Engineer II" at bounding box center [416, 498] width 117 height 13
click at [78, 494] on div "Job Title" at bounding box center [188, 498] width 319 height 13
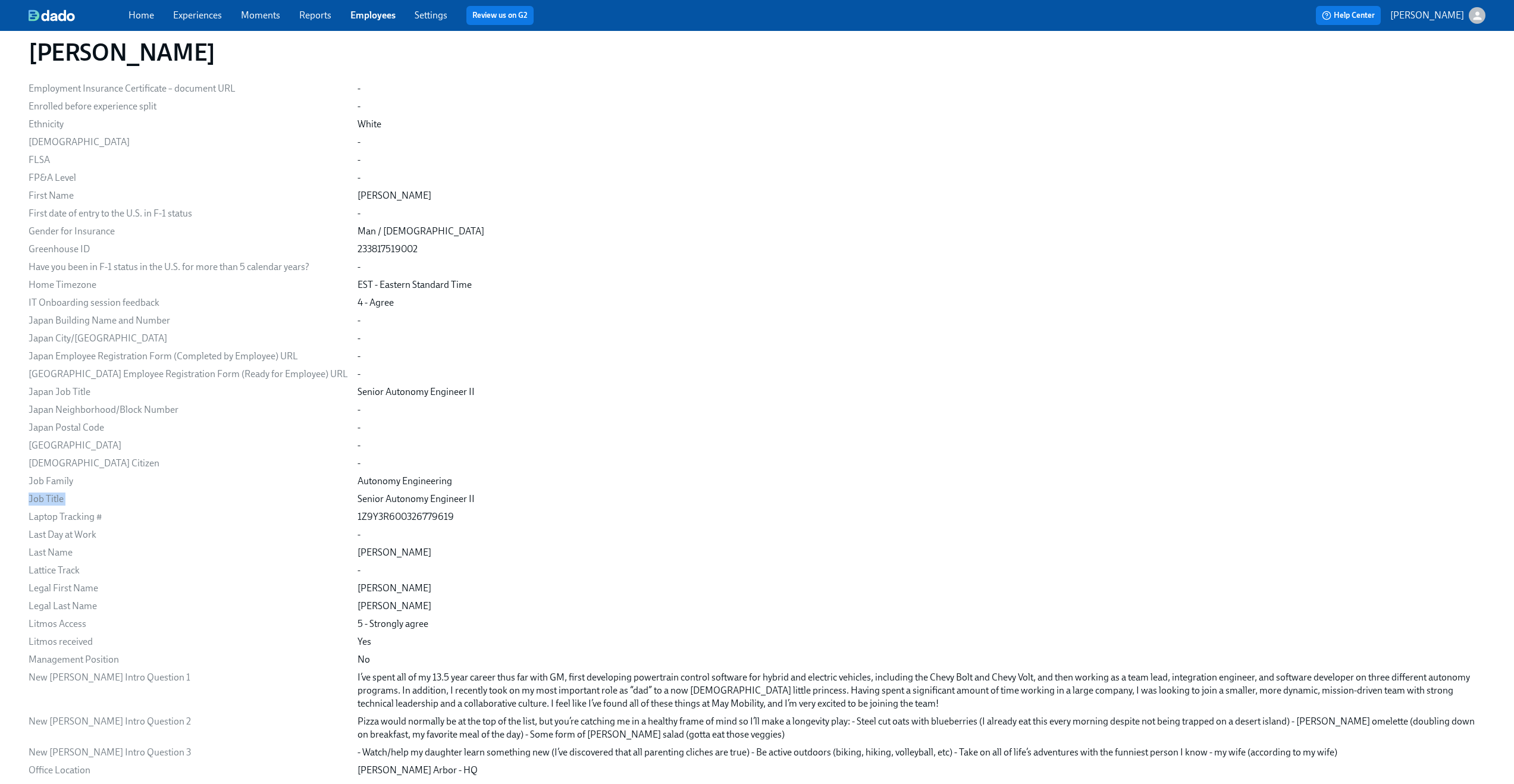
click at [78, 494] on div "Job Title" at bounding box center [188, 498] width 319 height 13
click at [10, 499] on div "Jeff Waldner Email jeff.waldner@maymobility.com Personal Email jeff.waldner@icl…" at bounding box center [757, 390] width 1514 height 2334
drag, startPoint x: 31, startPoint y: 500, endPoint x: 445, endPoint y: 496, distance: 414.0
click at [0, 0] on div "Job Title Senior Autonomy Engineer II" at bounding box center [0, 0] width 0 height 0
click at [563, 325] on div "-" at bounding box center [922, 320] width 1128 height 13
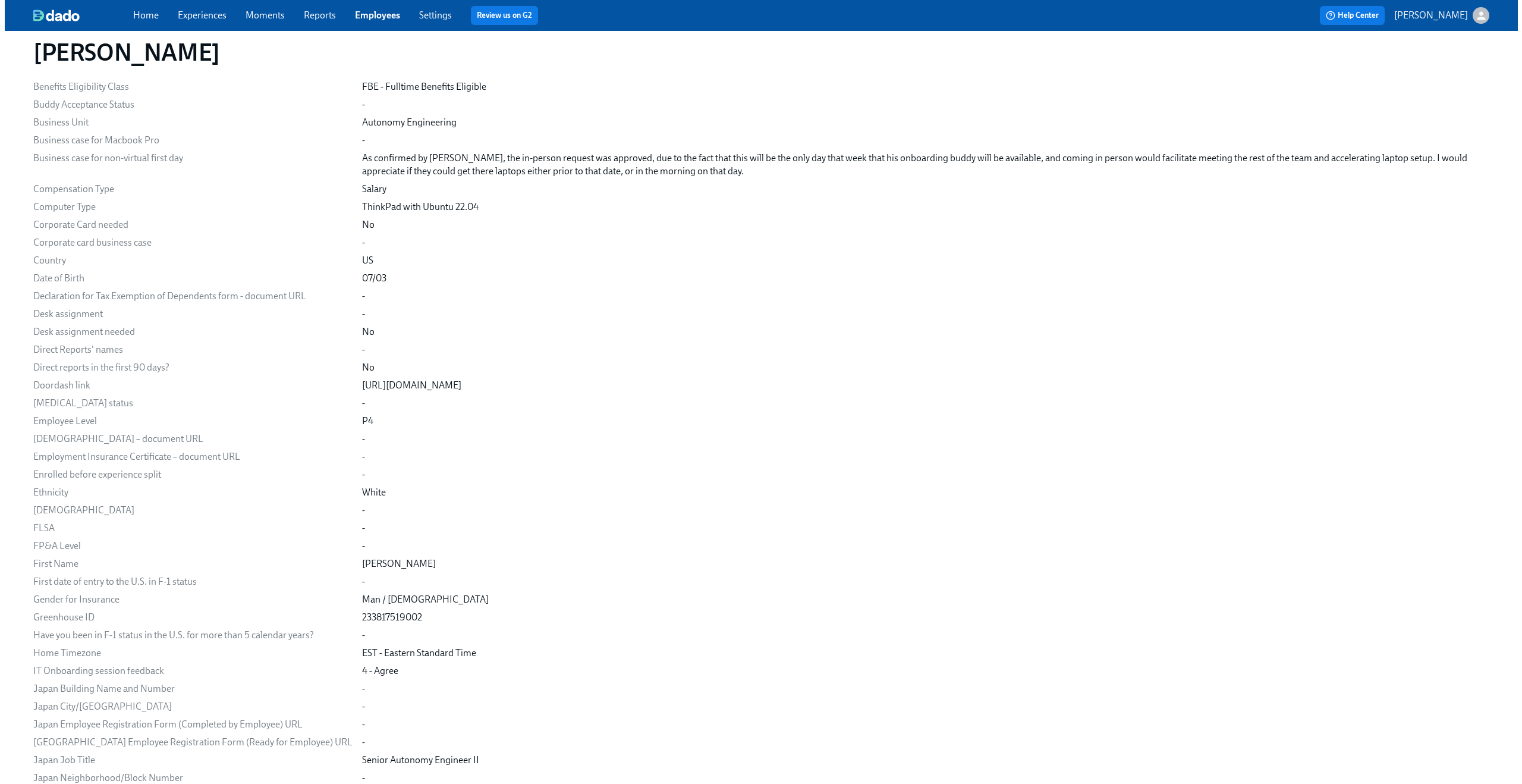
scroll to position [0, 0]
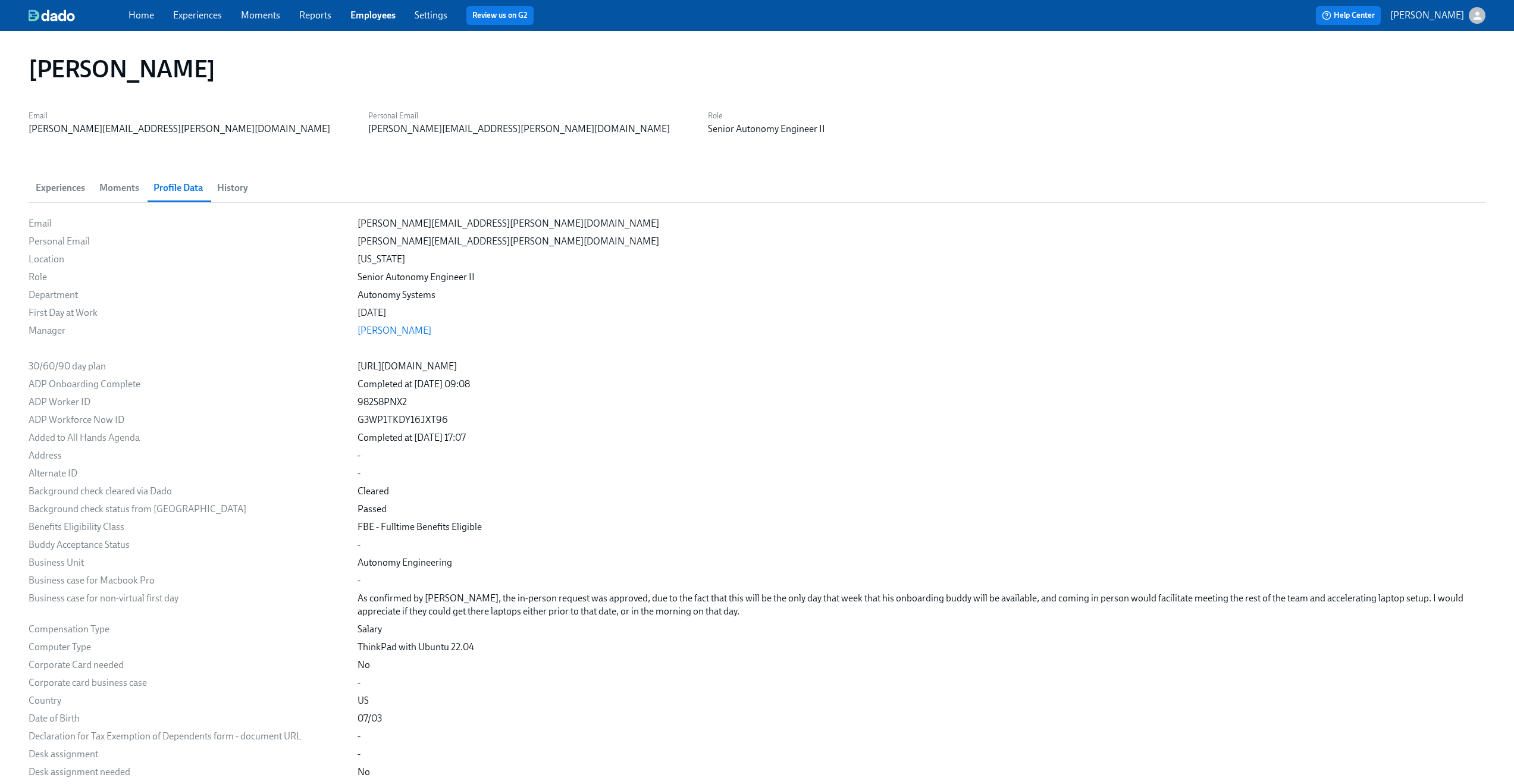
click at [242, 189] on span "History" at bounding box center [232, 188] width 31 height 16
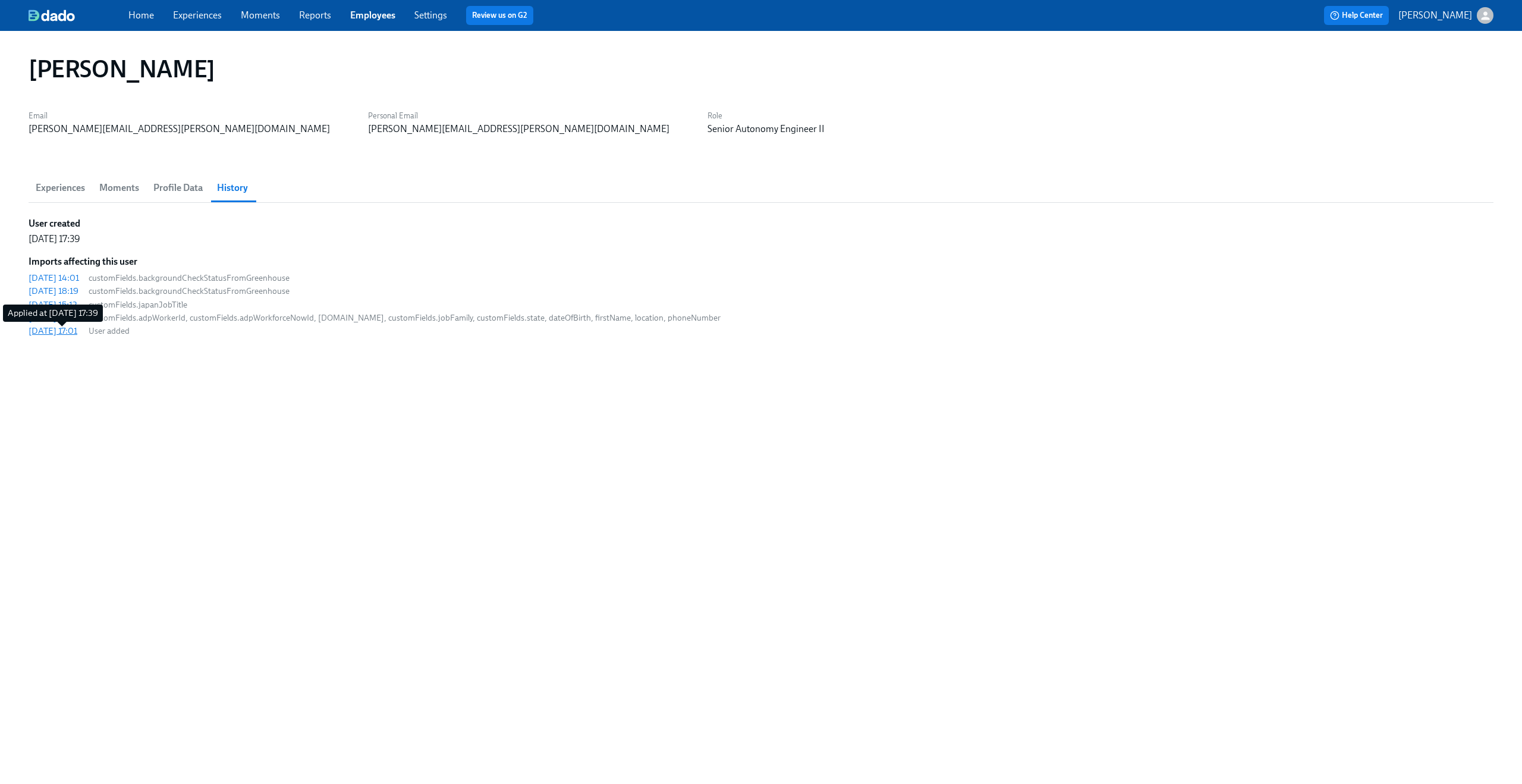
click at [78, 333] on div "[DATE] 17:01" at bounding box center [53, 330] width 49 height 12
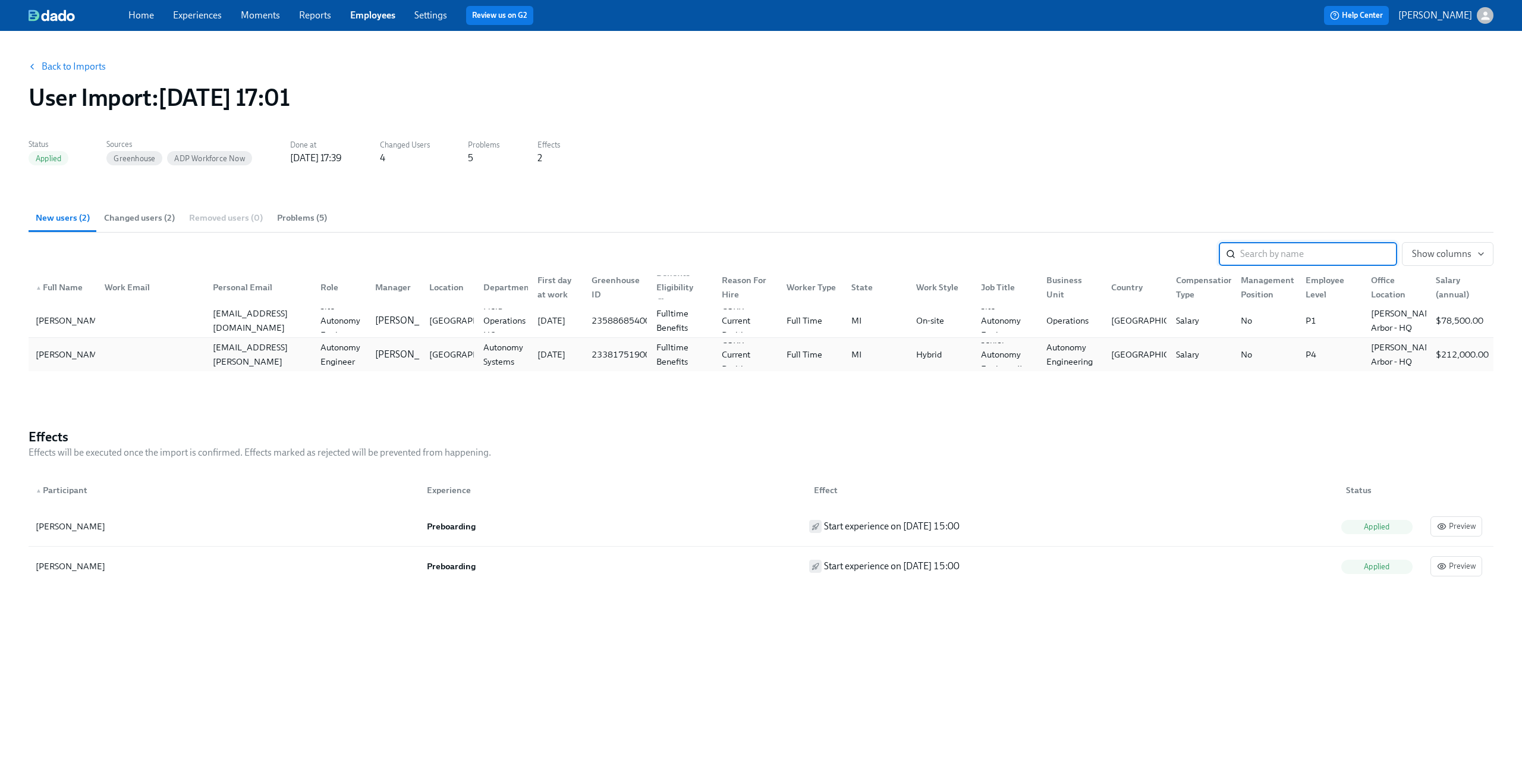
click at [171, 349] on div at bounding box center [150, 354] width 108 height 24
click at [144, 216] on span "Changed users (2)" at bounding box center [139, 218] width 71 height 14
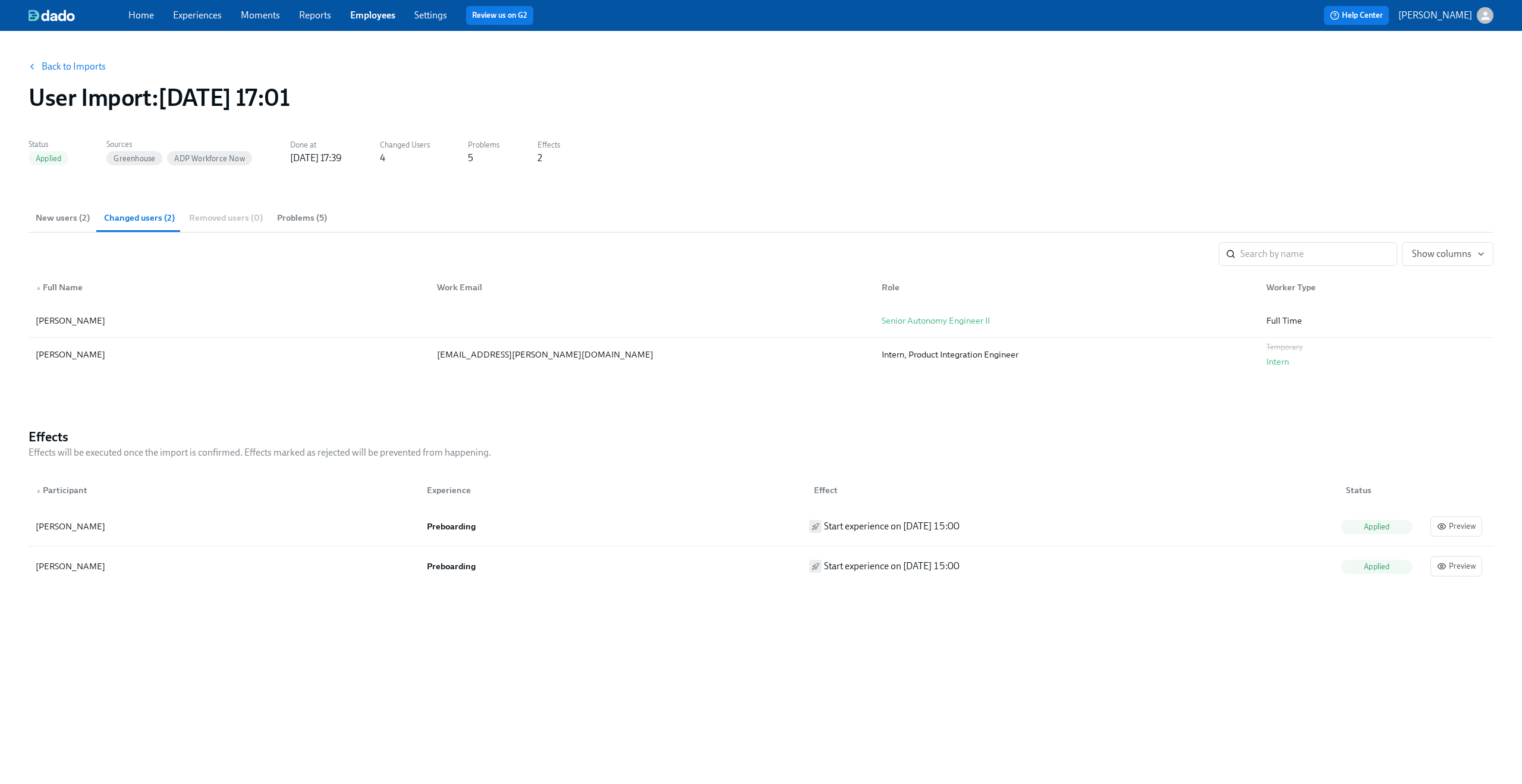
click at [71, 227] on button "New users (2)" at bounding box center [63, 218] width 69 height 29
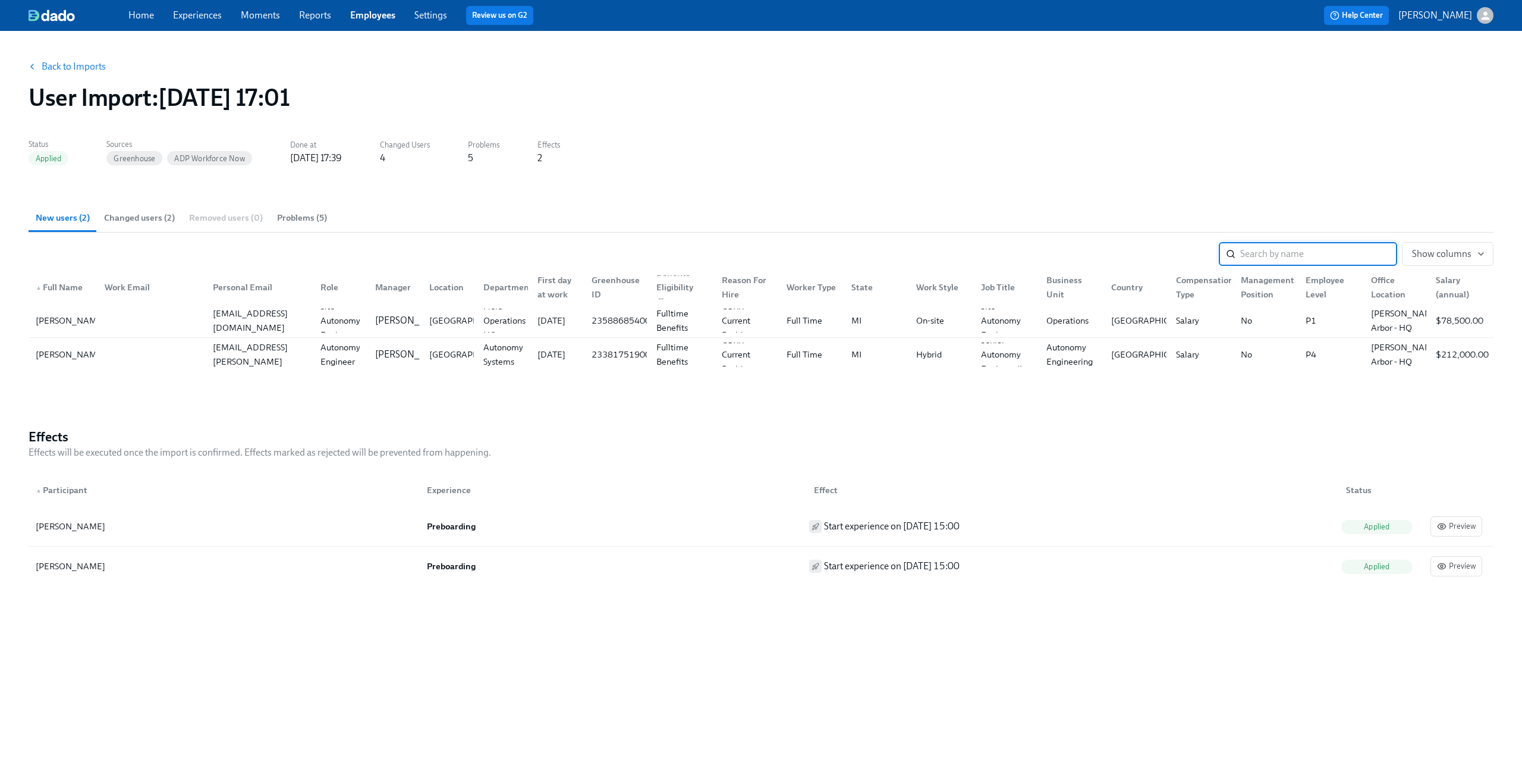
click at [49, 65] on link "Back to Imports" at bounding box center [74, 66] width 65 height 12
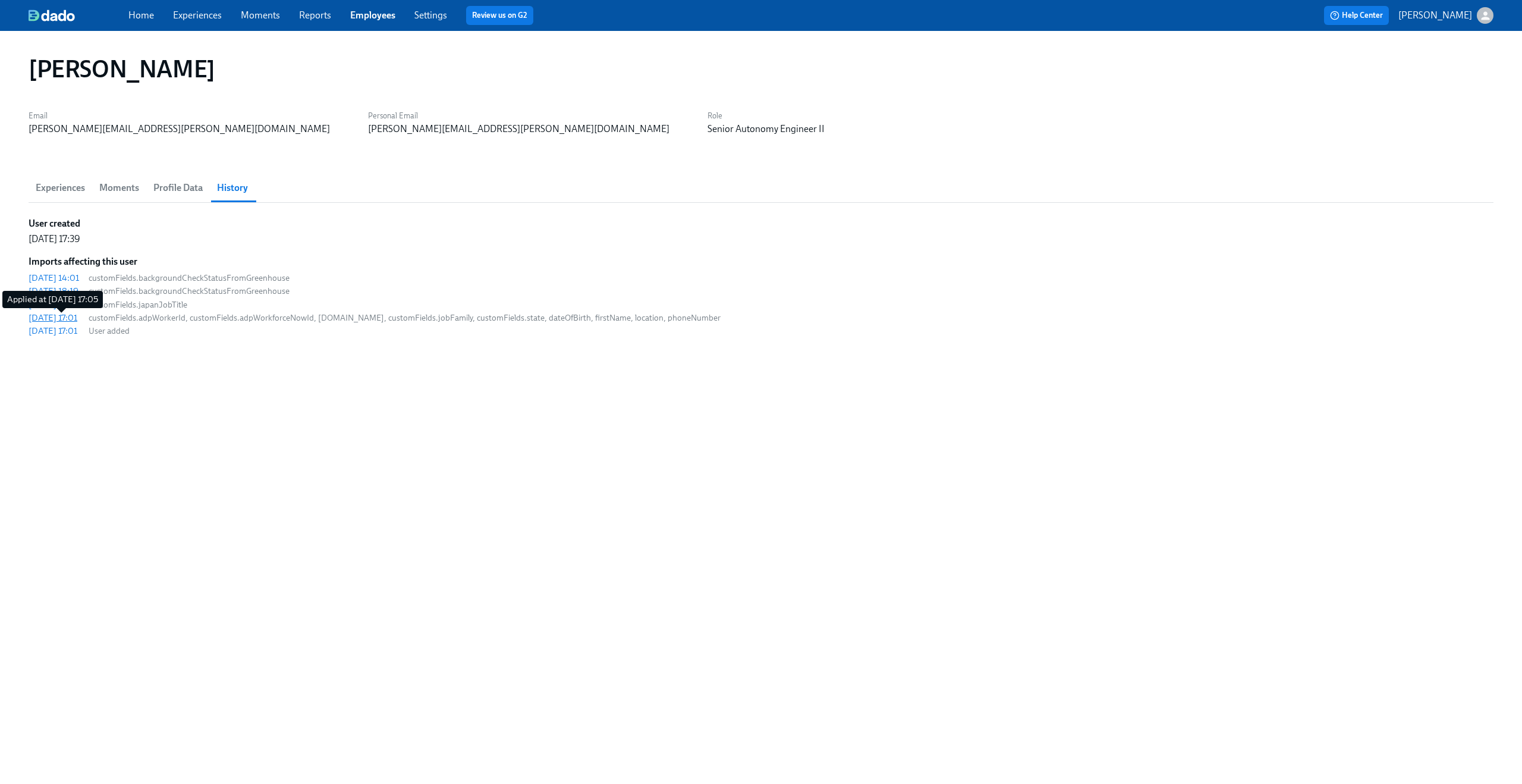
click at [43, 312] on div "2025/07/29 17:01" at bounding box center [53, 317] width 49 height 12
click at [67, 317] on div "2025/07/29 17:01" at bounding box center [53, 317] width 49 height 12
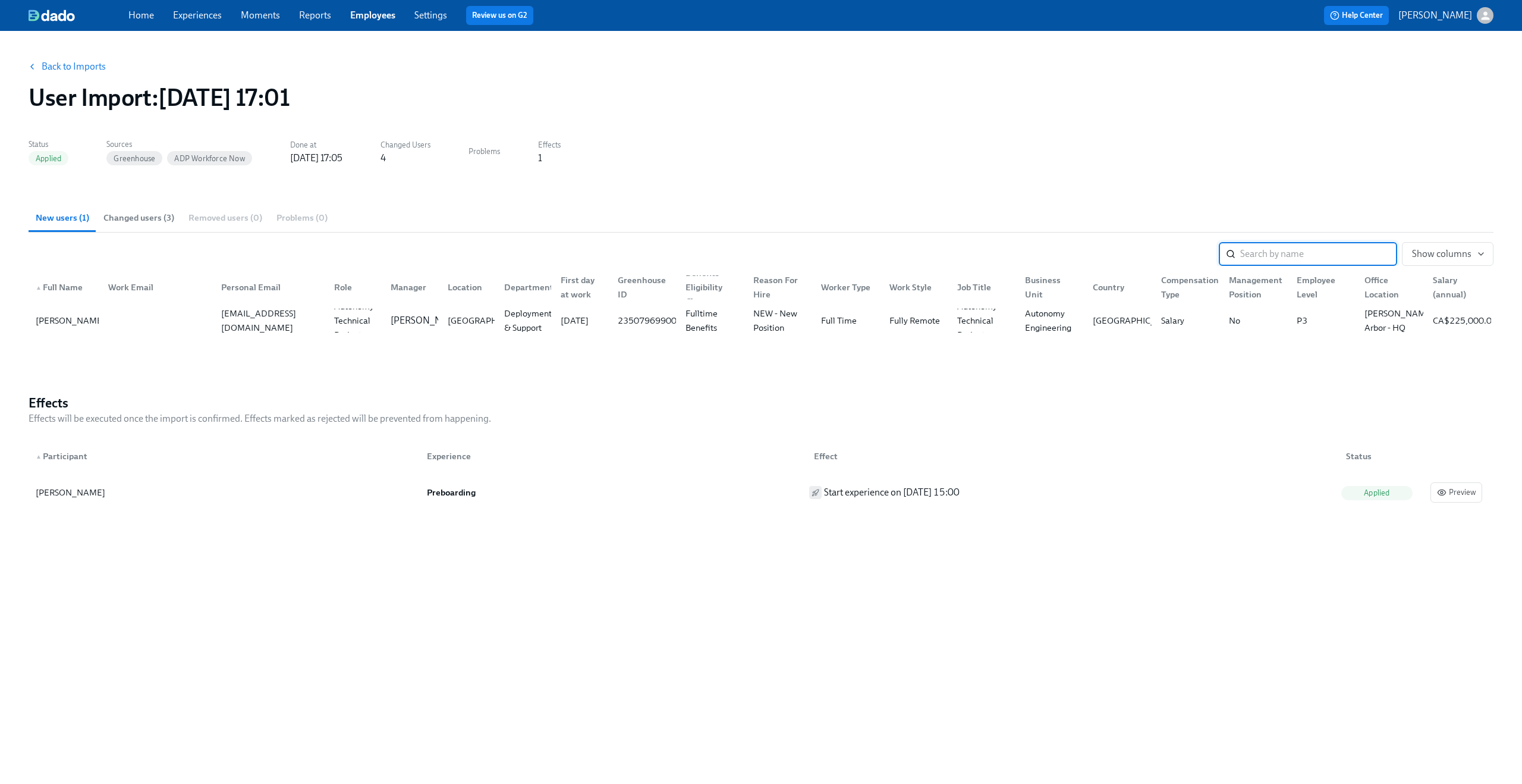
click at [137, 228] on button "Changed users (3)" at bounding box center [139, 218] width 85 height 29
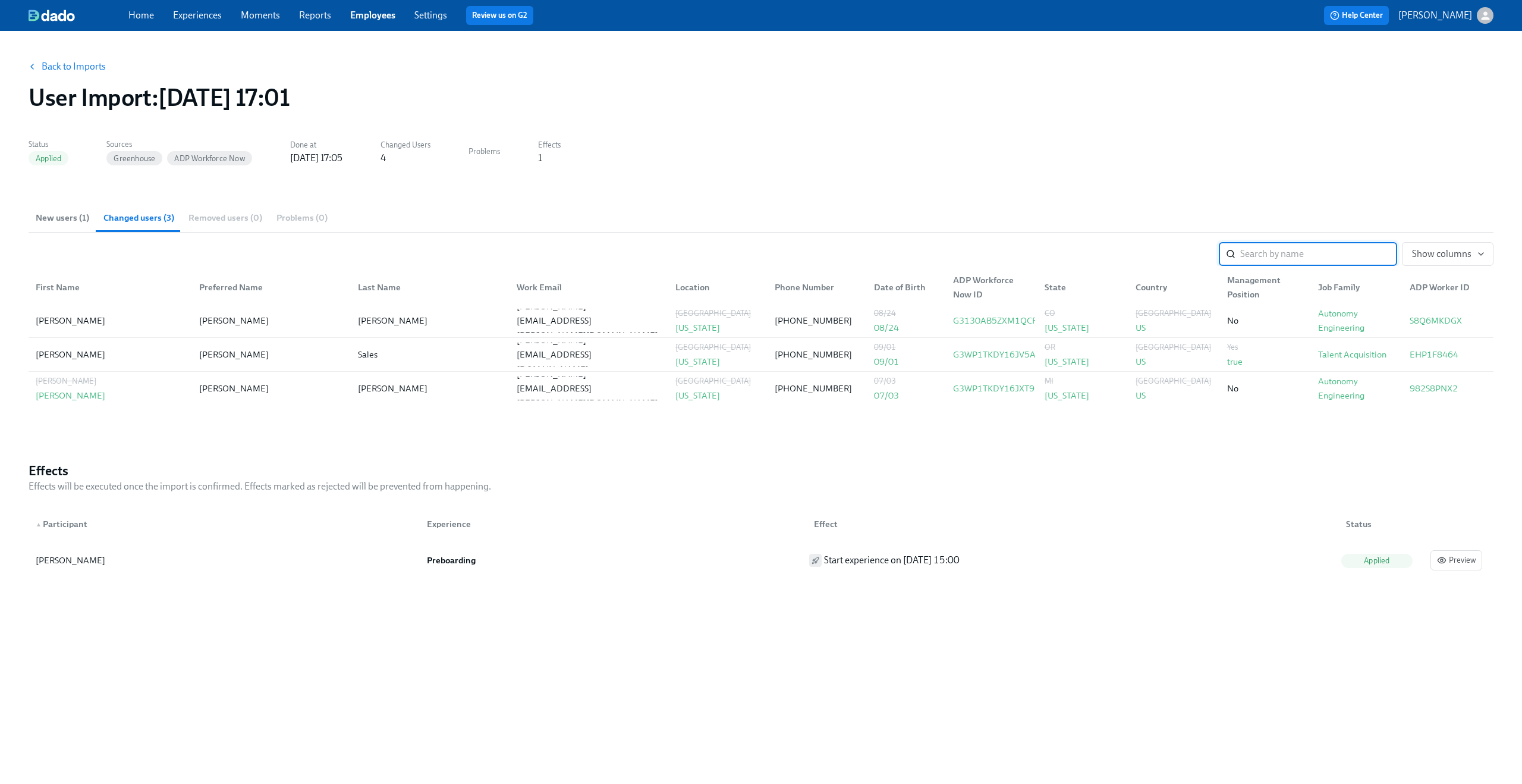
click at [1155, 158] on div "Status Applied Sources Greenhouse ADP Workforce Now Done at 2025/07/29 17:05 Ch…" at bounding box center [761, 150] width 1465 height 30
click at [72, 71] on link "Back to Imports" at bounding box center [74, 66] width 65 height 12
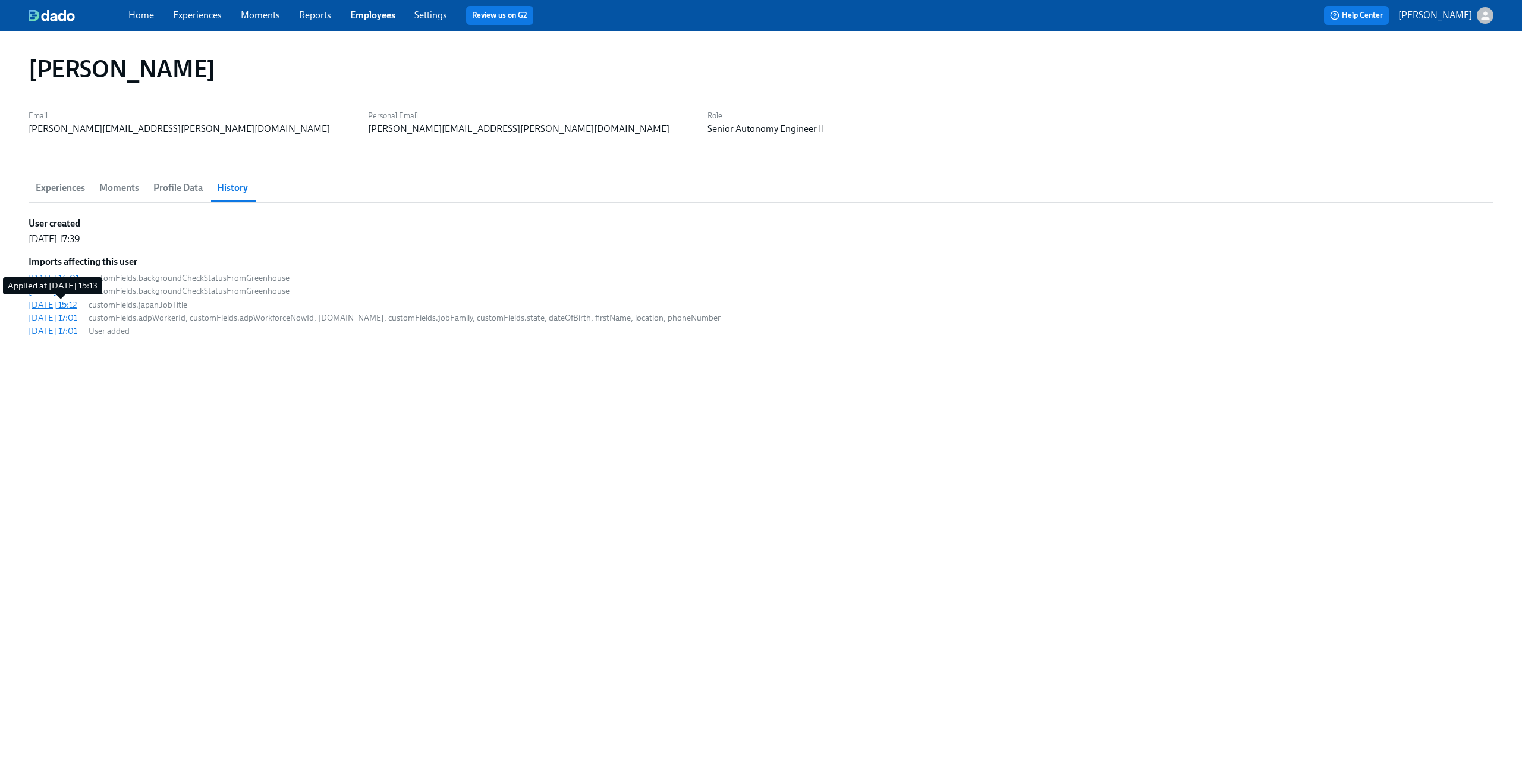
click at [65, 304] on div "2025/07/31 15:12" at bounding box center [53, 304] width 48 height 12
click at [69, 304] on div "2025/07/31 15:12" at bounding box center [53, 304] width 48 height 12
click at [77, 305] on div "2025/07/31 15:12" at bounding box center [53, 304] width 48 height 12
click at [78, 290] on div "2025/08/12 18:19" at bounding box center [54, 290] width 50 height 12
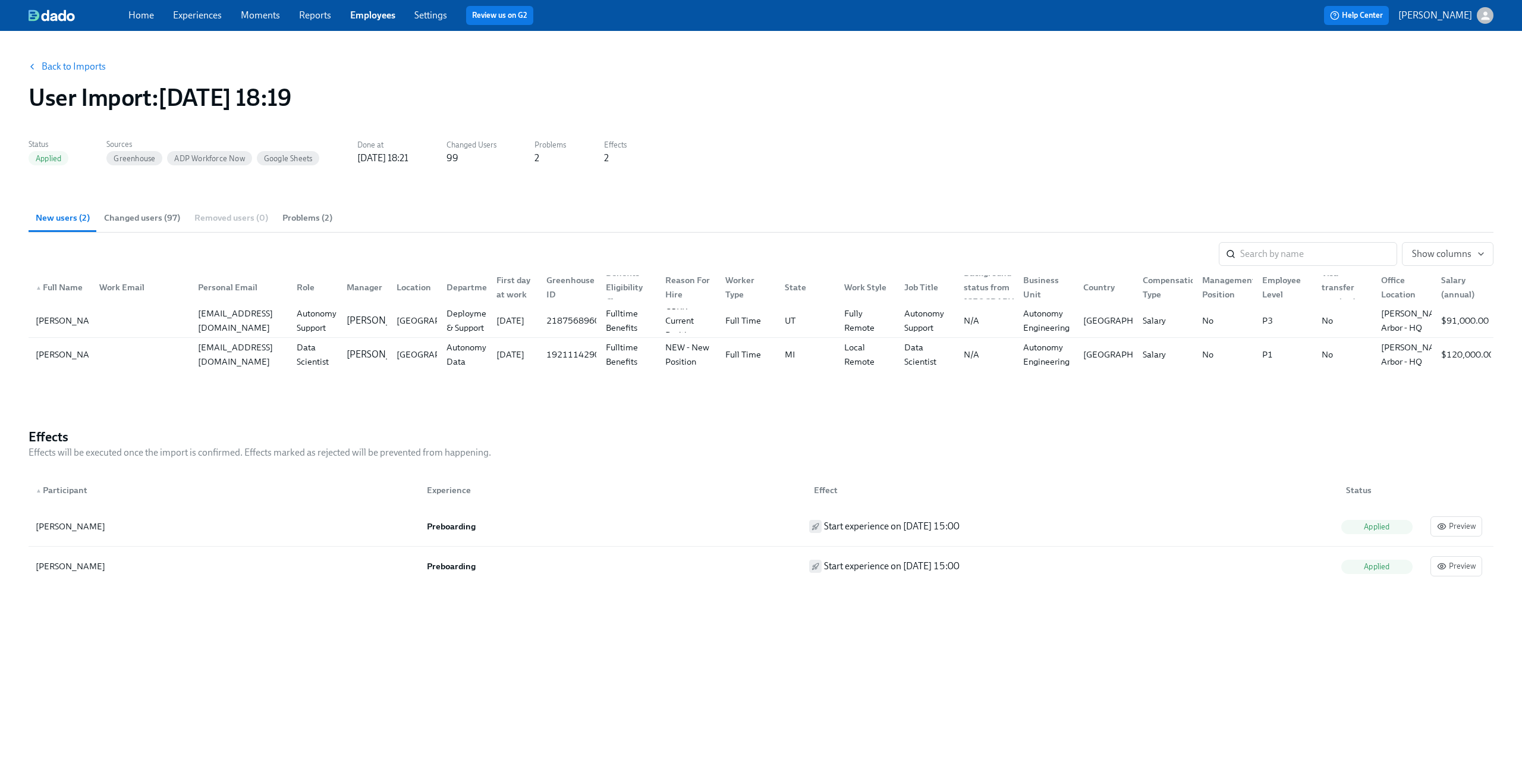
click at [136, 219] on span "Changed users (97)" at bounding box center [142, 218] width 76 height 14
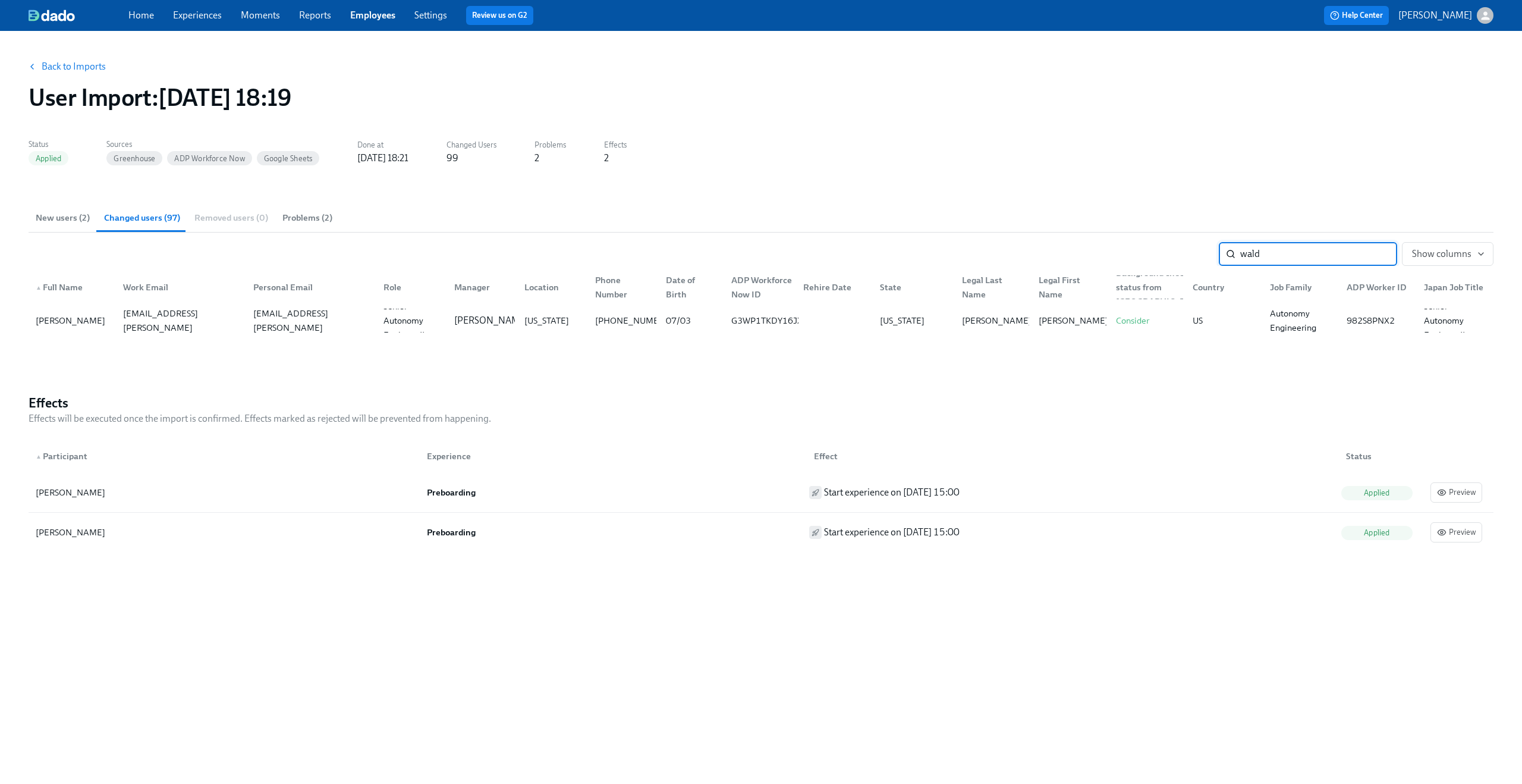
type input "wald"
click at [76, 66] on link "Back to Imports" at bounding box center [74, 66] width 65 height 12
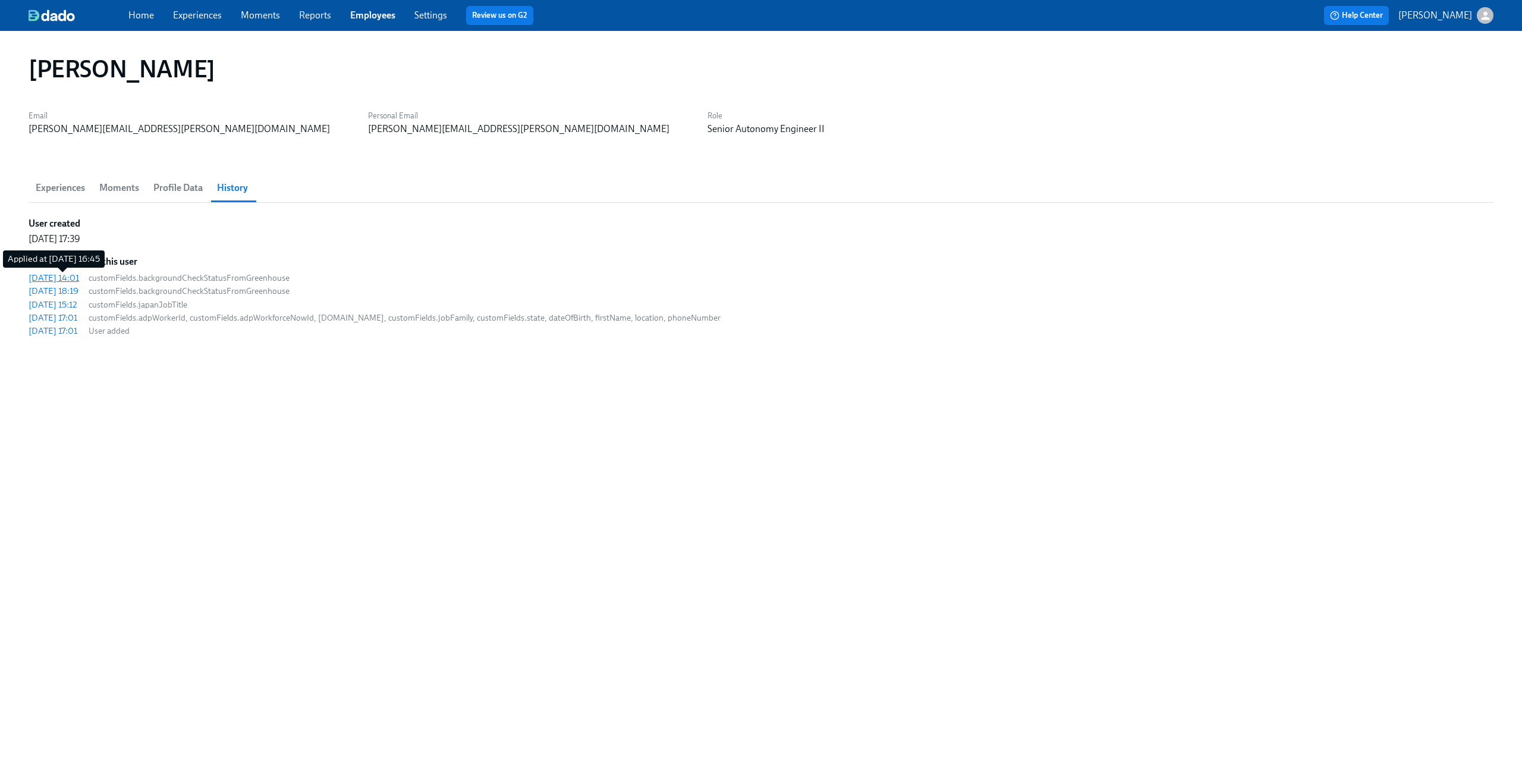
click at [69, 274] on div "2025/08/19 14:01" at bounding box center [54, 277] width 51 height 12
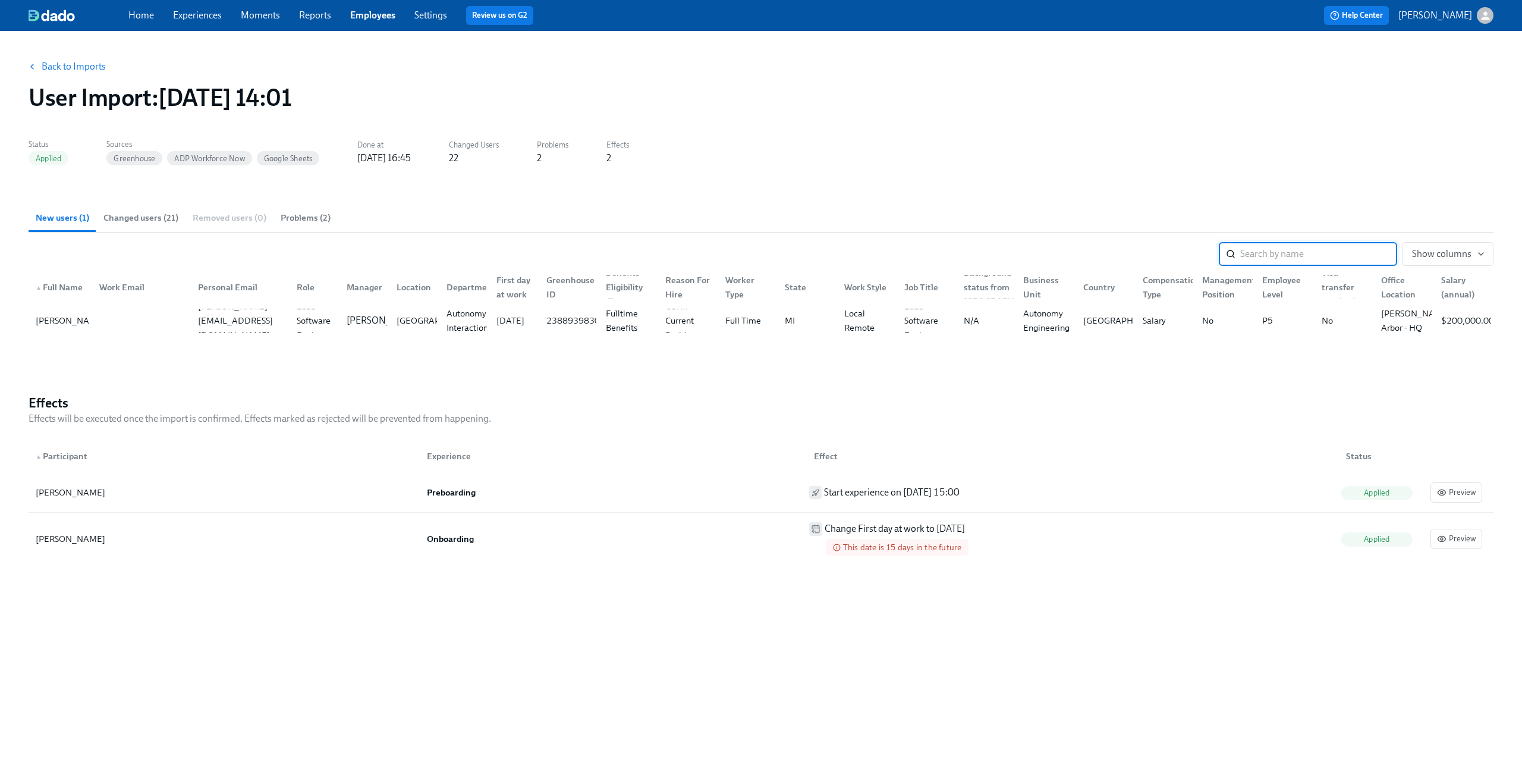
click at [150, 222] on span "Changed users (21)" at bounding box center [141, 218] width 75 height 14
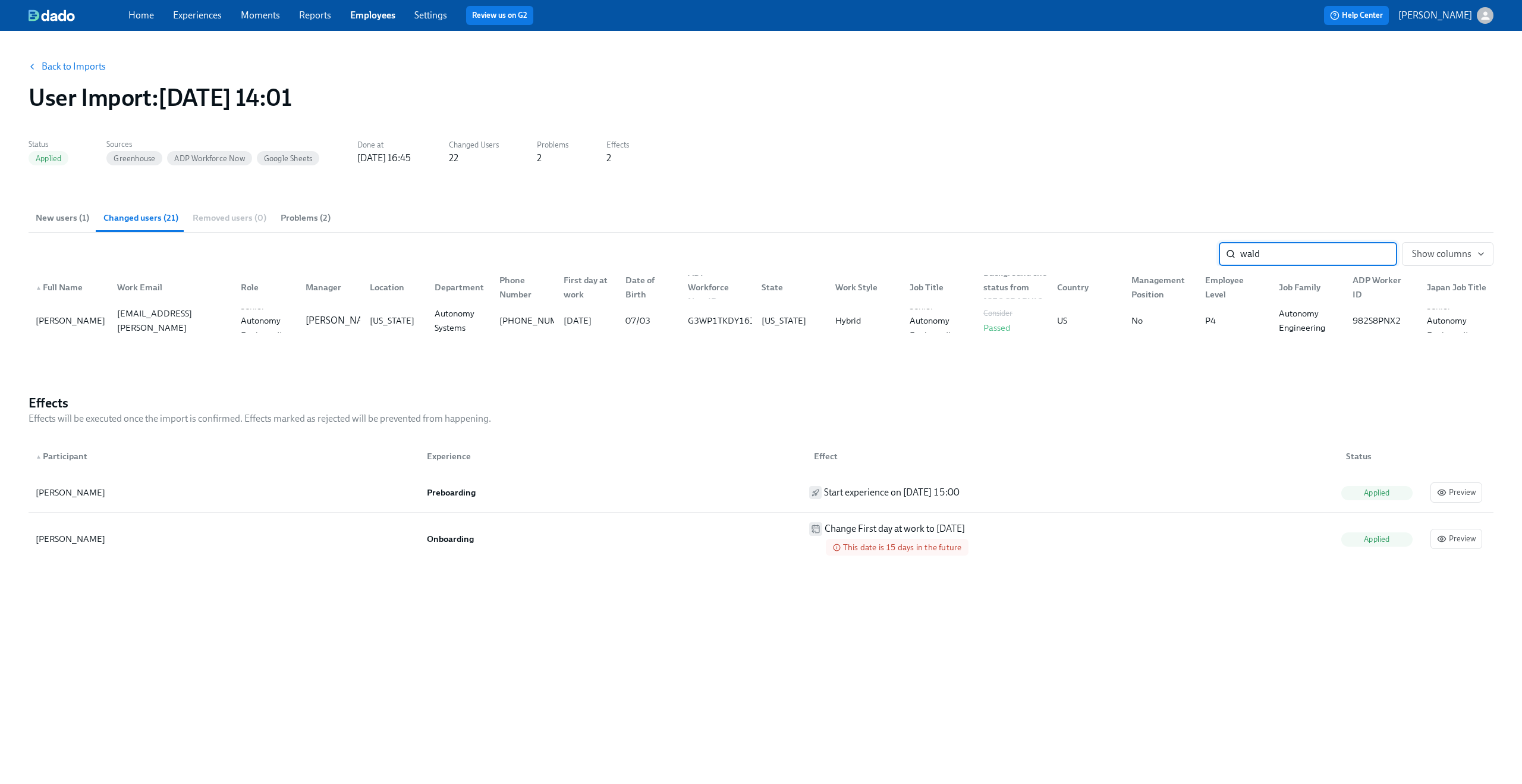
type input "wald"
click at [57, 71] on link "Back to Imports" at bounding box center [74, 66] width 65 height 12
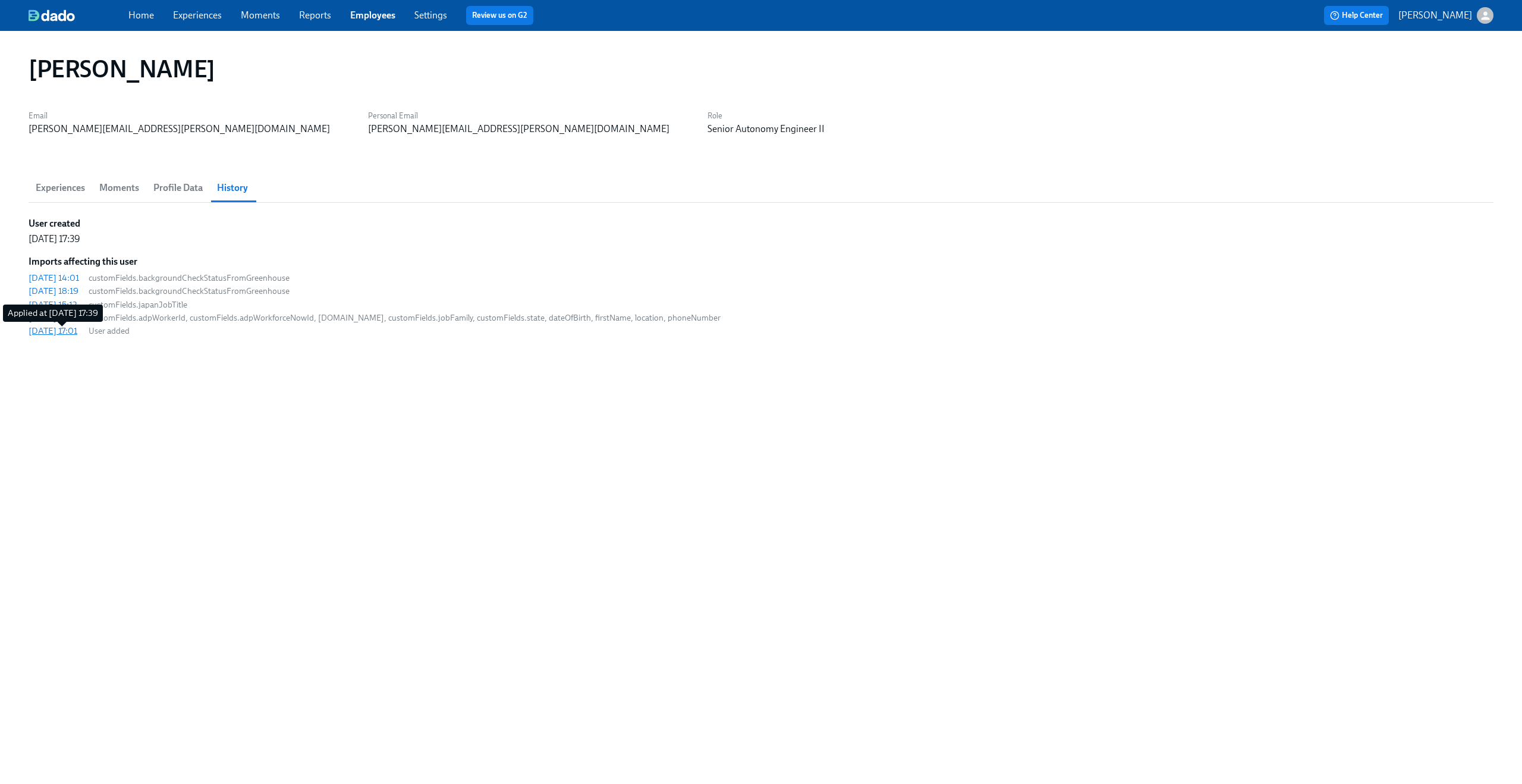
click at [65, 332] on div "[DATE] 17:01" at bounding box center [53, 330] width 49 height 12
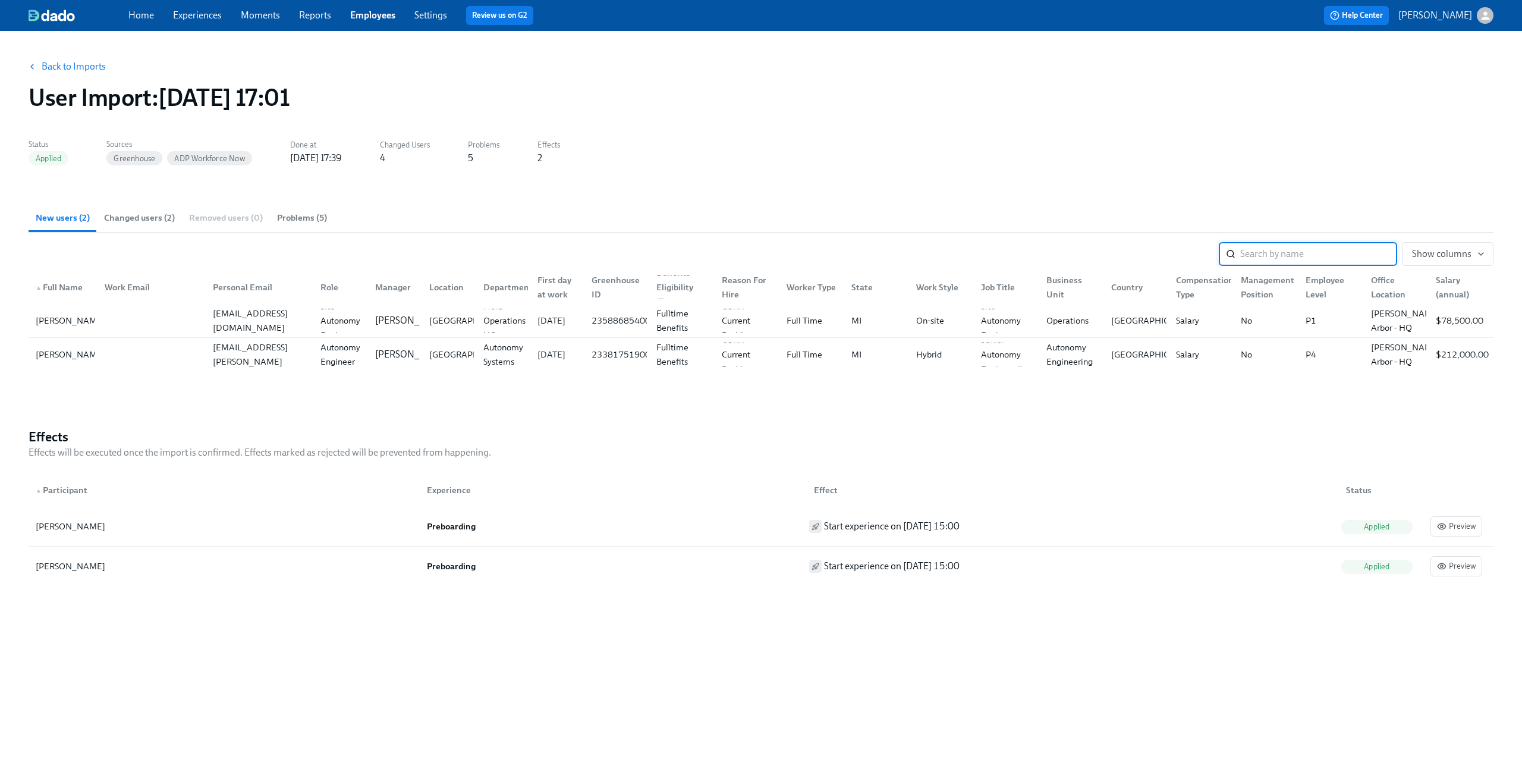
click at [380, 12] on link "Employees" at bounding box center [373, 15] width 45 height 11
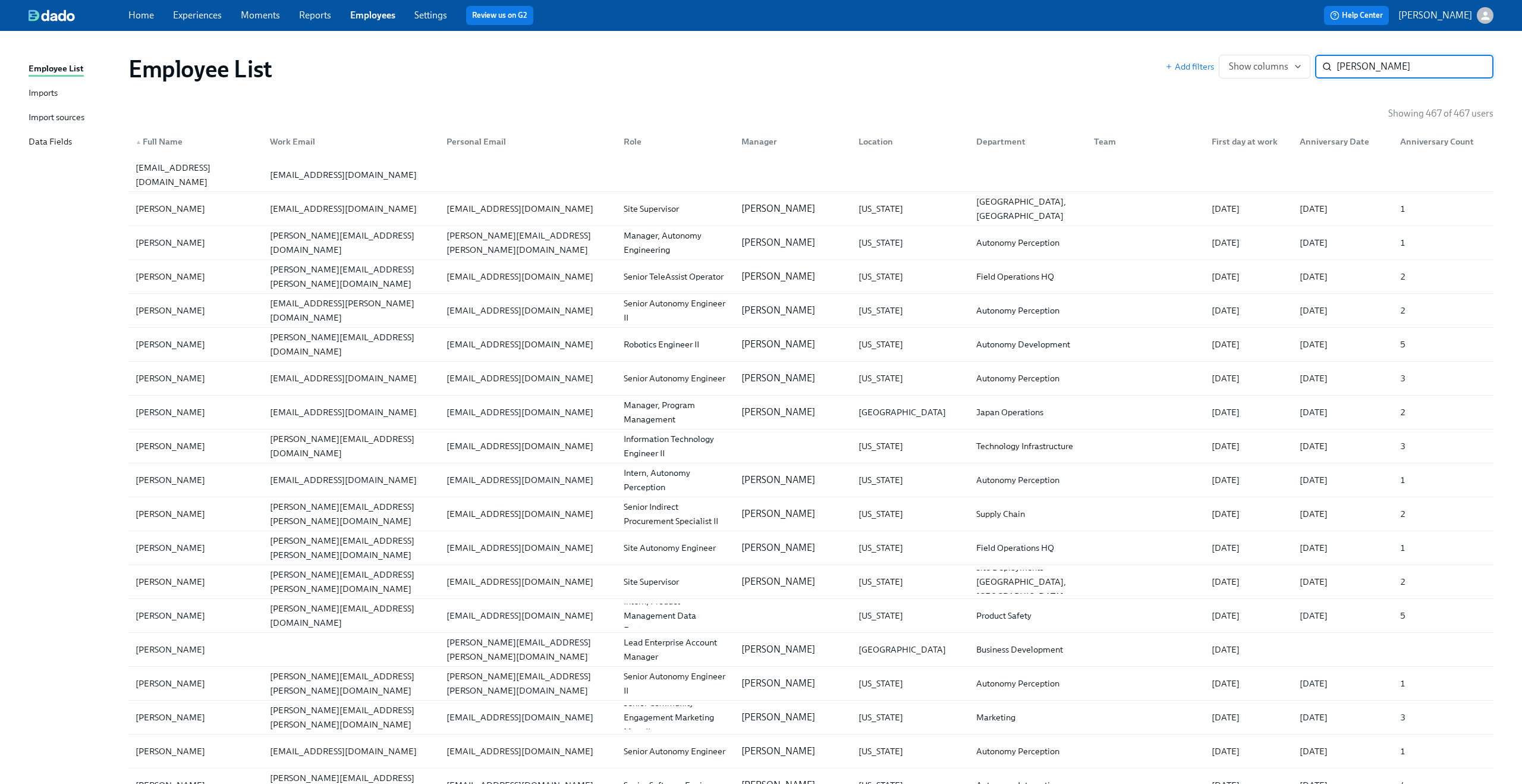
type input "chen"
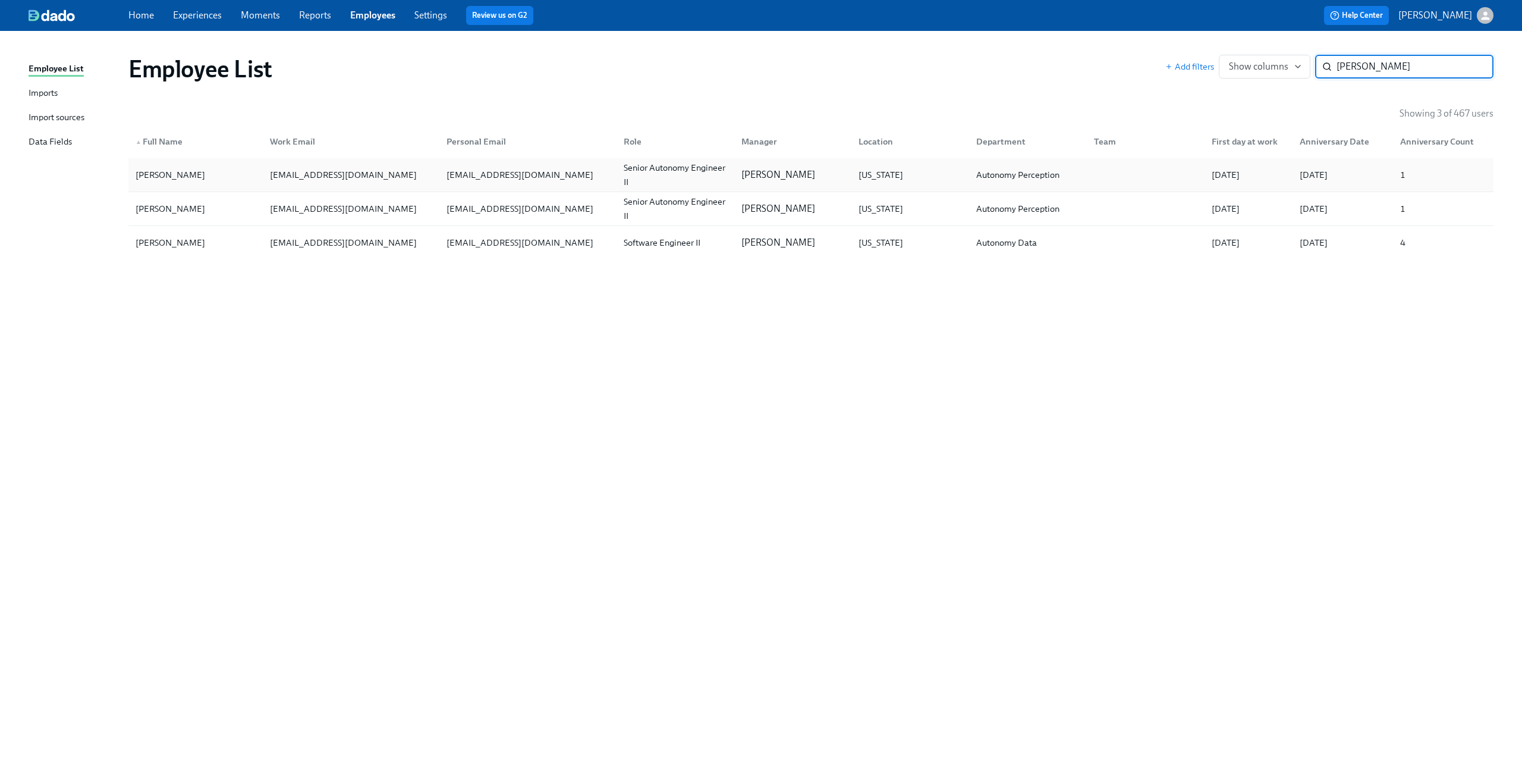
click at [389, 171] on div "chao.chen@maymobility.com" at bounding box center [349, 174] width 177 height 24
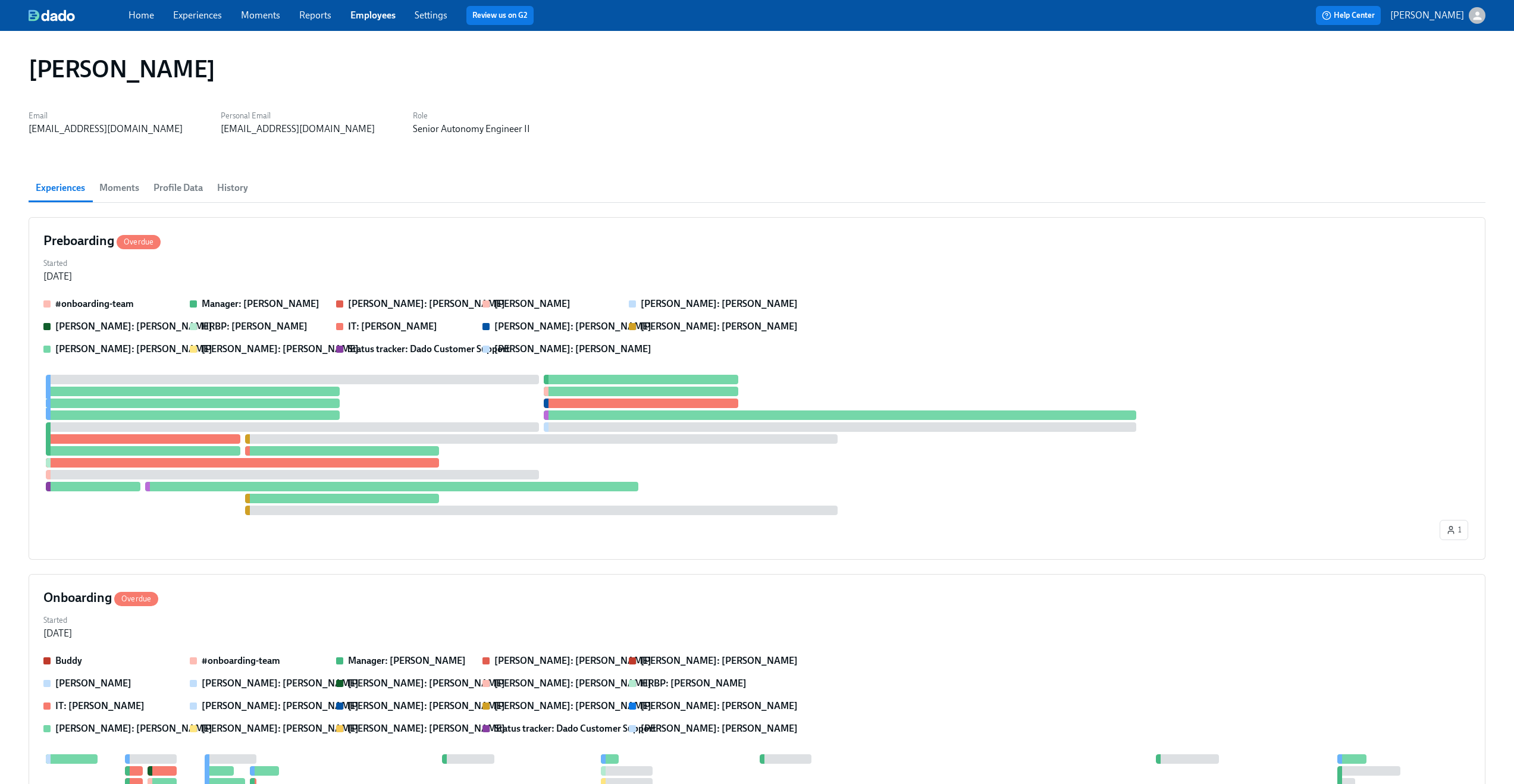
click at [230, 189] on span "History" at bounding box center [232, 188] width 31 height 16
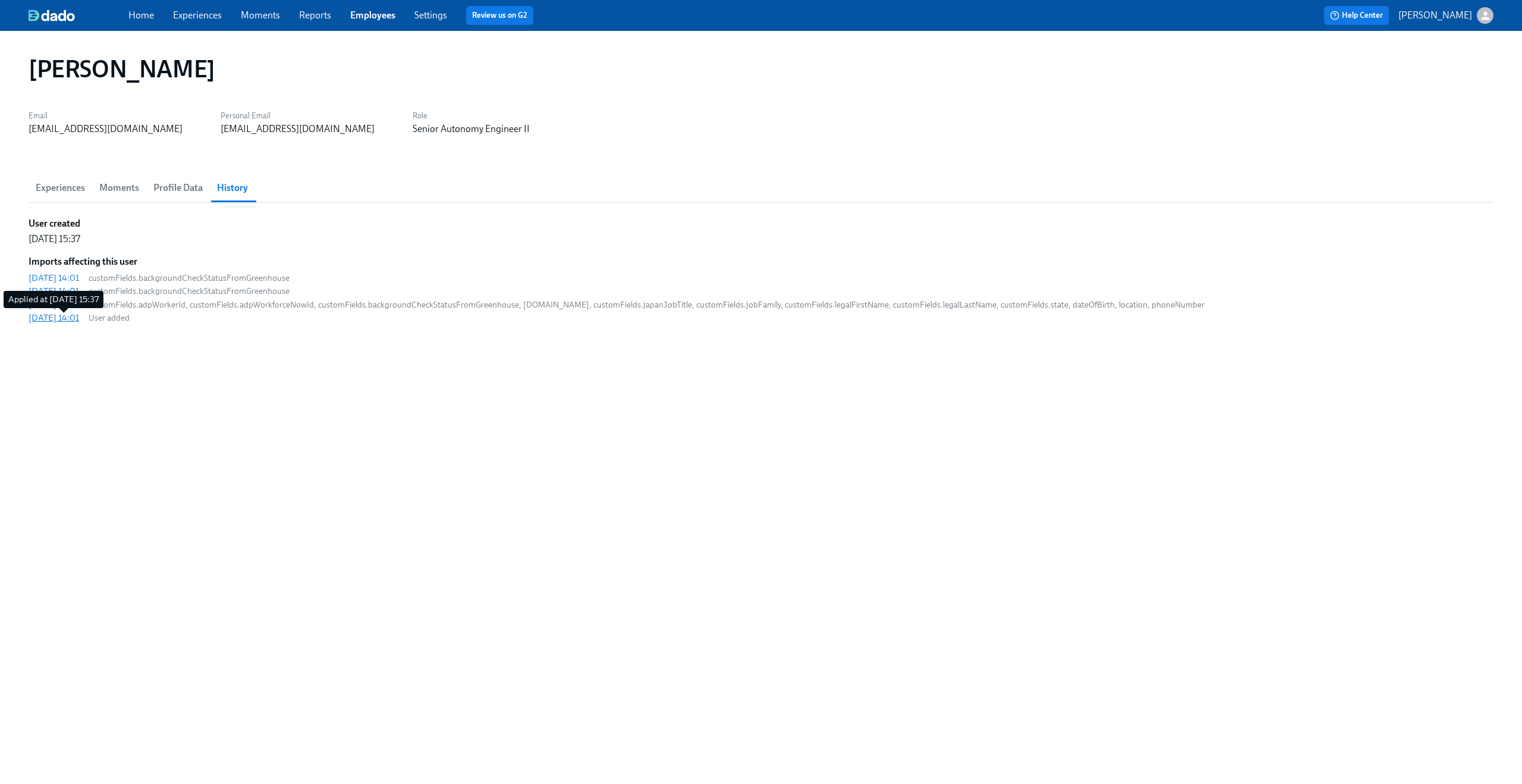
click at [43, 321] on div "2025/08/06 14:01" at bounding box center [54, 317] width 51 height 12
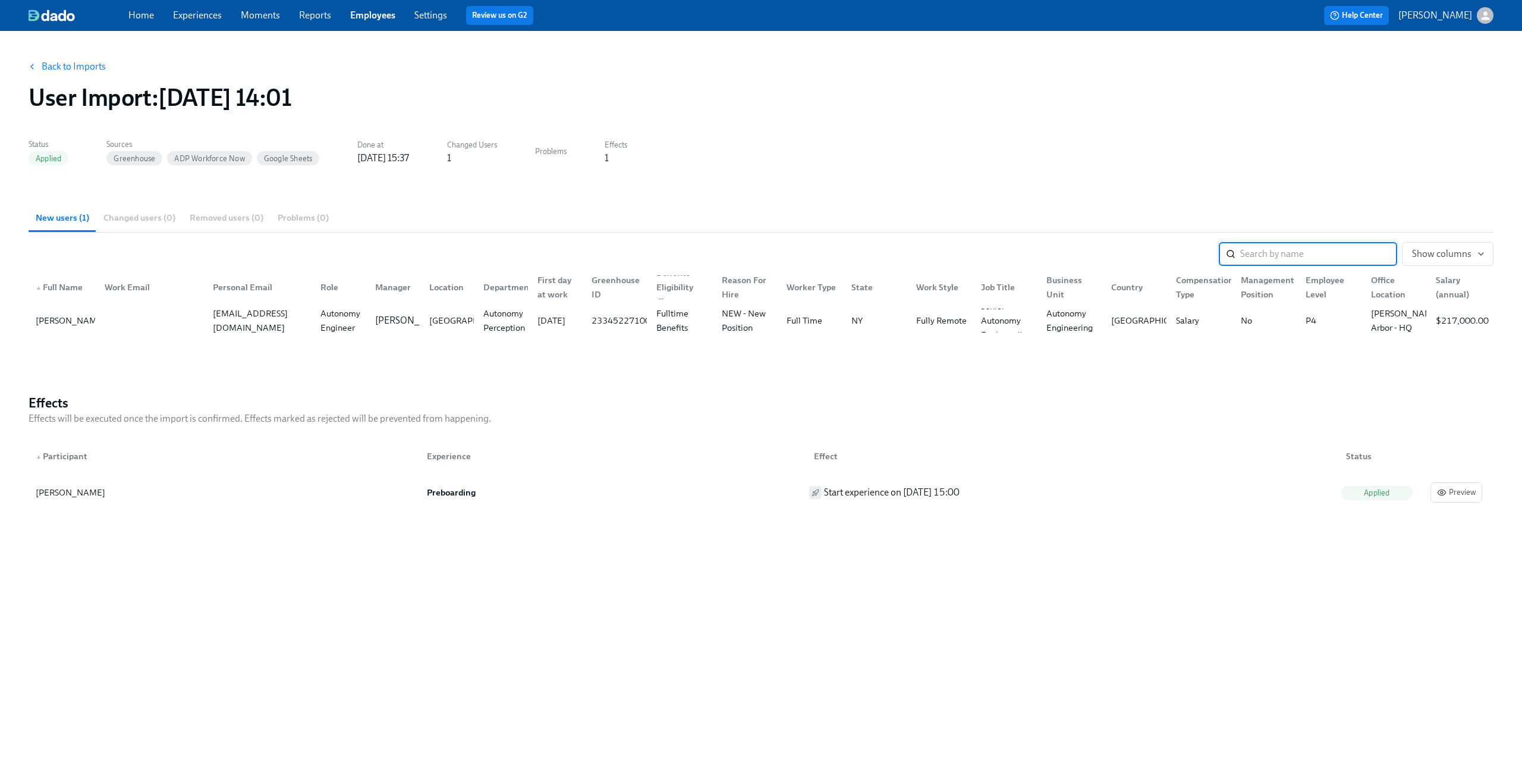
click at [88, 69] on link "Back to Imports" at bounding box center [74, 66] width 65 height 12
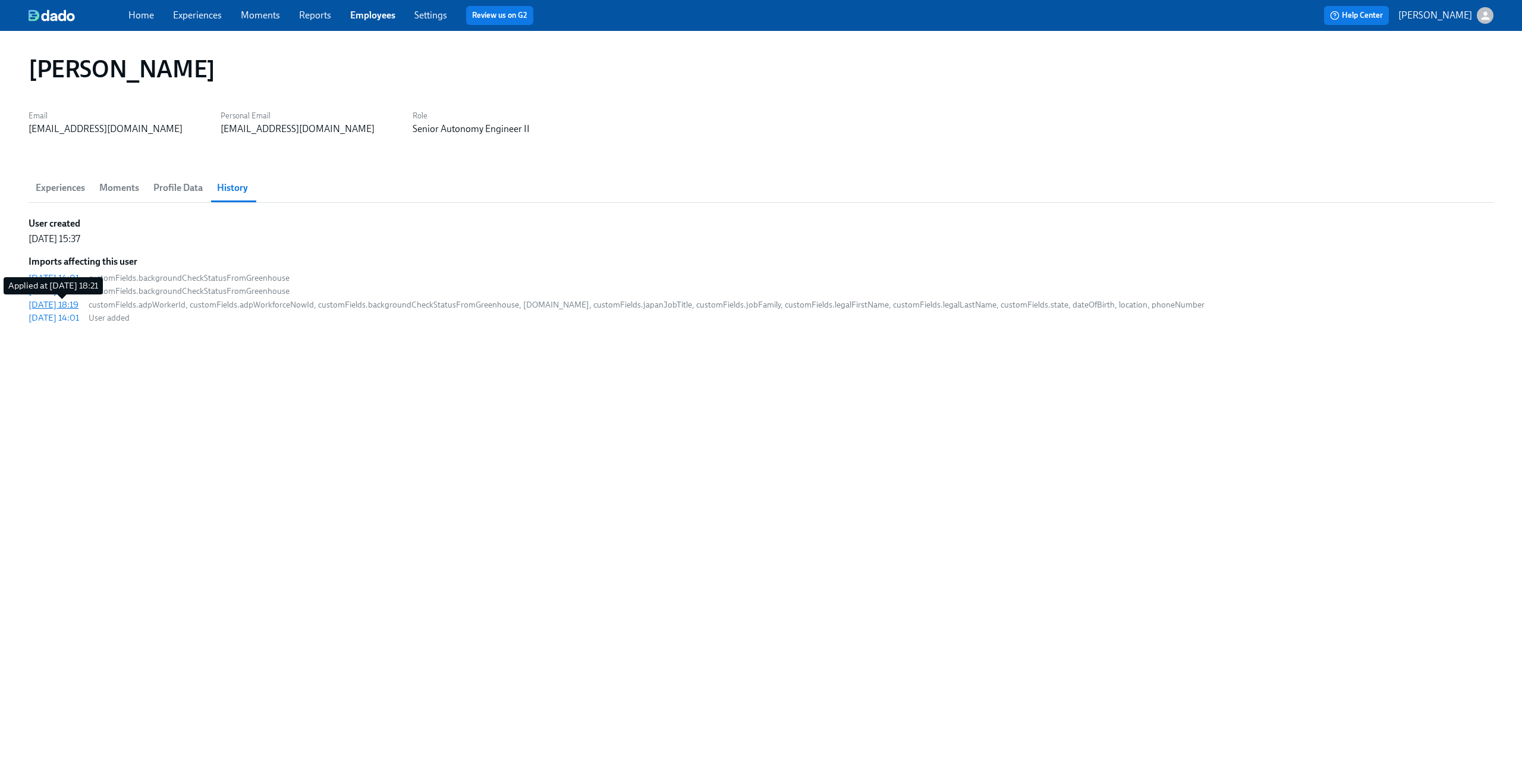
click at [73, 305] on div "2025/08/12 18:19" at bounding box center [54, 304] width 50 height 12
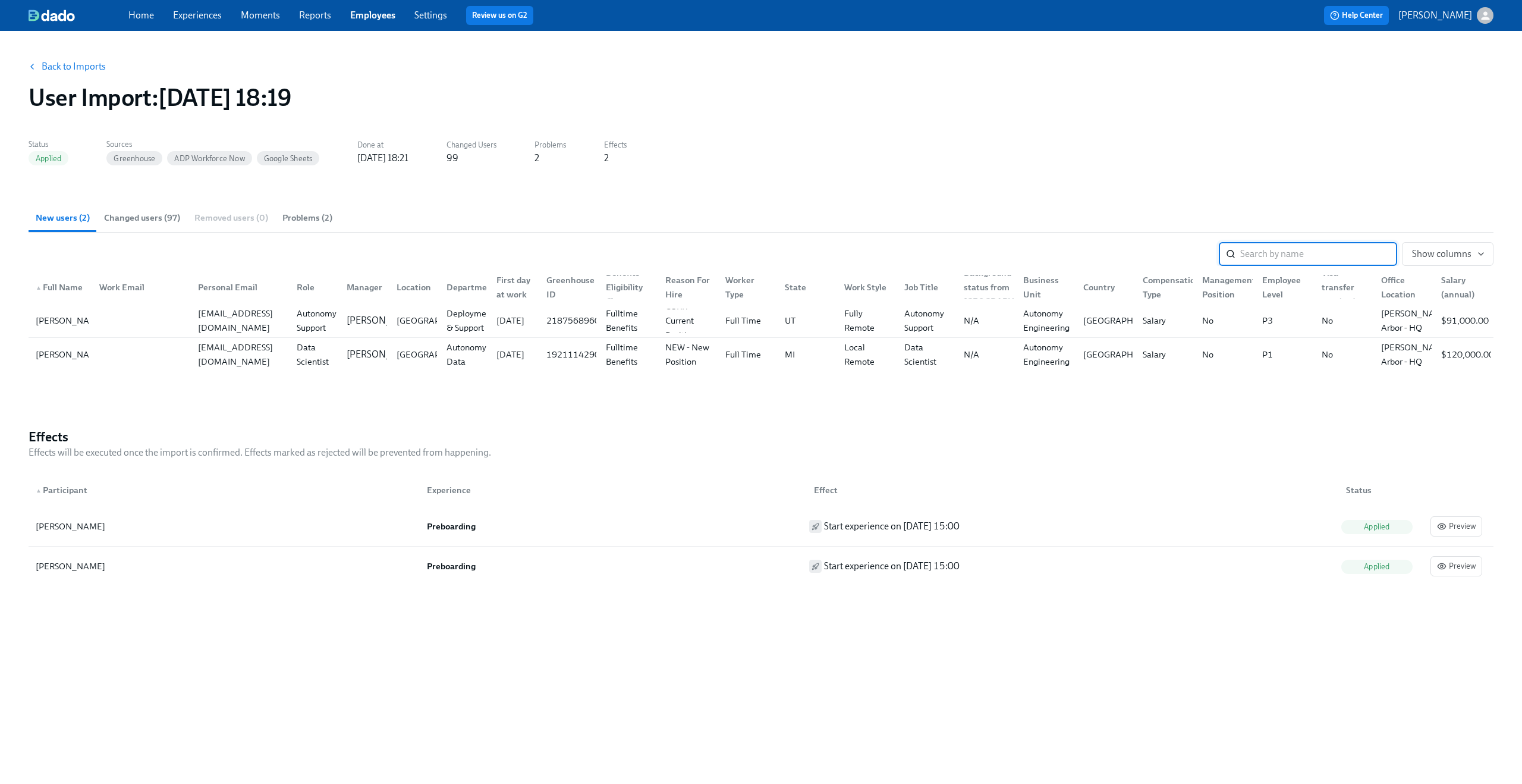
click at [122, 218] on span "Changed users (97)" at bounding box center [142, 218] width 76 height 14
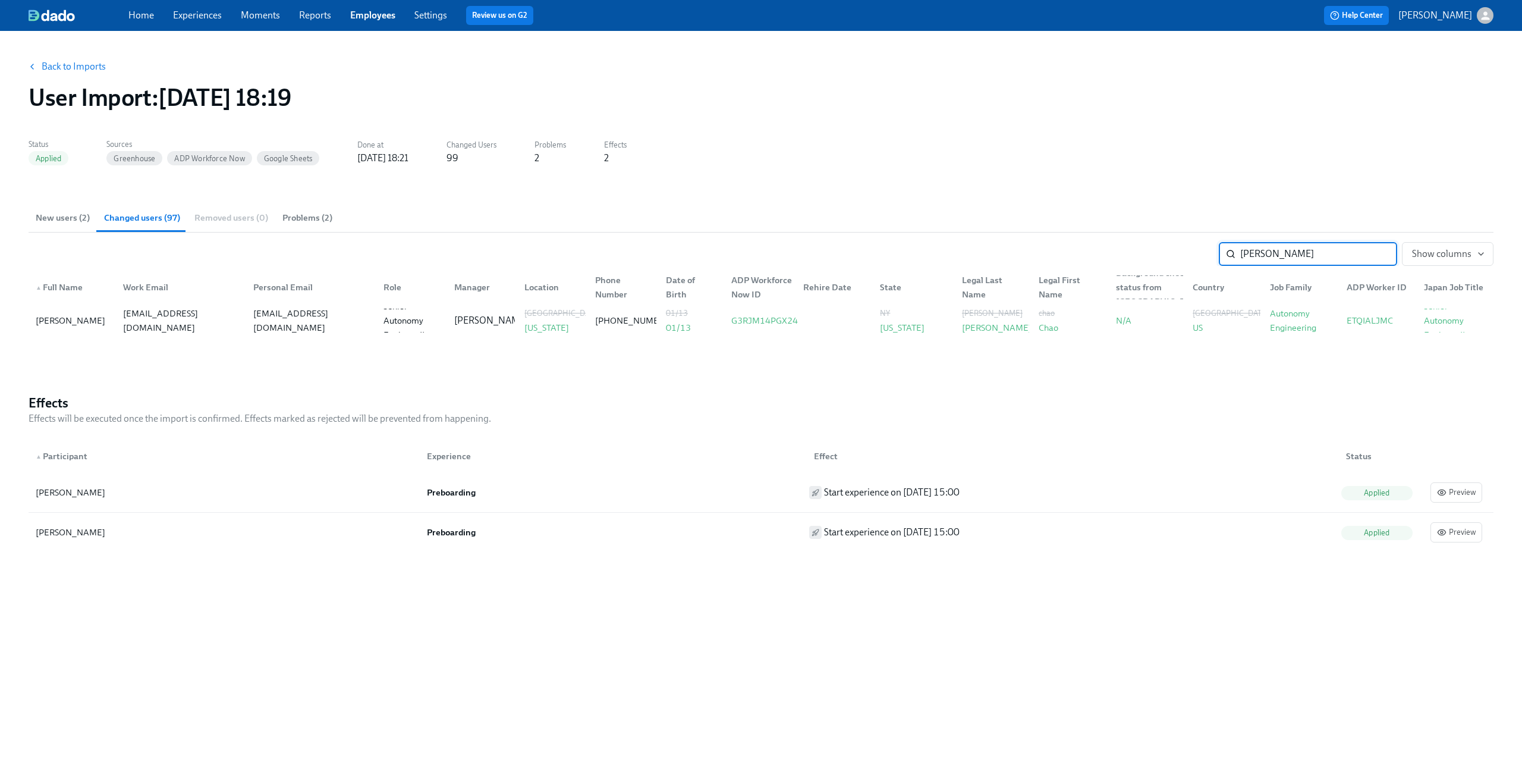
type input "chen"
click at [63, 60] on button "Back to Imports" at bounding box center [67, 67] width 93 height 24
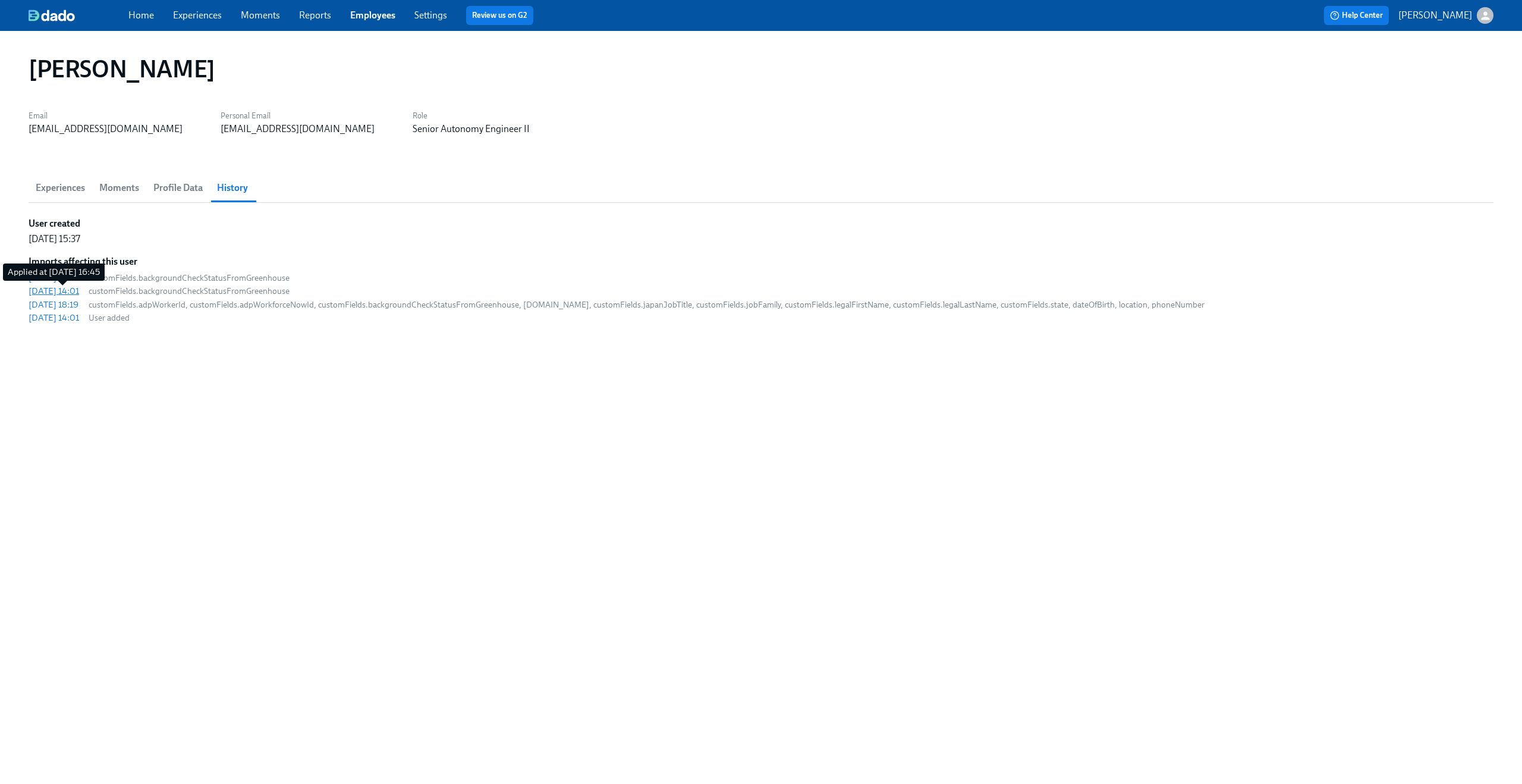
click at [79, 292] on div "2025/08/19 14:01" at bounding box center [54, 290] width 51 height 12
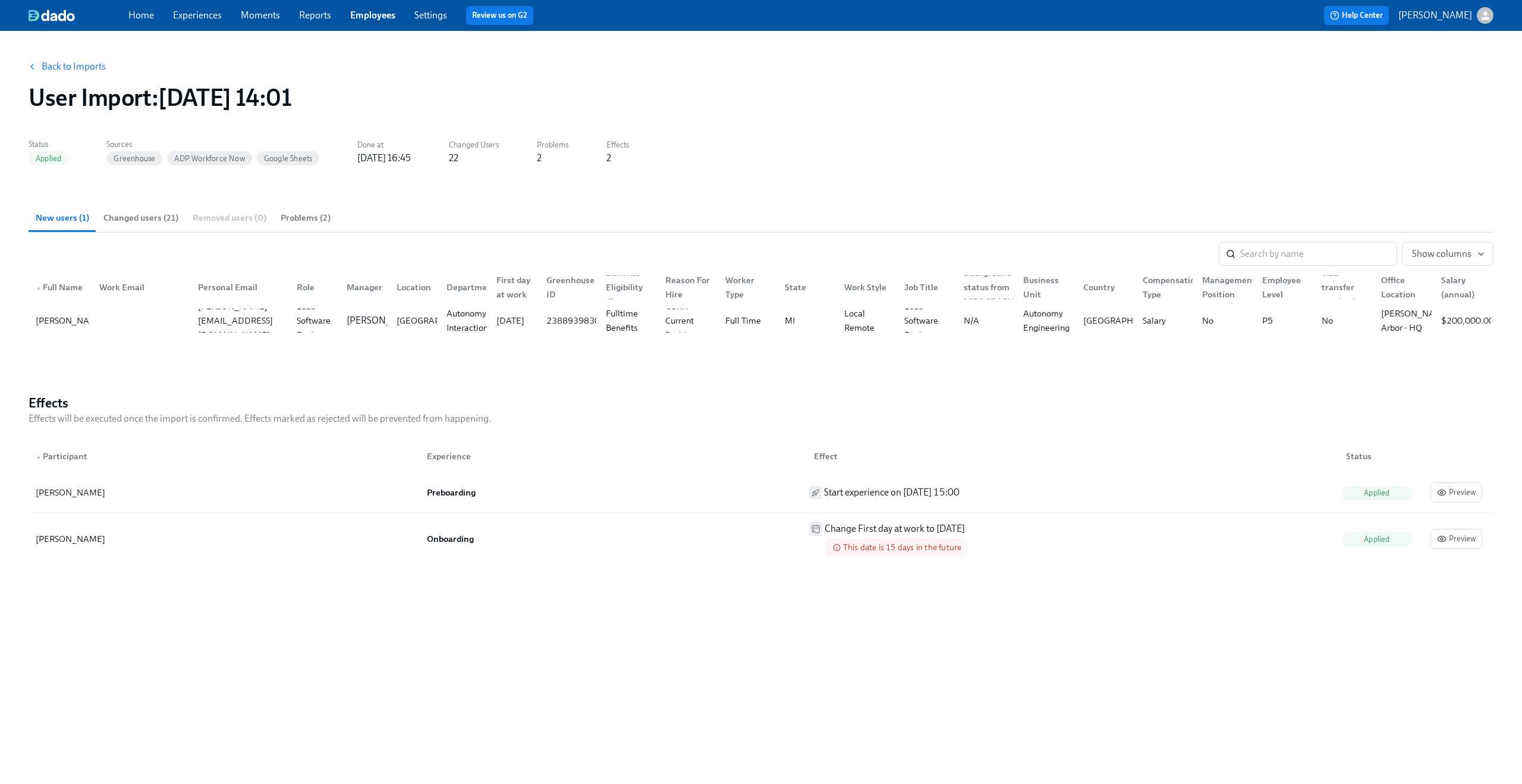
click at [148, 209] on button "Changed users (21)" at bounding box center [141, 218] width 89 height 29
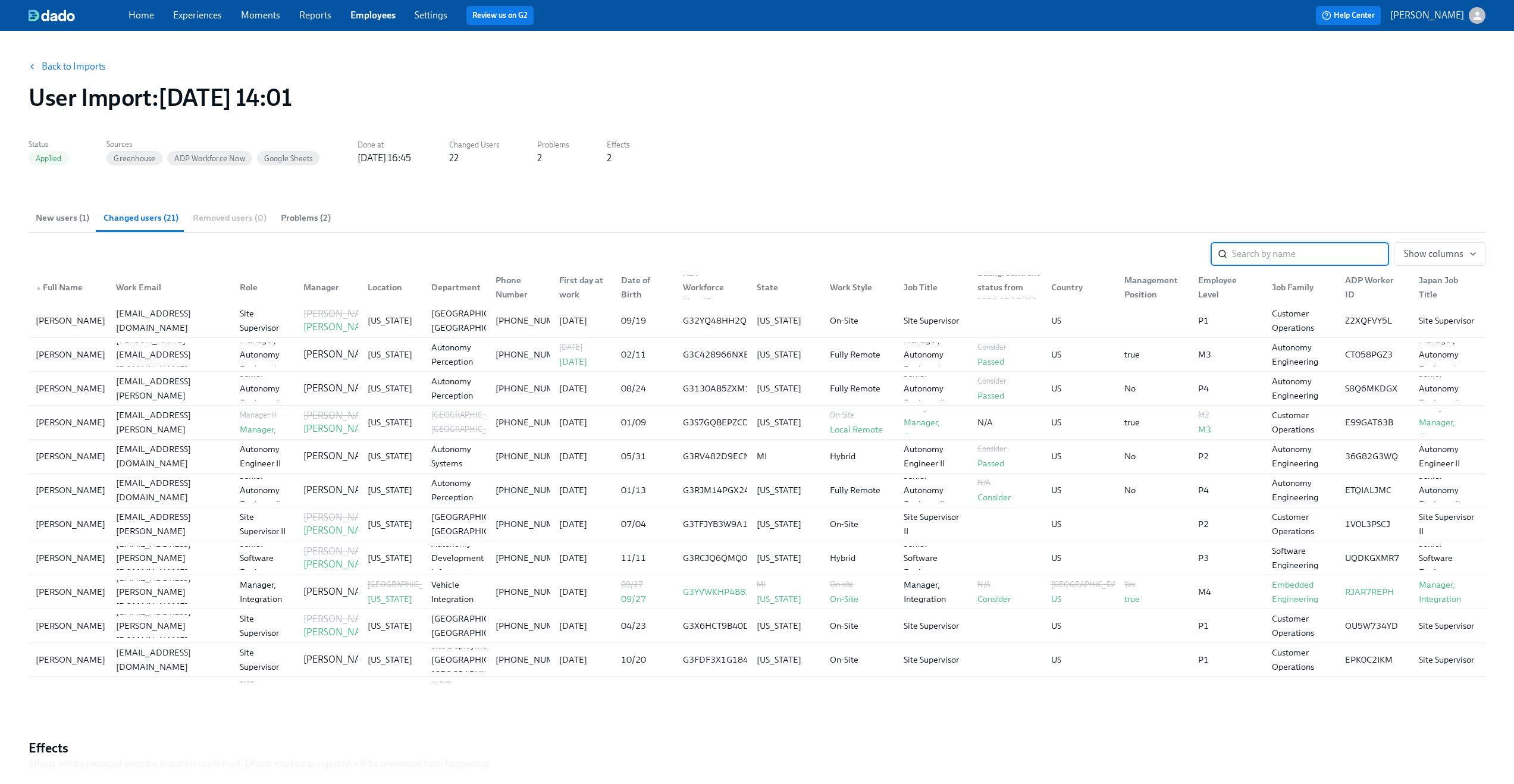
click at [48, 79] on div "Back to Imports User Import : 2025/08/19 14:01" at bounding box center [757, 83] width 1476 height 76
click at [47, 77] on button "Back to Imports" at bounding box center [67, 67] width 93 height 24
click at [40, 69] on span "Back to Imports" at bounding box center [67, 66] width 76 height 12
click at [34, 65] on icon "button" at bounding box center [32, 67] width 10 height 10
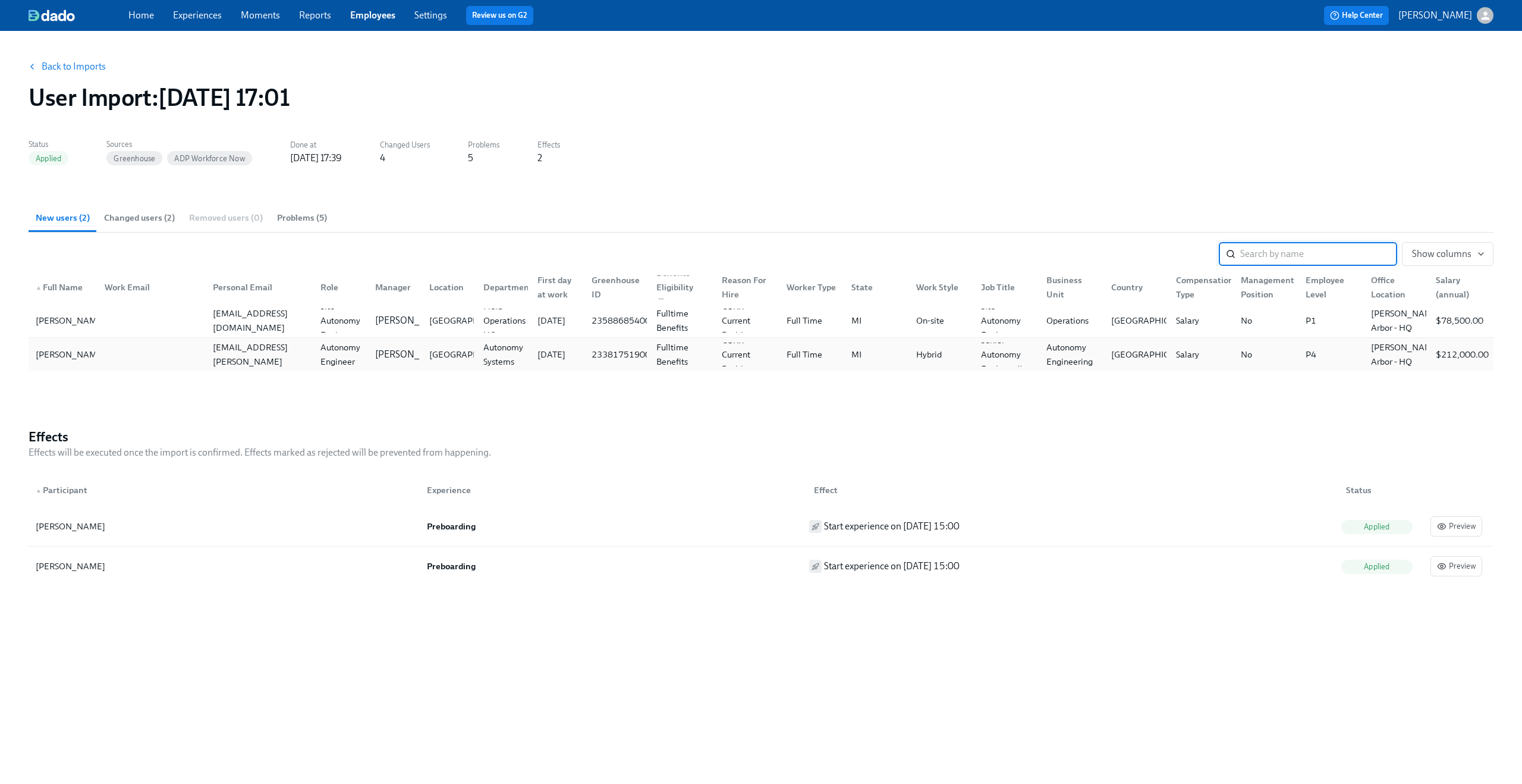
click at [530, 349] on div "[DATE]" at bounding box center [555, 354] width 54 height 24
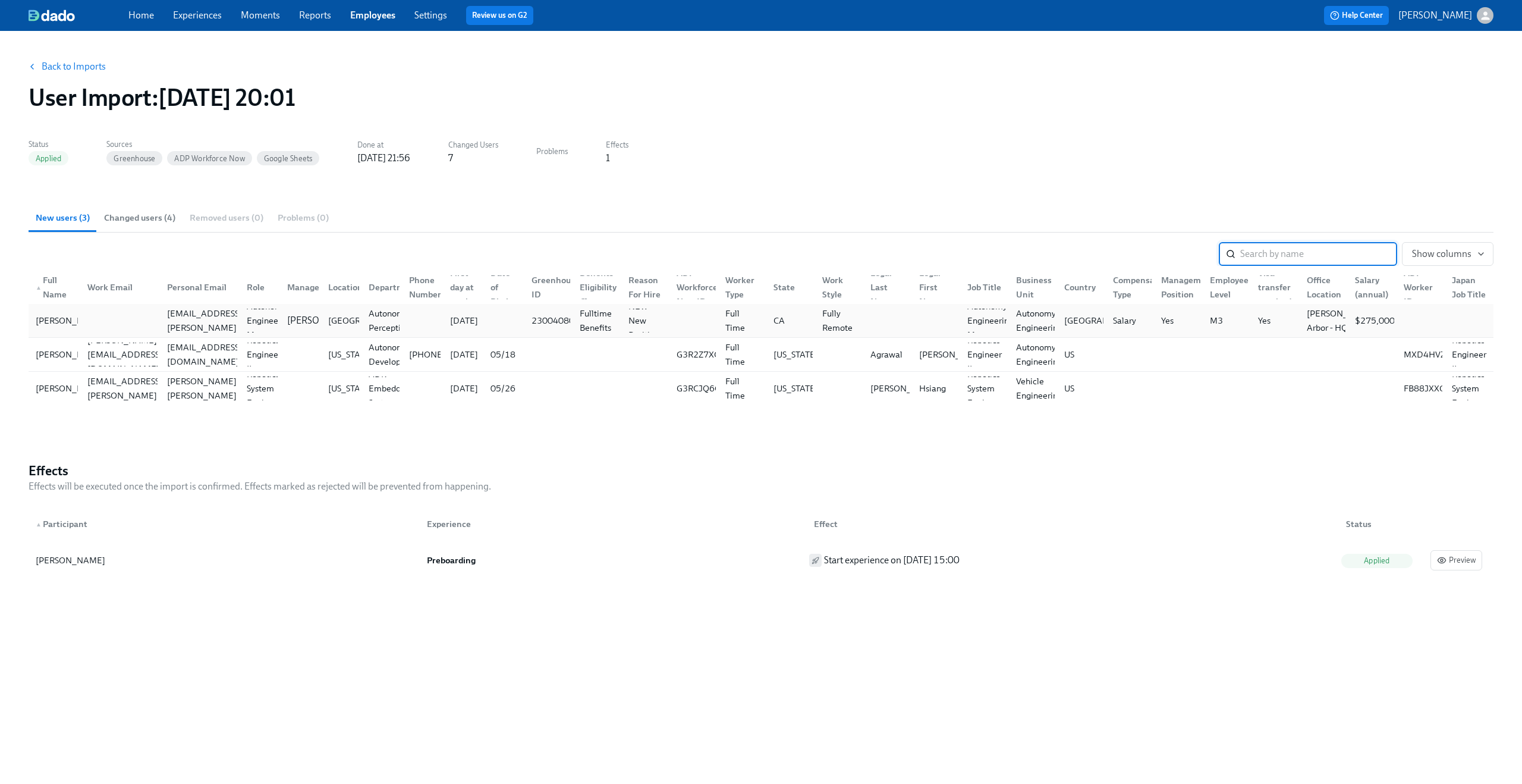
click at [413, 330] on div at bounding box center [419, 321] width 41 height 24
click at [966, 321] on div "Autonomy Engineering Manager" at bounding box center [990, 321] width 56 height 43
drag, startPoint x: 967, startPoint y: 308, endPoint x: 1000, endPoint y: 336, distance: 43.3
click at [1000, 336] on div "Autonomy Engineering Manager" at bounding box center [990, 321] width 56 height 43
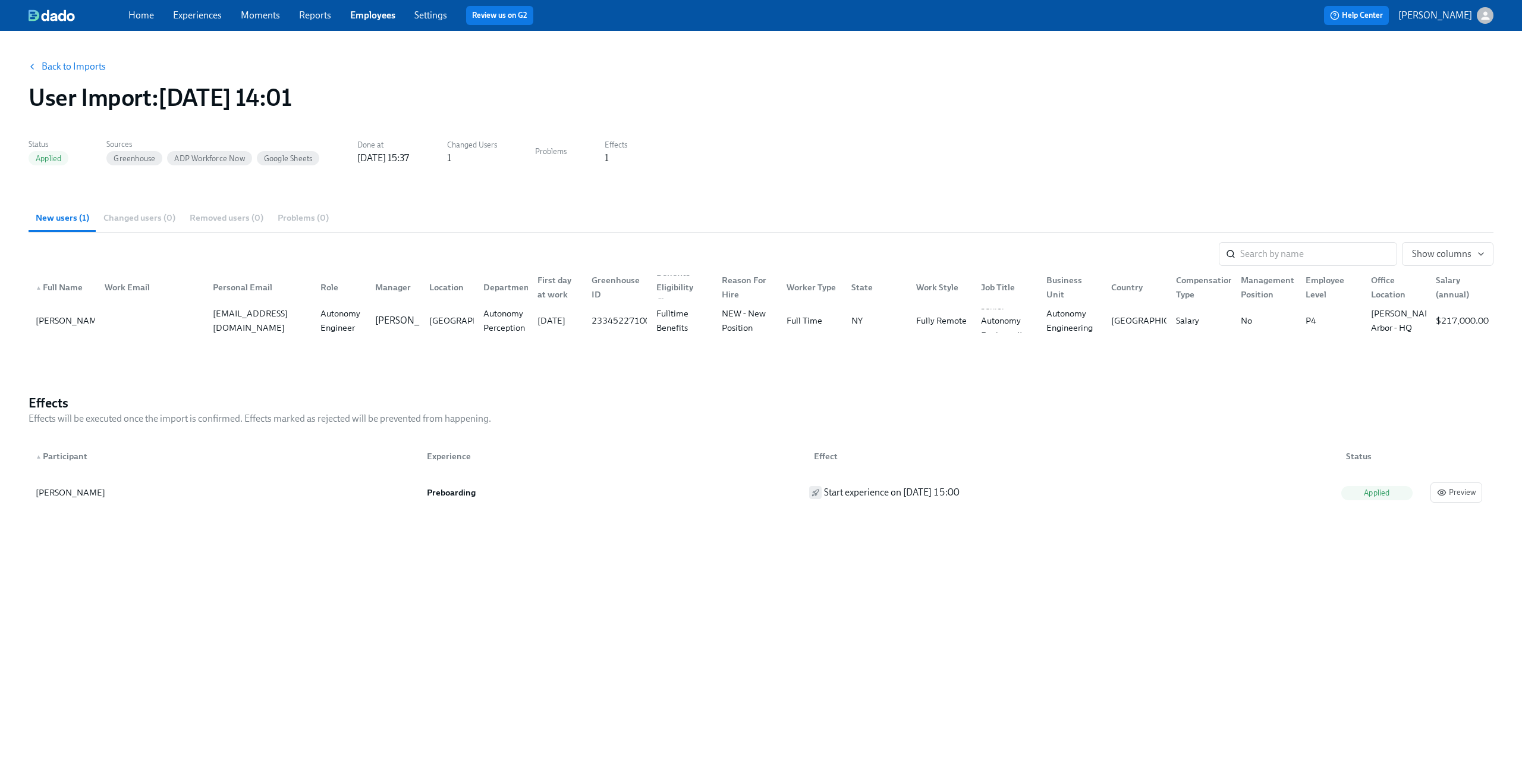
click at [76, 60] on button "Back to Imports" at bounding box center [67, 67] width 93 height 24
click at [194, 21] on span "Experiences" at bounding box center [197, 15] width 49 height 13
click at [205, 12] on link "Experiences" at bounding box center [197, 15] width 49 height 11
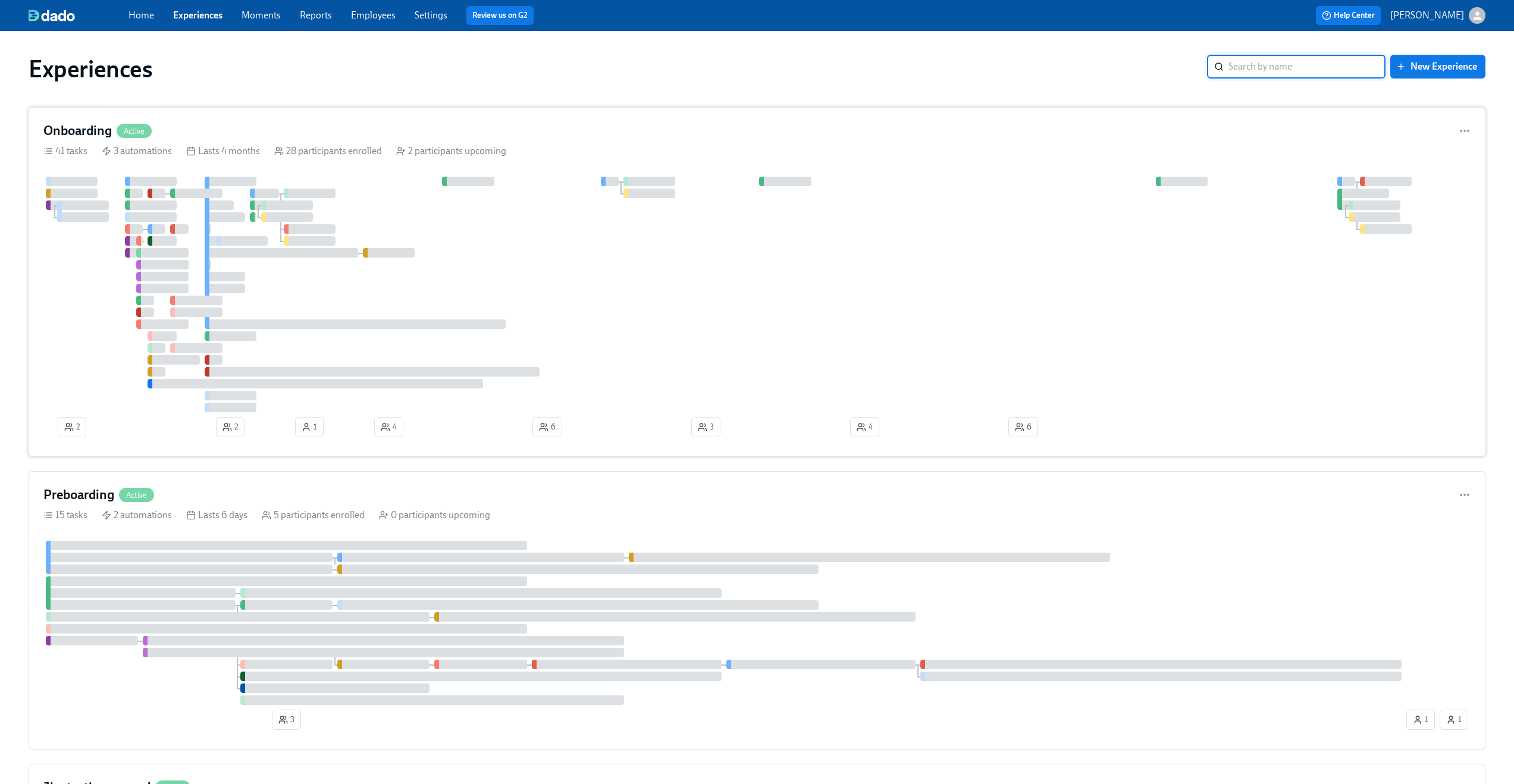
click at [685, 148] on div "41 tasks 3 automations Lasts 4 months 28 participants enrolled 2 participants u…" at bounding box center [757, 150] width 1427 height 13
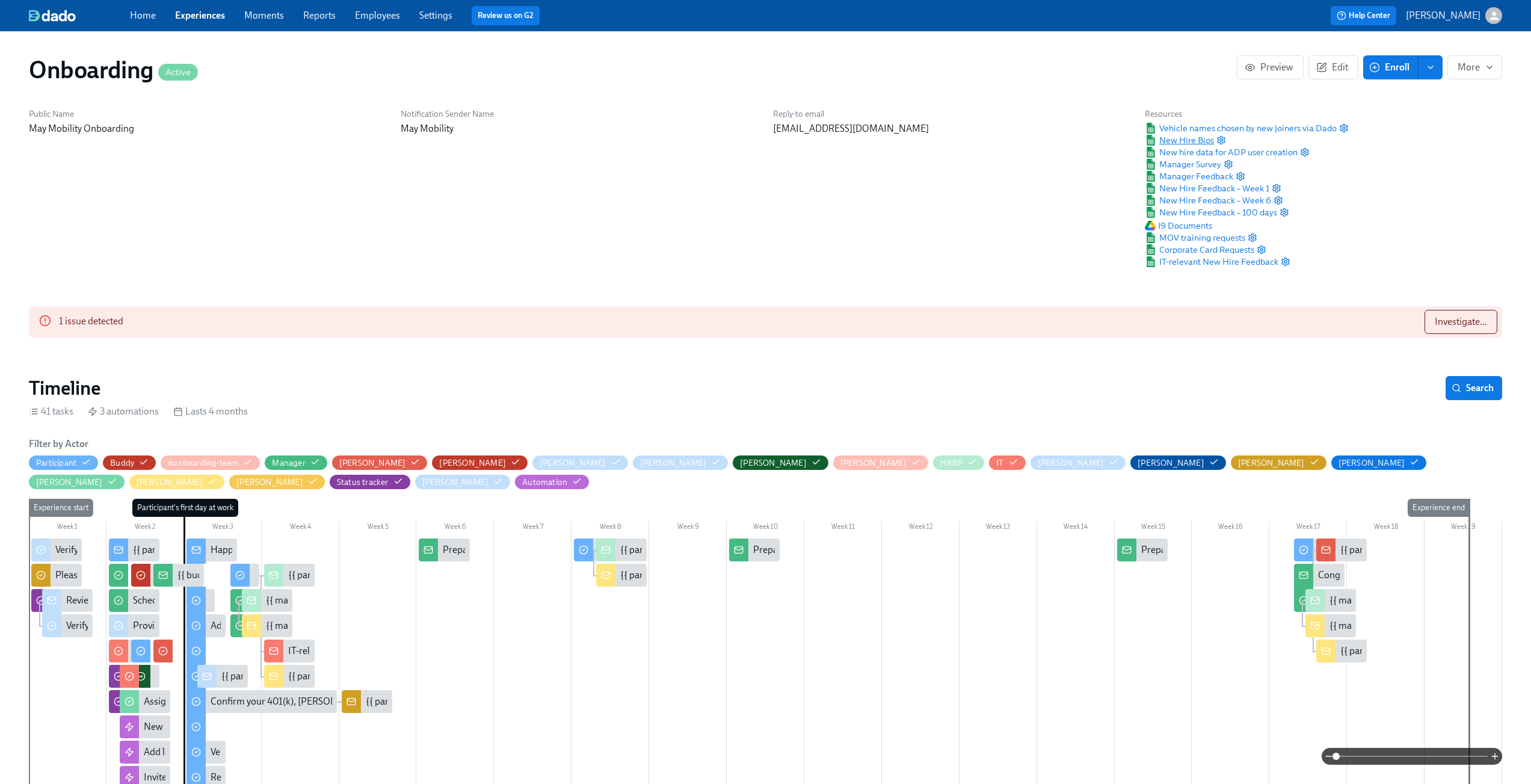
scroll to position [0, 8741]
click at [1189, 138] on span "New Hire Bios" at bounding box center [1180, 140] width 69 height 12
click at [1220, 138] on icon "button" at bounding box center [1221, 140] width 10 height 10
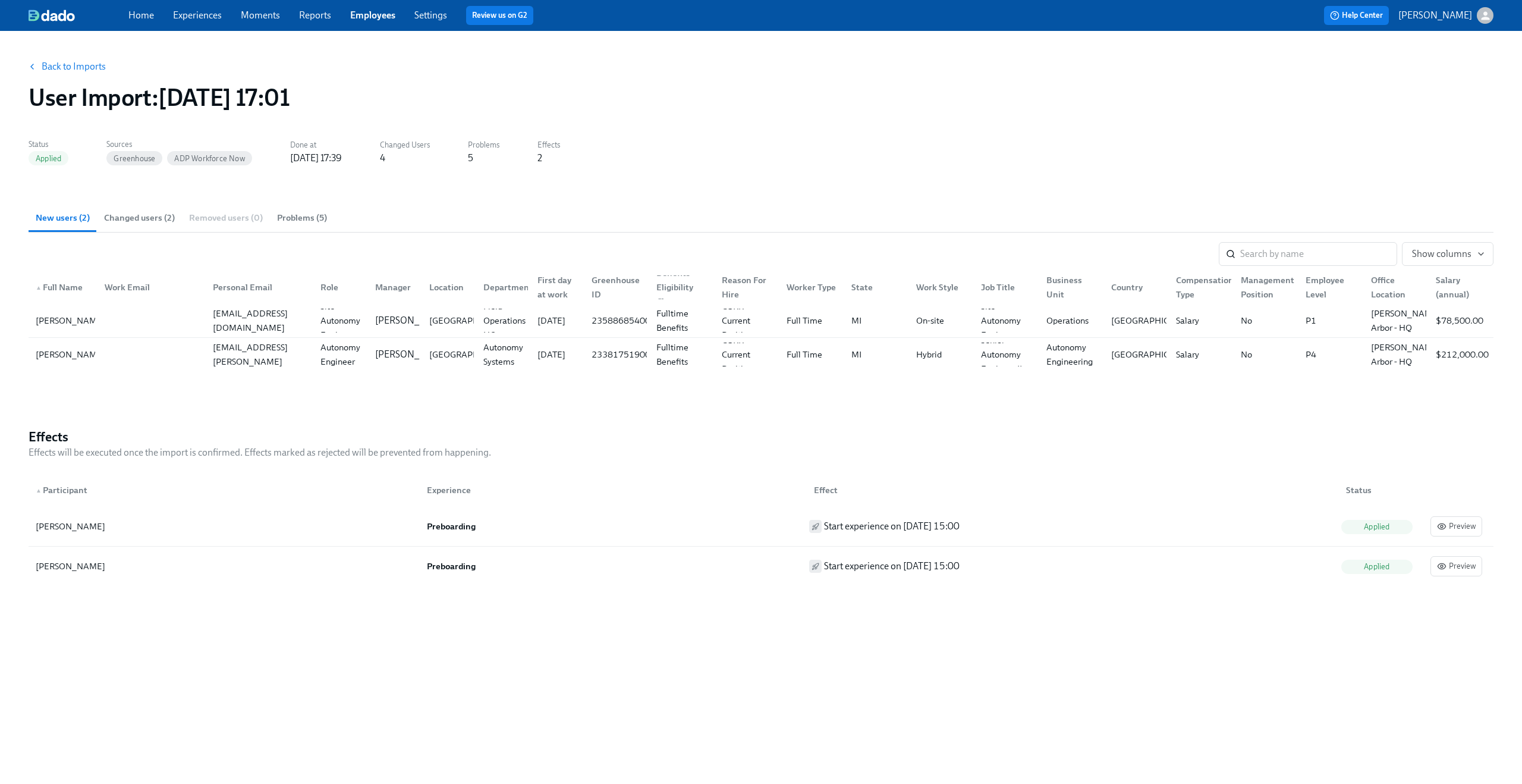
click at [127, 222] on span "Changed users (2)" at bounding box center [139, 218] width 71 height 14
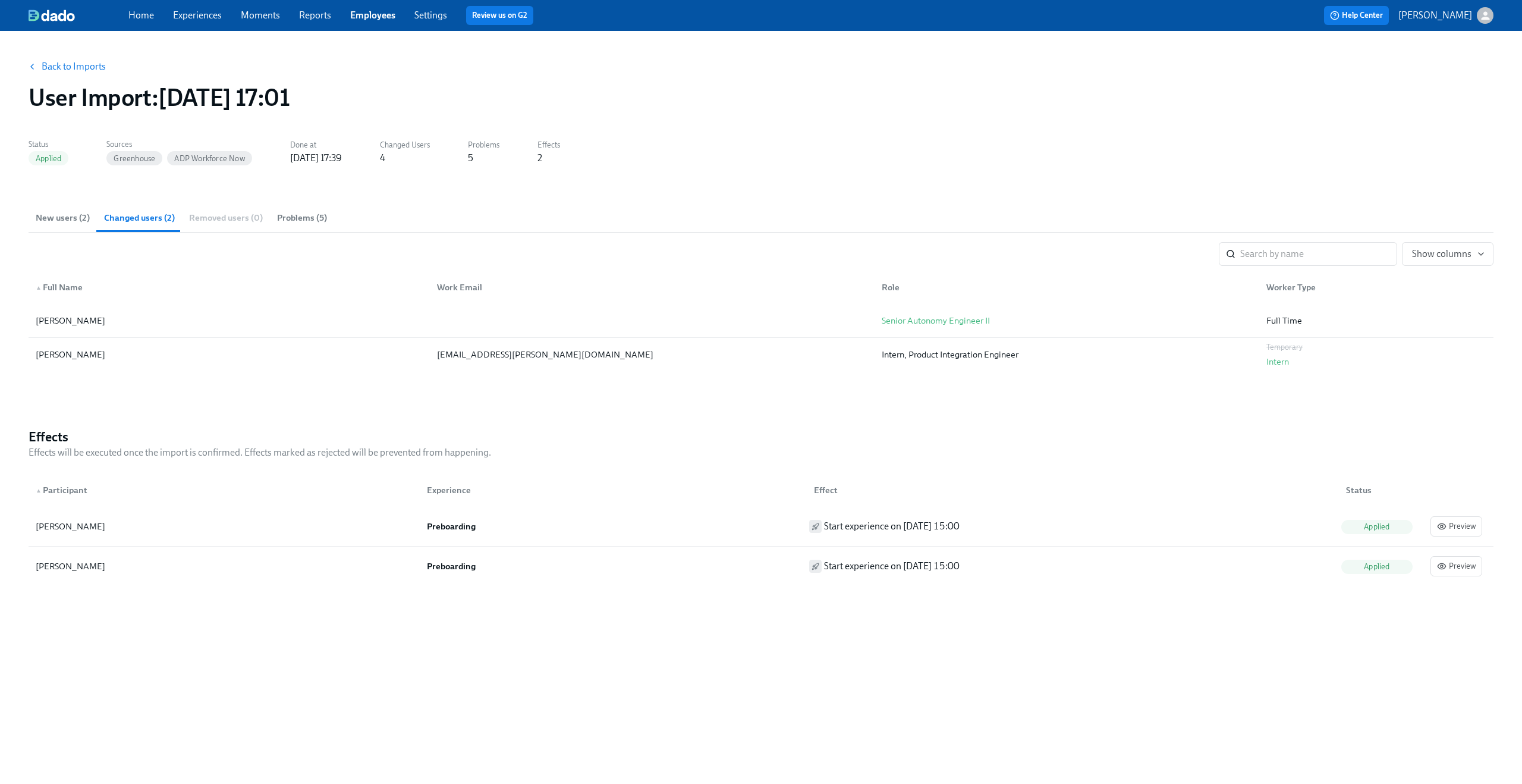
click at [56, 217] on span "New users (2)" at bounding box center [62, 218] width 54 height 14
